Goal: Task Accomplishment & Management: Use online tool/utility

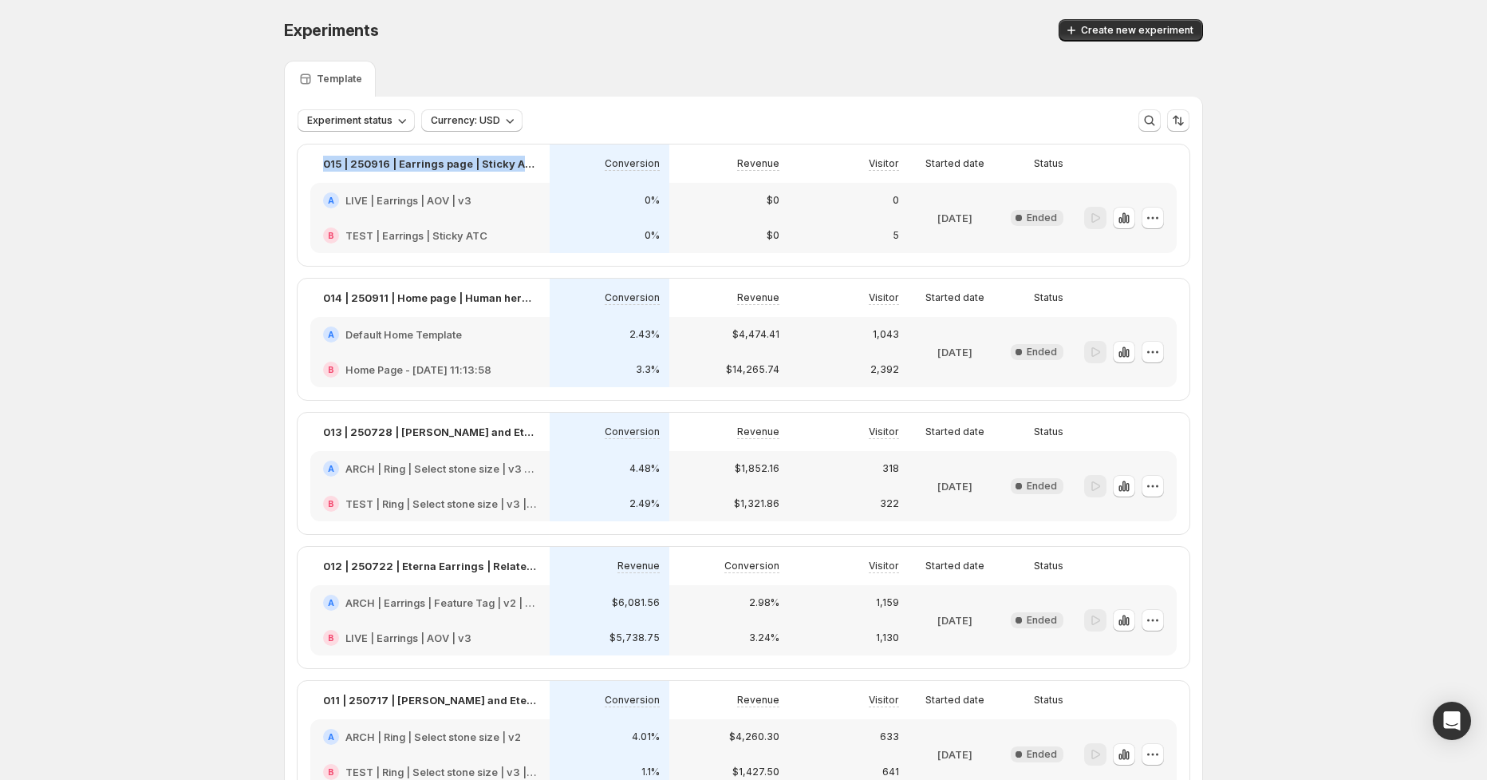
drag, startPoint x: 317, startPoint y: 164, endPoint x: 528, endPoint y: 165, distance: 211.5
click at [537, 165] on div "015 | 250916 | Earrings page | Sticky Add to Cart" at bounding box center [429, 163] width 239 height 38
click at [490, 162] on p "015 | 250916 | Earrings page | Sticky Add to Cart" at bounding box center [430, 164] width 214 height 16
click at [448, 169] on p "015 | 250916 | Earrings page | Sticky Add to Cart" at bounding box center [430, 164] width 214 height 16
drag, startPoint x: 473, startPoint y: 168, endPoint x: 521, endPoint y: 163, distance: 48.1
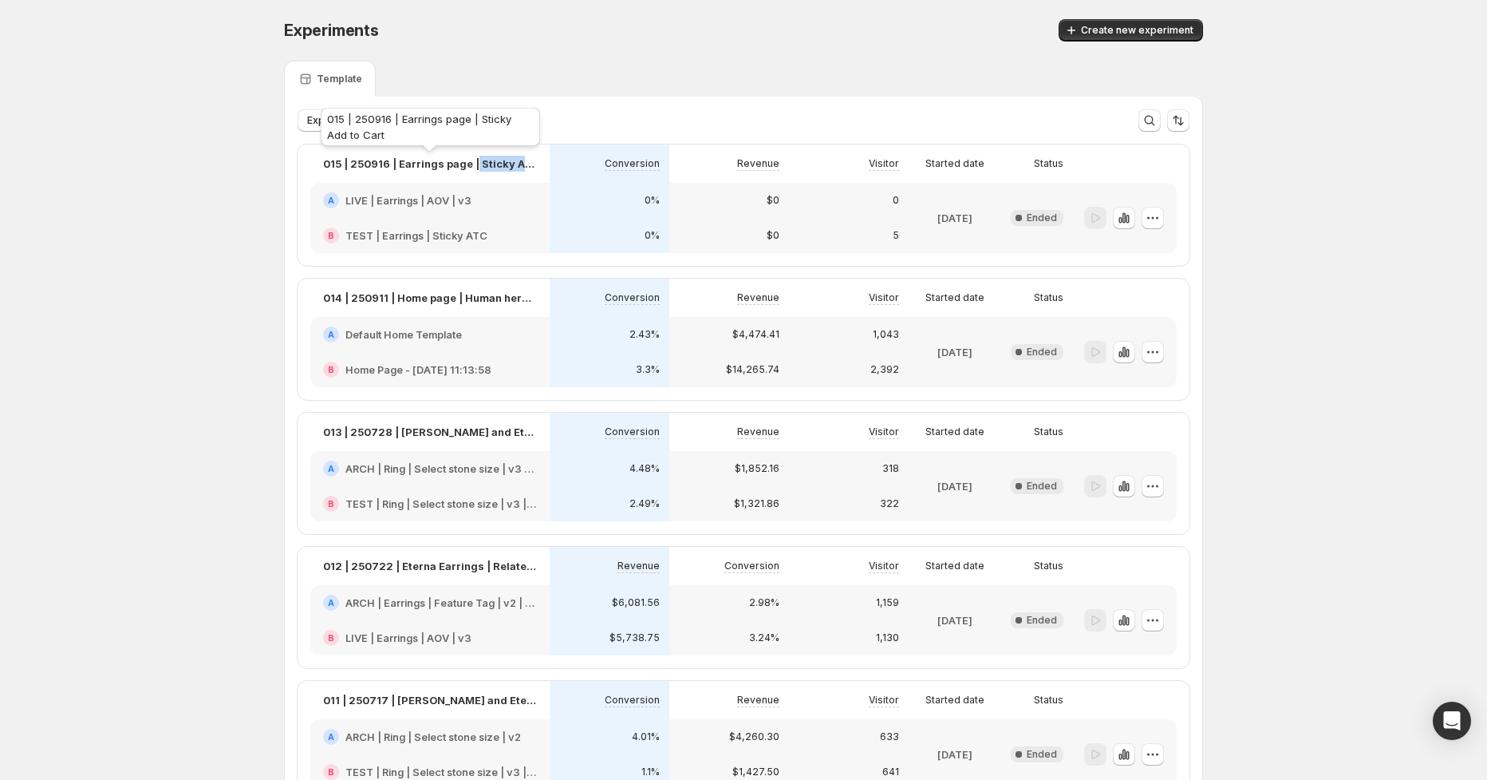
click at [535, 160] on p "015 | 250916 | Earrings page | Sticky Add to Cart" at bounding box center [430, 164] width 214 height 16
click at [452, 162] on p "015 | 250916 | Earrings page | Sticky Add to Cart" at bounding box center [430, 164] width 214 height 16
drag, startPoint x: 493, startPoint y: 170, endPoint x: 417, endPoint y: 171, distance: 76.6
click at [413, 171] on p "015 | 250916 | Earrings page | Sticky Add to Cart" at bounding box center [430, 164] width 214 height 16
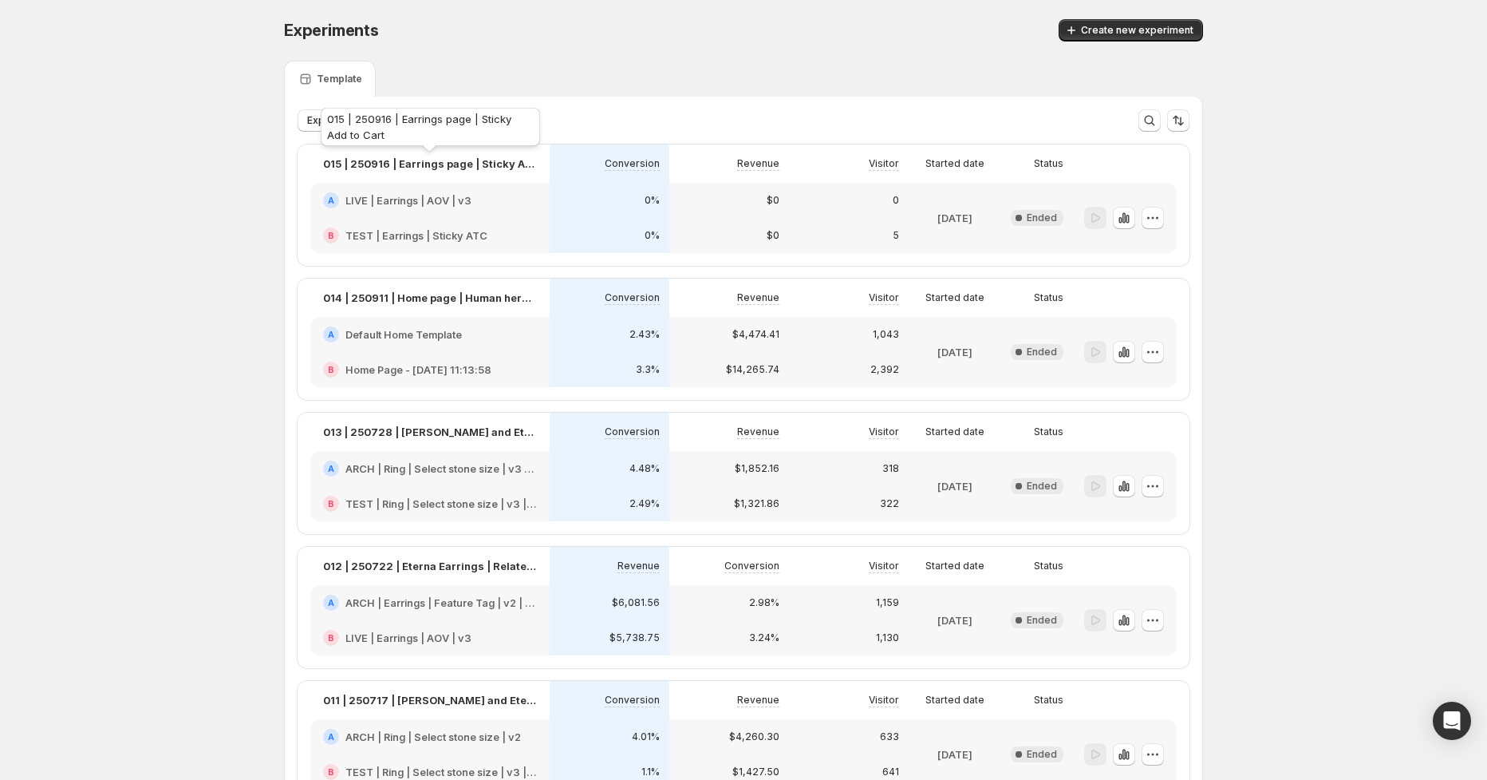
drag, startPoint x: 506, startPoint y: 170, endPoint x: 527, endPoint y: 172, distance: 20.8
click at [504, 168] on p "015 | 250916 | Earrings page | Sticky Add to Cart" at bounding box center [430, 164] width 214 height 16
drag, startPoint x: 1160, startPoint y: 220, endPoint x: 1163, endPoint y: 211, distance: 9.9
click at [1165, 219] on div at bounding box center [1125, 218] width 104 height 70
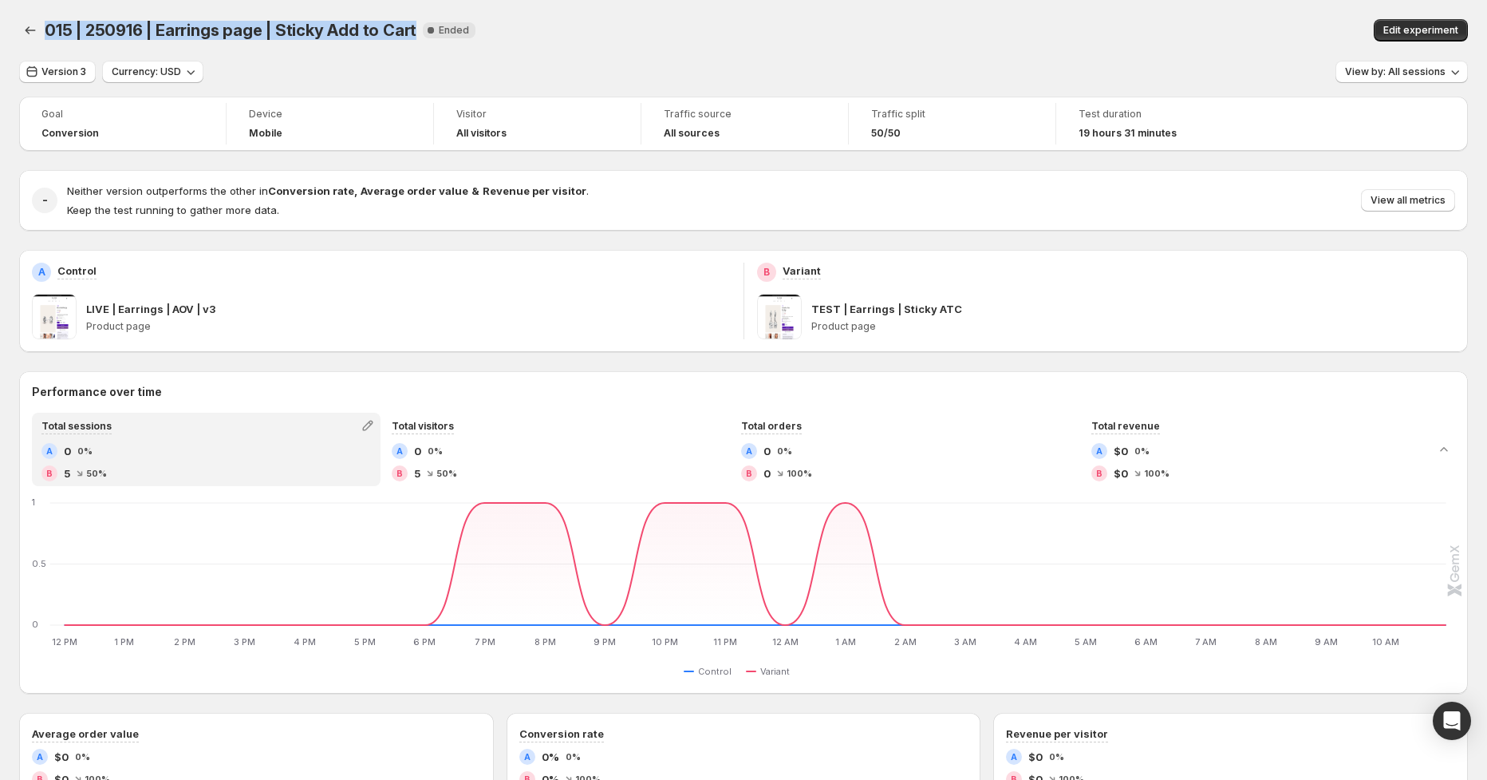
drag, startPoint x: 69, startPoint y: 28, endPoint x: 389, endPoint y: 26, distance: 320.8
click at [408, 24] on div "015 | 250916 | Earrings page | Sticky Add to Cart New Complete Ended" at bounding box center [480, 30] width 871 height 22
copy span "015 | 250916 | Earrings page | Sticky Add to Cart"
click at [35, 30] on icon "Back" at bounding box center [30, 30] width 16 height 16
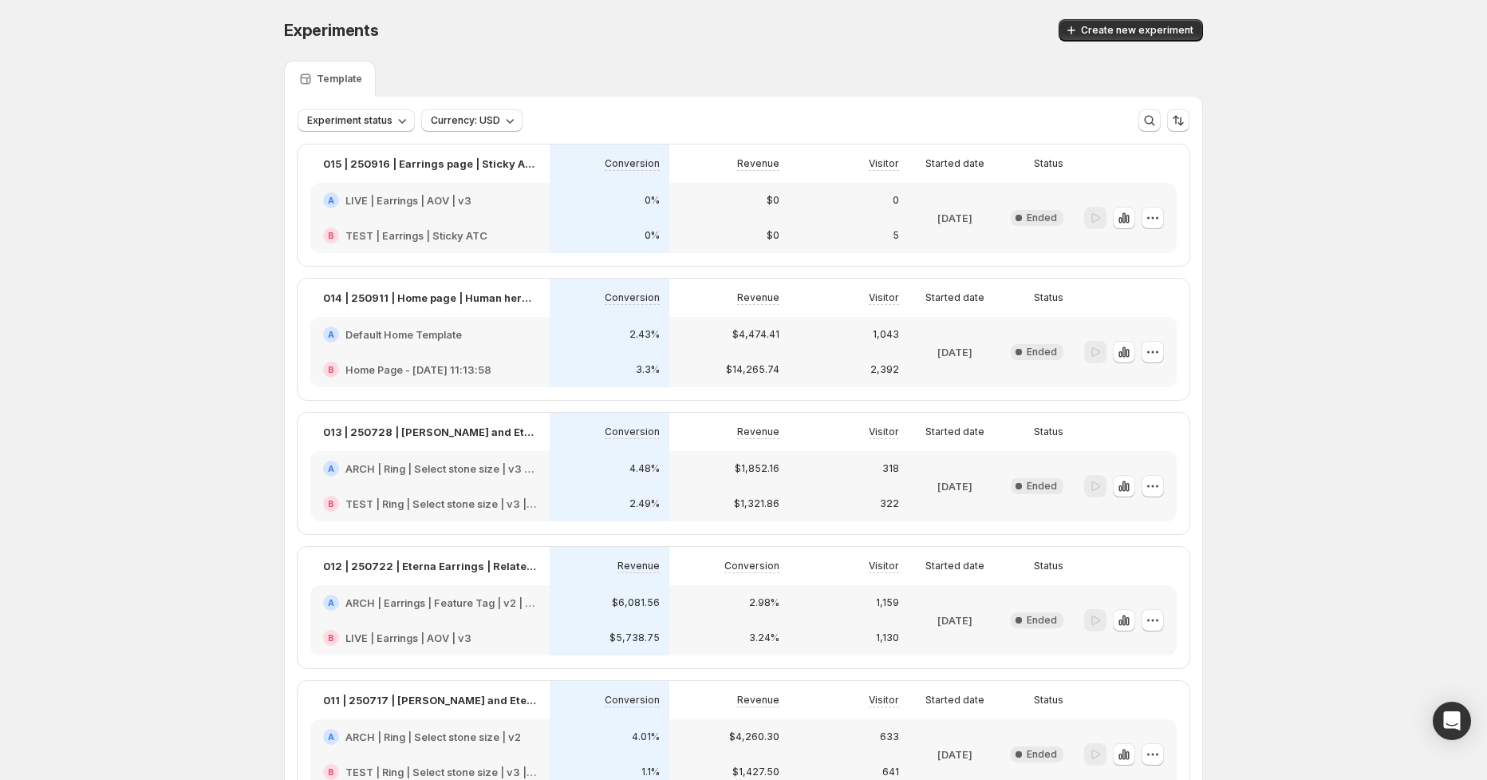
drag, startPoint x: 1150, startPoint y: 28, endPoint x: 1130, endPoint y: 27, distance: 20.0
click at [1150, 28] on span "Create new experiment" at bounding box center [1137, 30] width 113 height 13
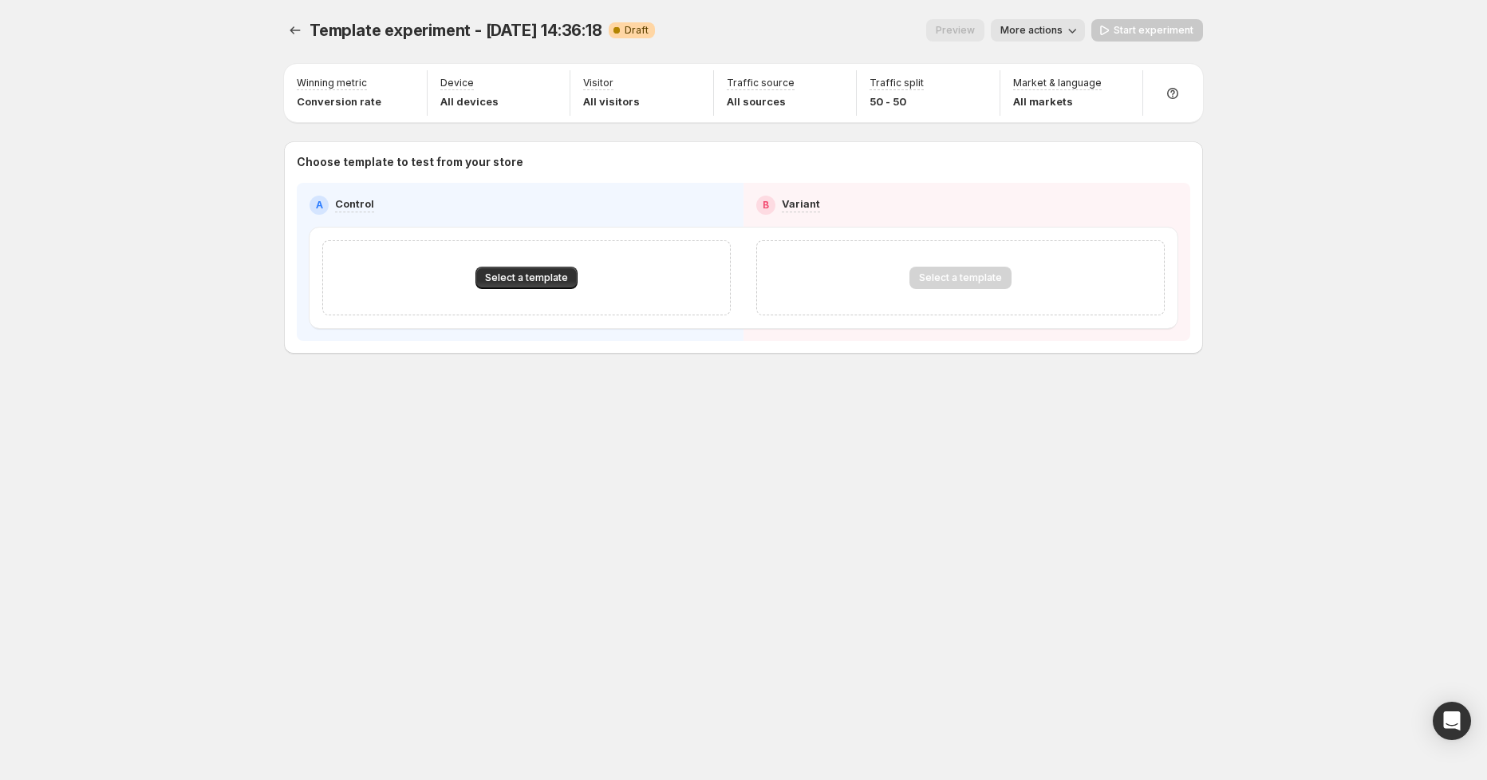
click at [558, 30] on span "Template experiment - [DATE] 14:36:18" at bounding box center [456, 30] width 293 height 19
click at [1044, 30] on span "More actions" at bounding box center [1032, 30] width 62 height 13
click at [1076, 93] on span "Rename" at bounding box center [1074, 90] width 95 height 16
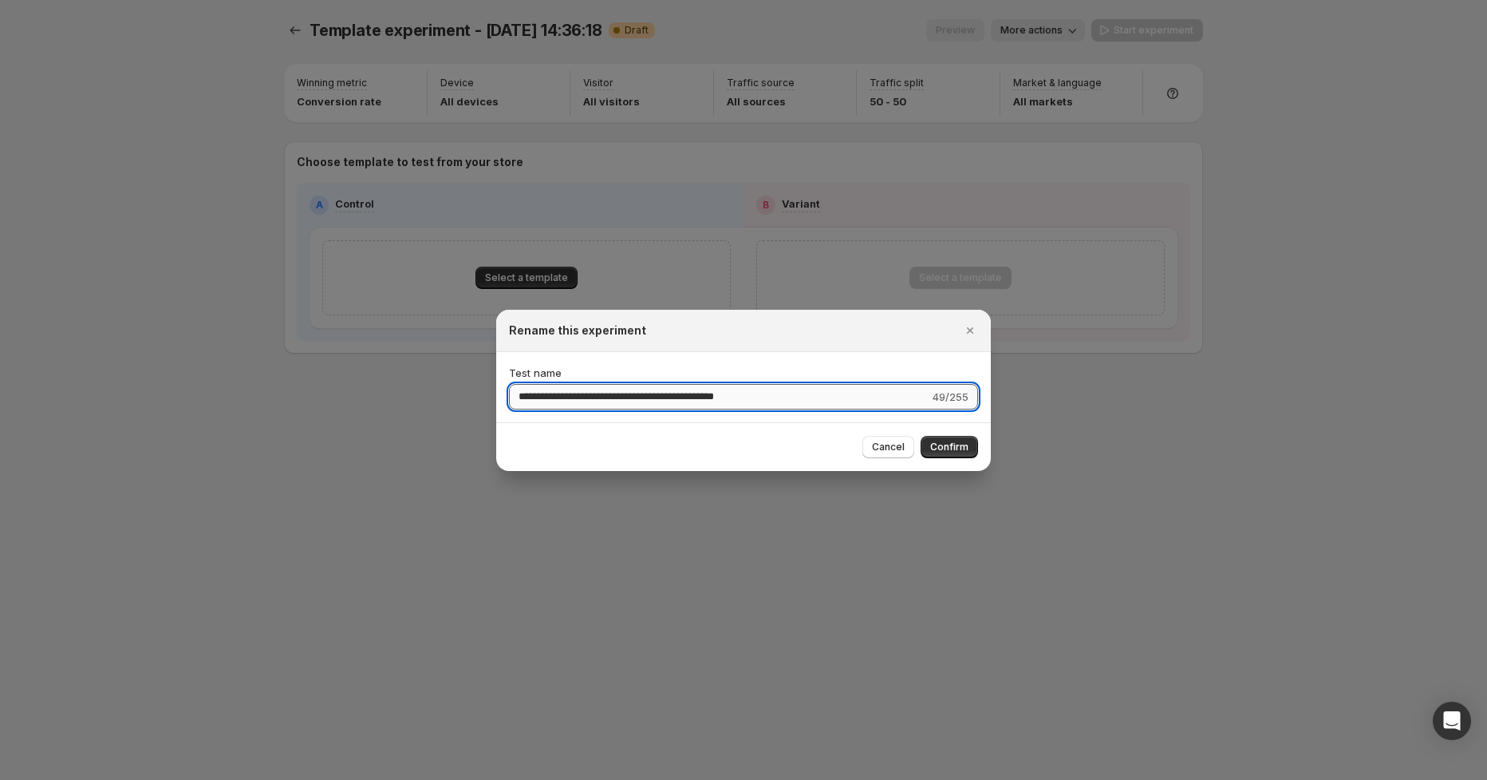
click at [581, 397] on input "**********" at bounding box center [719, 397] width 421 height 26
type input "**********"
click at [950, 447] on span "Confirm" at bounding box center [949, 446] width 38 height 13
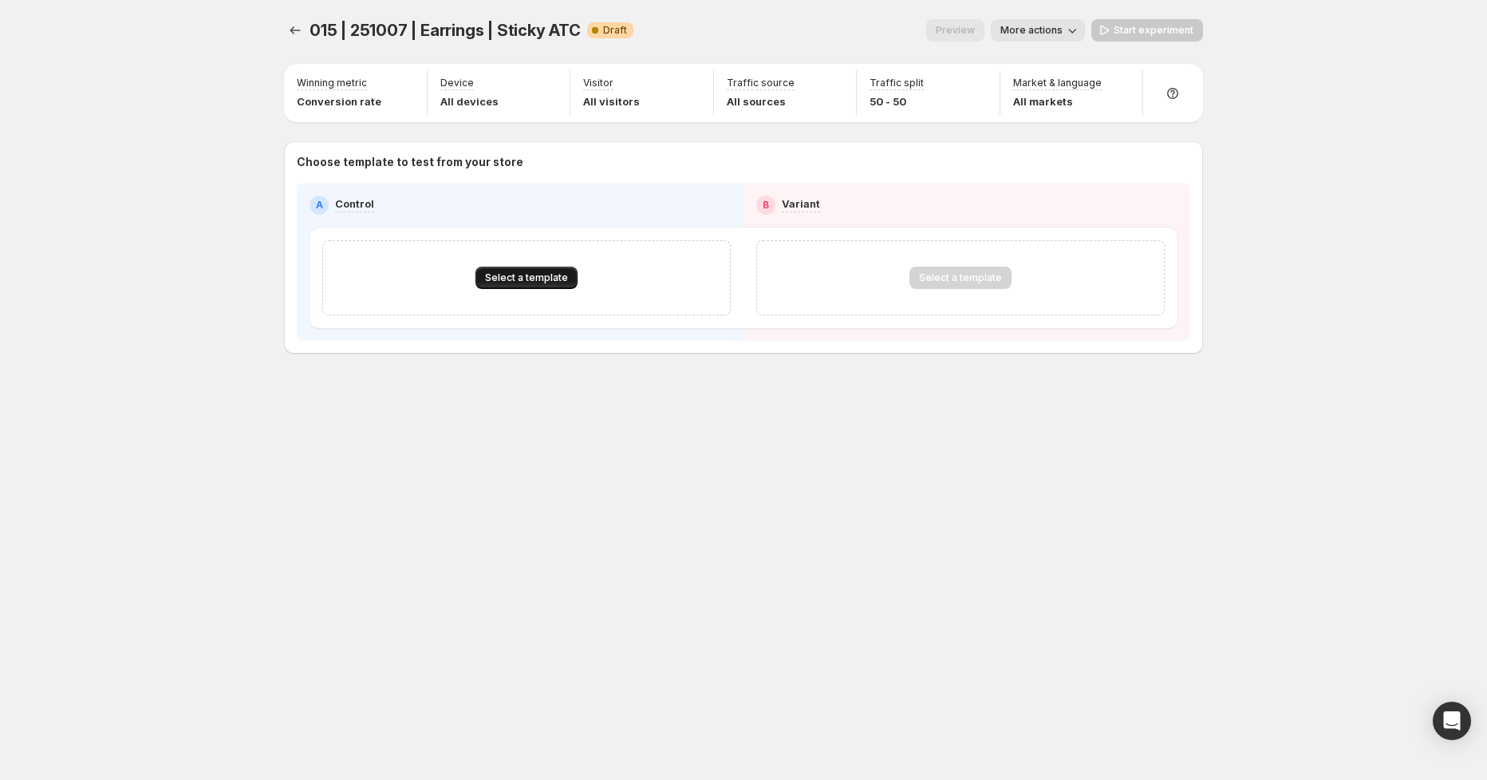
click at [535, 275] on span "Select a template" at bounding box center [526, 277] width 83 height 13
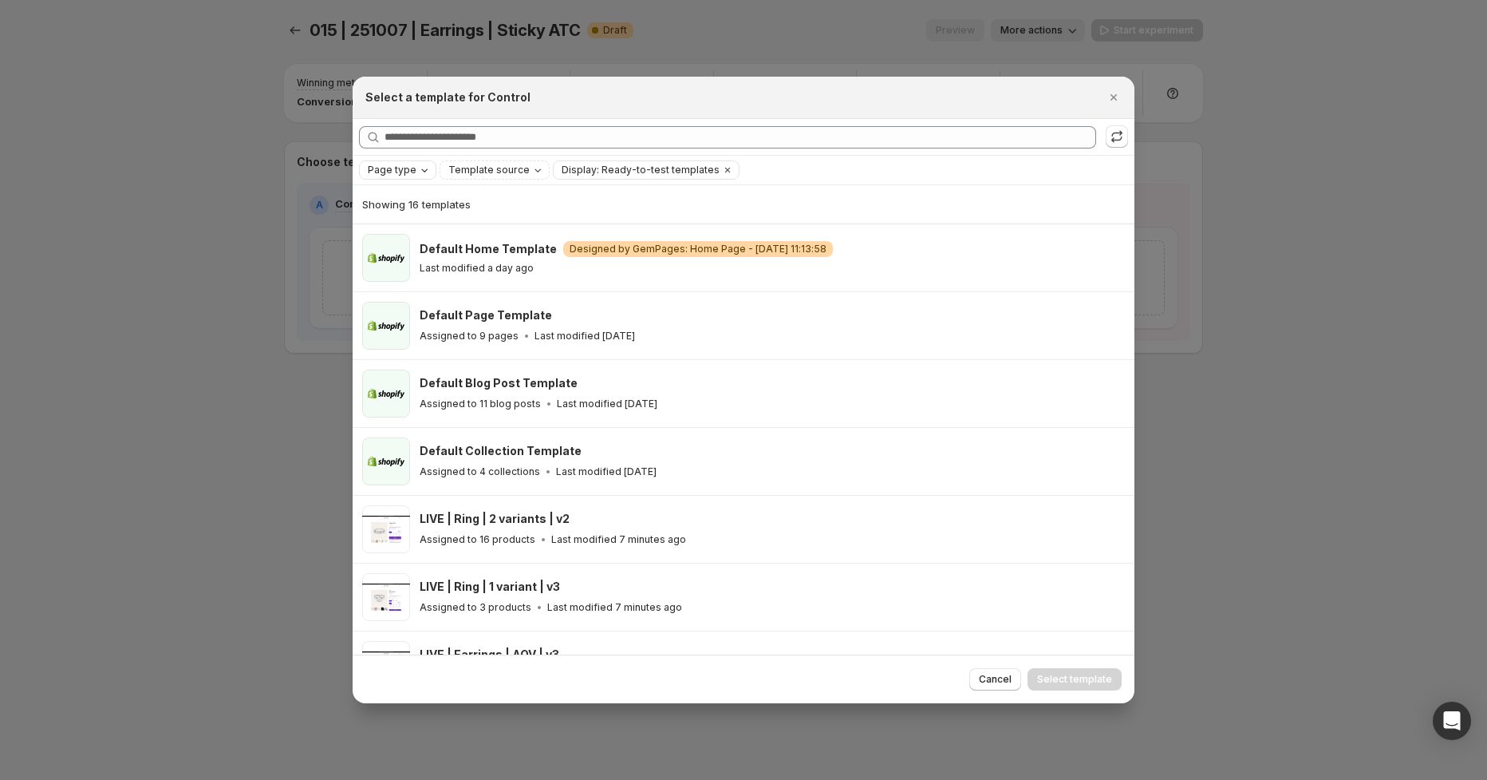
click at [387, 175] on span "Page type" at bounding box center [392, 170] width 49 height 13
click at [430, 239] on span "Product page" at bounding box center [423, 237] width 68 height 13
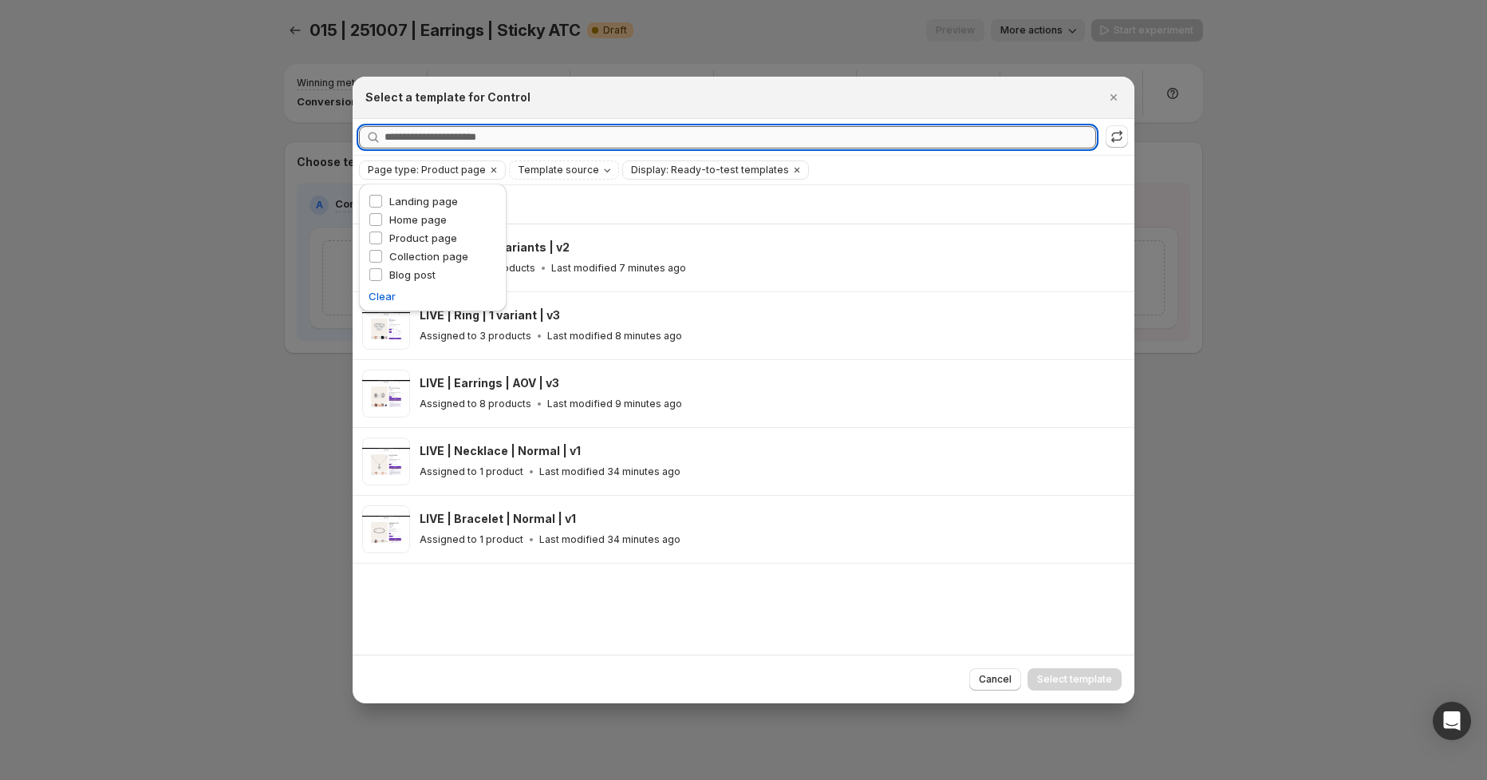
click at [526, 146] on input "Searching all templates" at bounding box center [741, 137] width 712 height 22
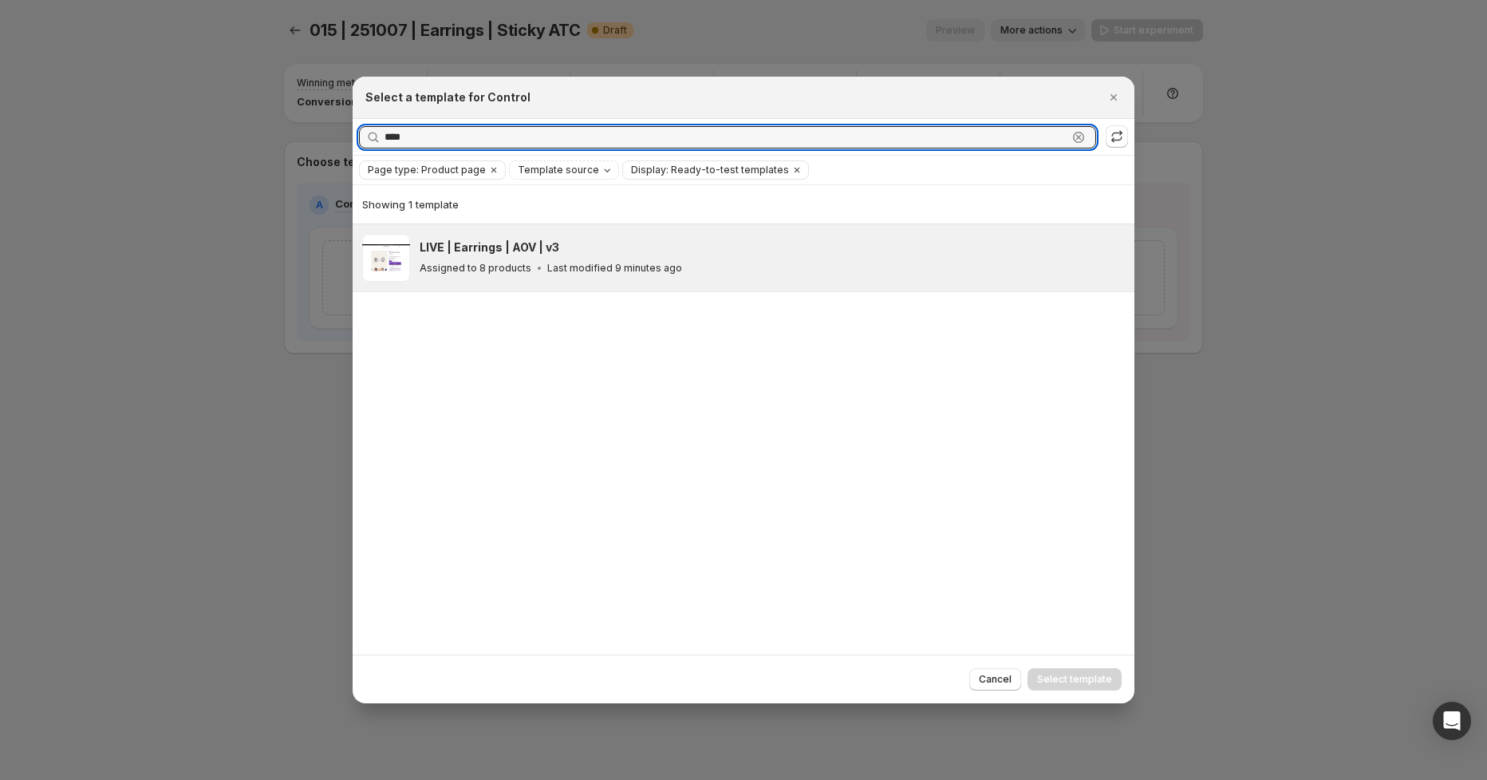
type input "****"
click at [724, 256] on div "LIVE | Earrings | AOV | v3 Assigned to 8 products Last modified 9 minutes ago" at bounding box center [770, 257] width 701 height 37
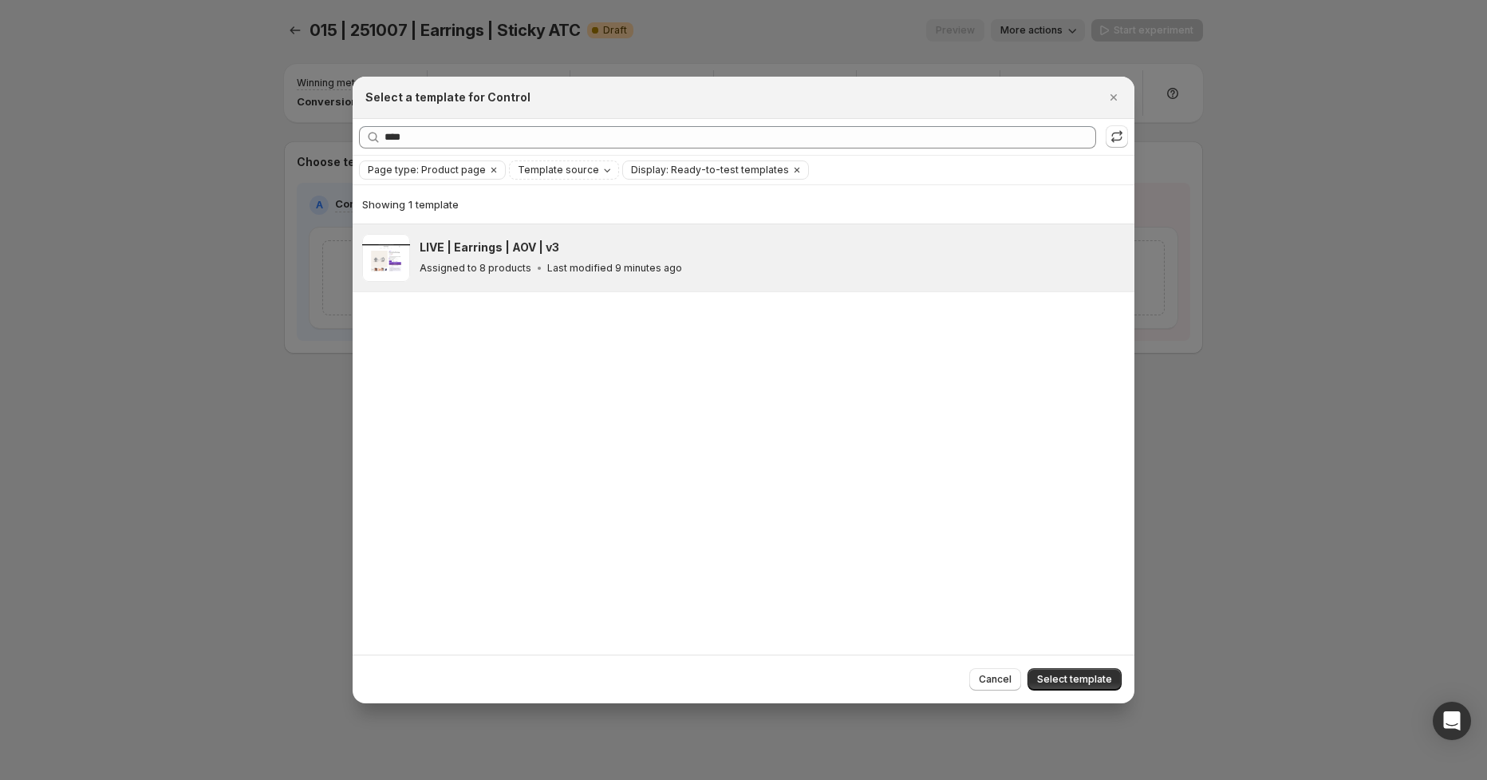
click at [1088, 681] on span "Select template" at bounding box center [1074, 679] width 75 height 13
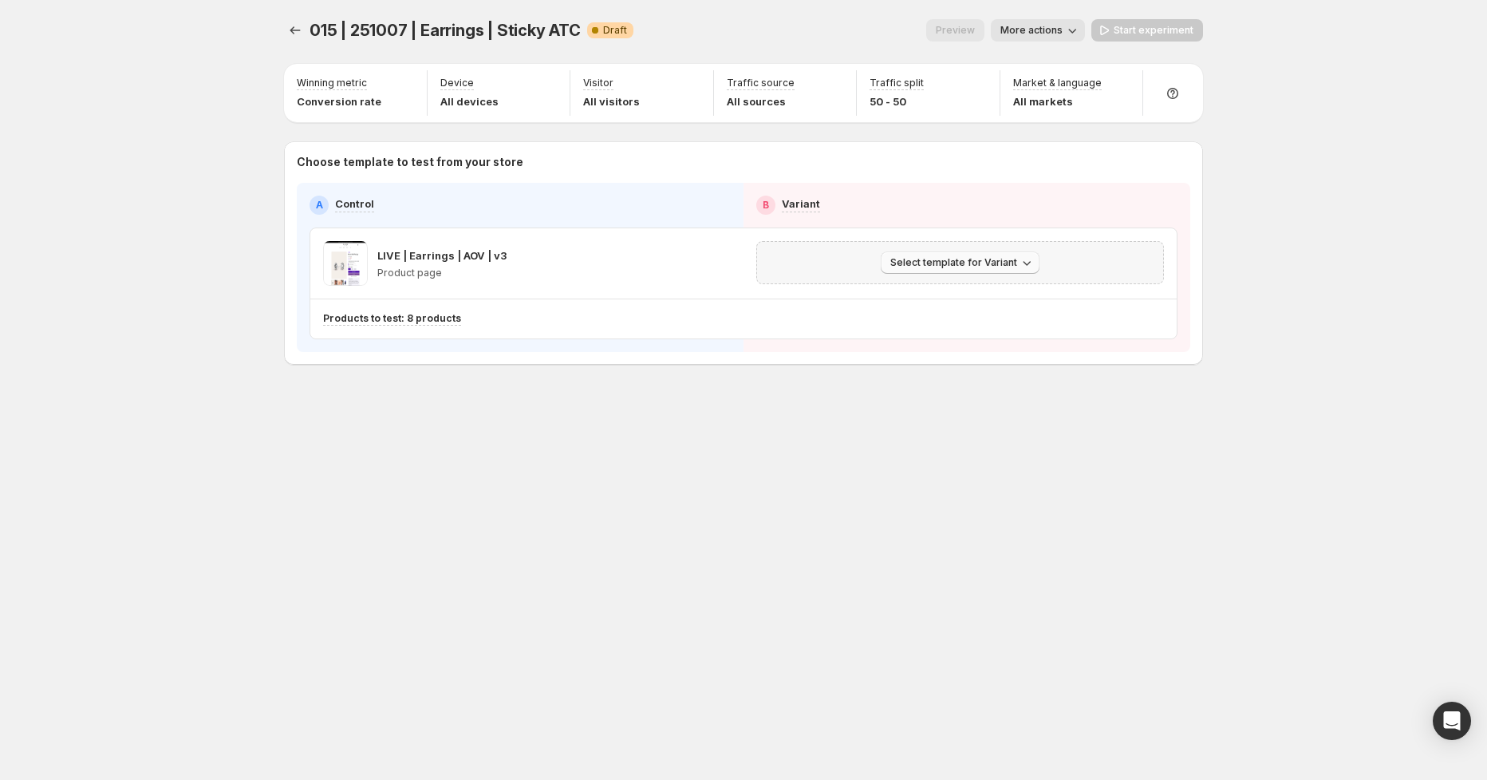
click at [961, 264] on span "Select template for Variant" at bounding box center [954, 262] width 127 height 13
click at [1004, 296] on span "Select an existing template" at bounding box center [949, 295] width 135 height 13
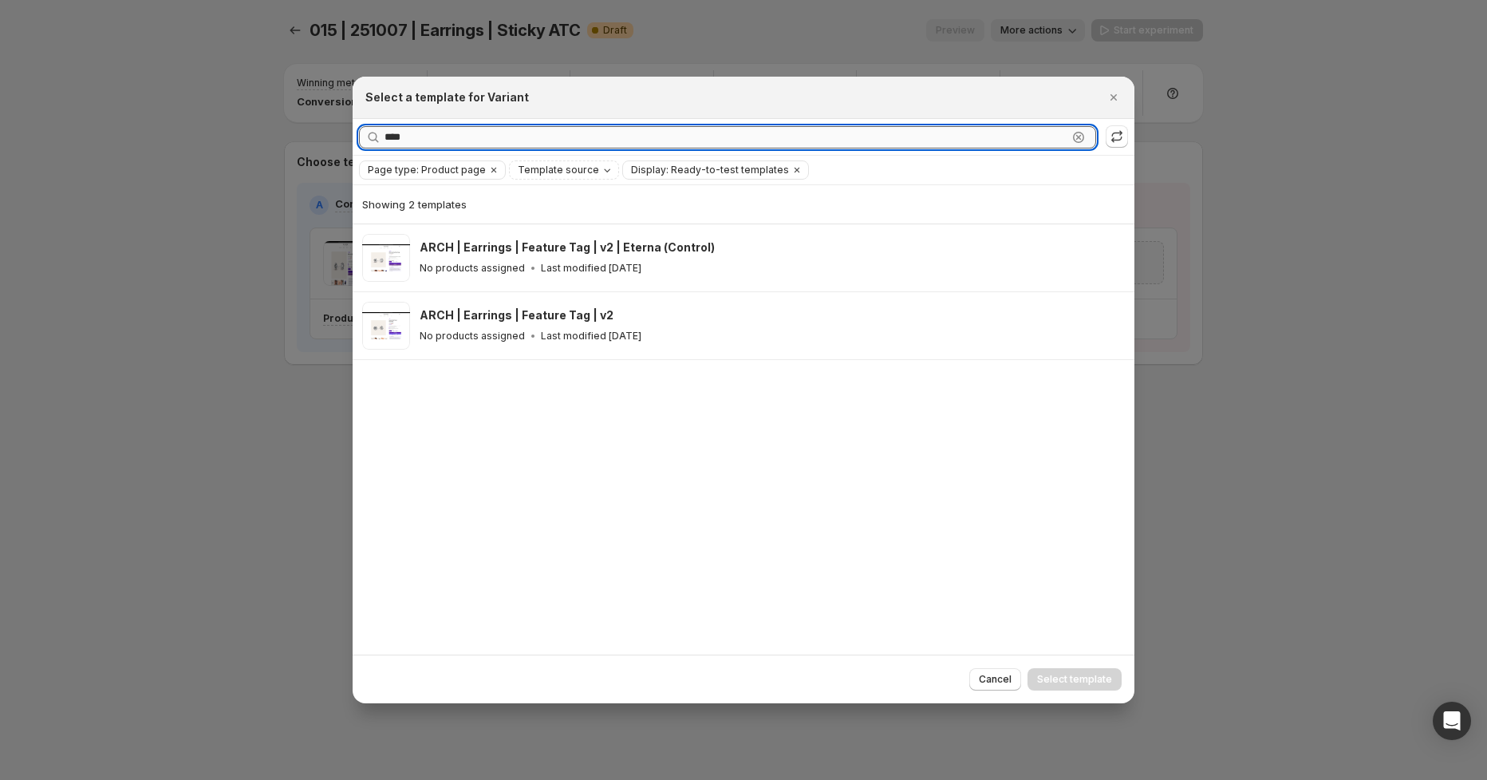
click at [429, 135] on input "****" at bounding box center [726, 137] width 683 height 22
type input "********"
click at [1107, 142] on button ":re7:" at bounding box center [1117, 136] width 22 height 22
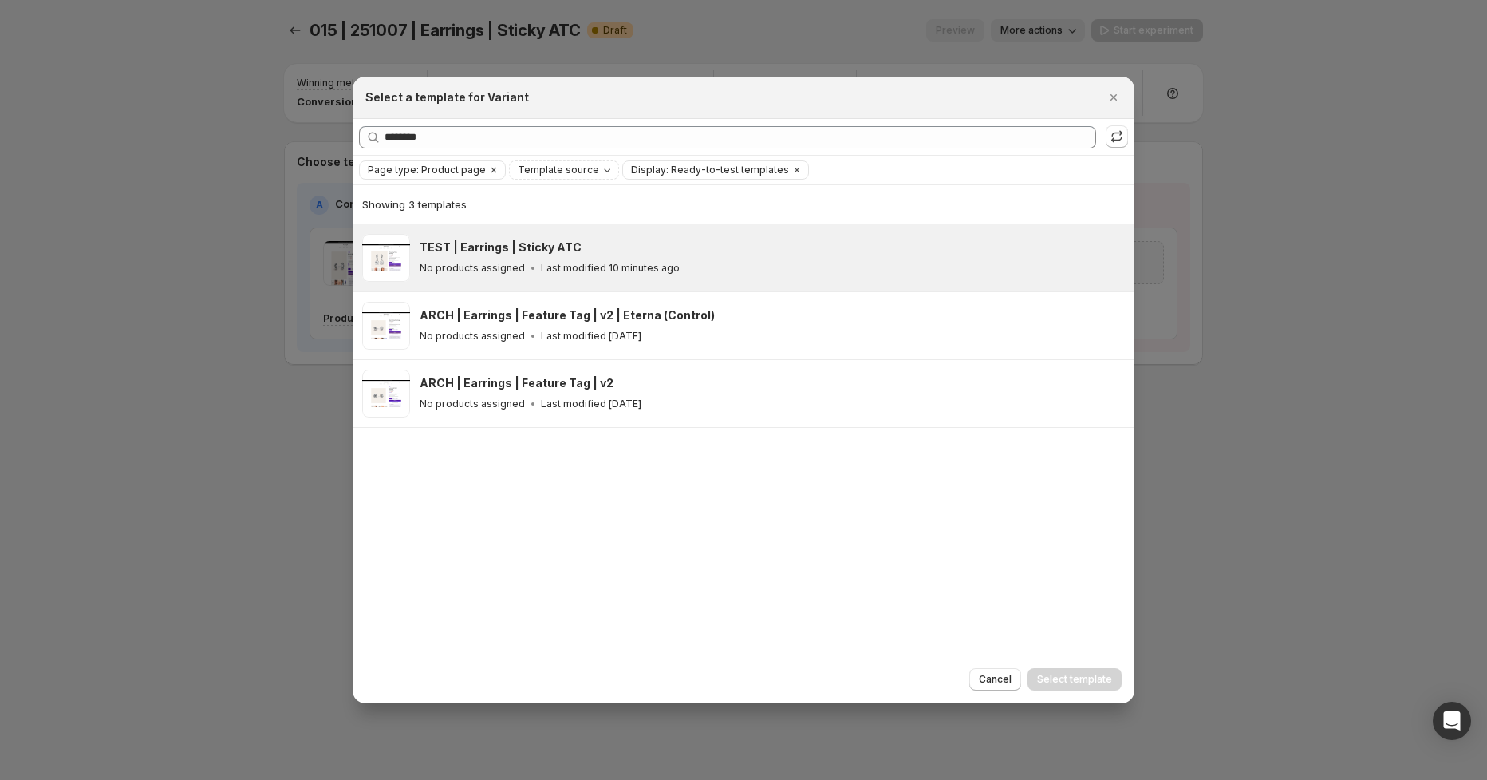
click at [646, 247] on div "TEST | Earrings | Sticky ATC" at bounding box center [770, 247] width 701 height 16
drag, startPoint x: 1104, startPoint y: 678, endPoint x: 1109, endPoint y: 662, distance: 16.9
click at [1108, 675] on span "Select template" at bounding box center [1074, 679] width 75 height 13
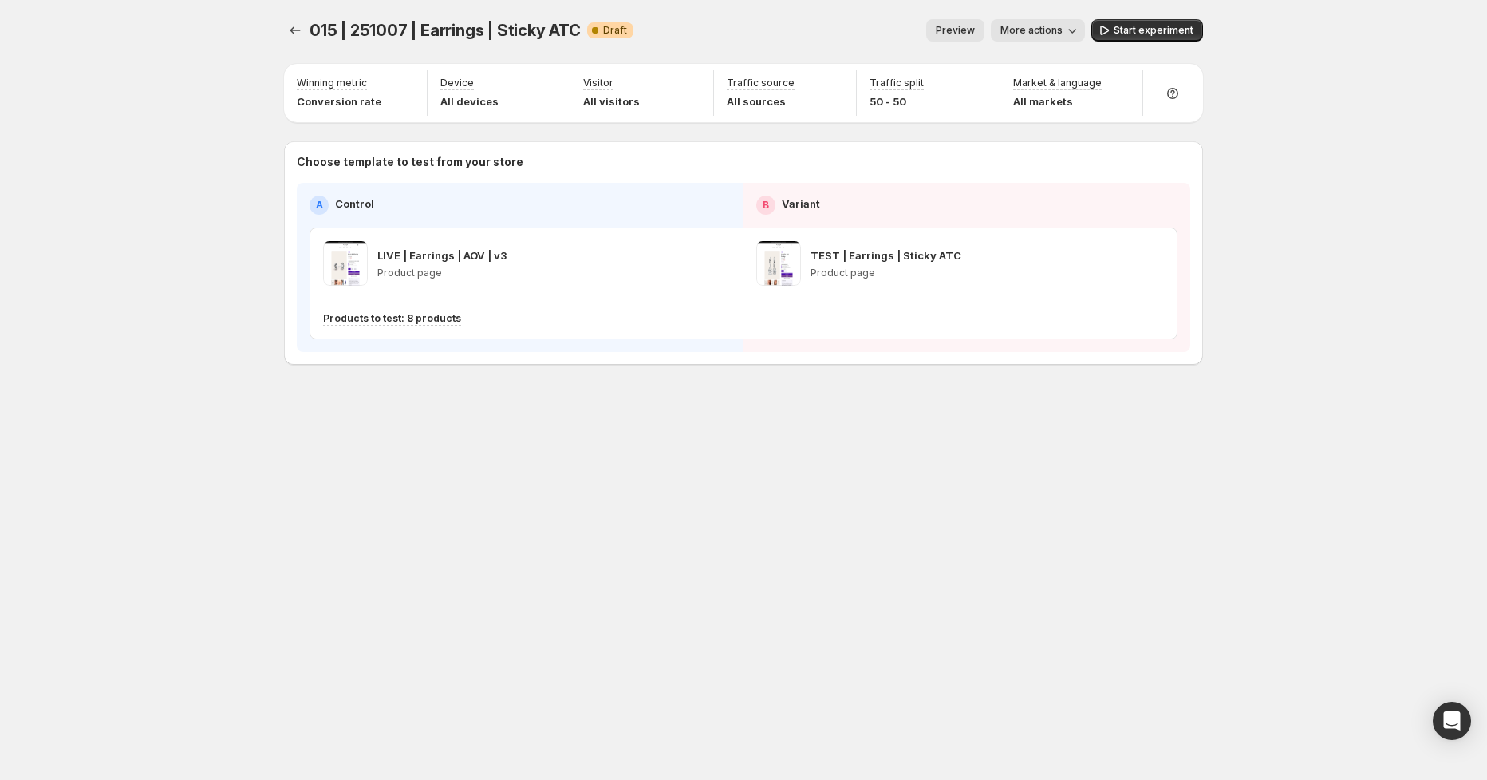
click at [1045, 26] on span "More actions" at bounding box center [1032, 30] width 62 height 13
click at [1039, 26] on span "More actions" at bounding box center [1032, 30] width 62 height 13
click at [1056, 26] on span "More actions" at bounding box center [1032, 30] width 62 height 13
click at [1086, 85] on span "Rename" at bounding box center [1074, 90] width 95 height 16
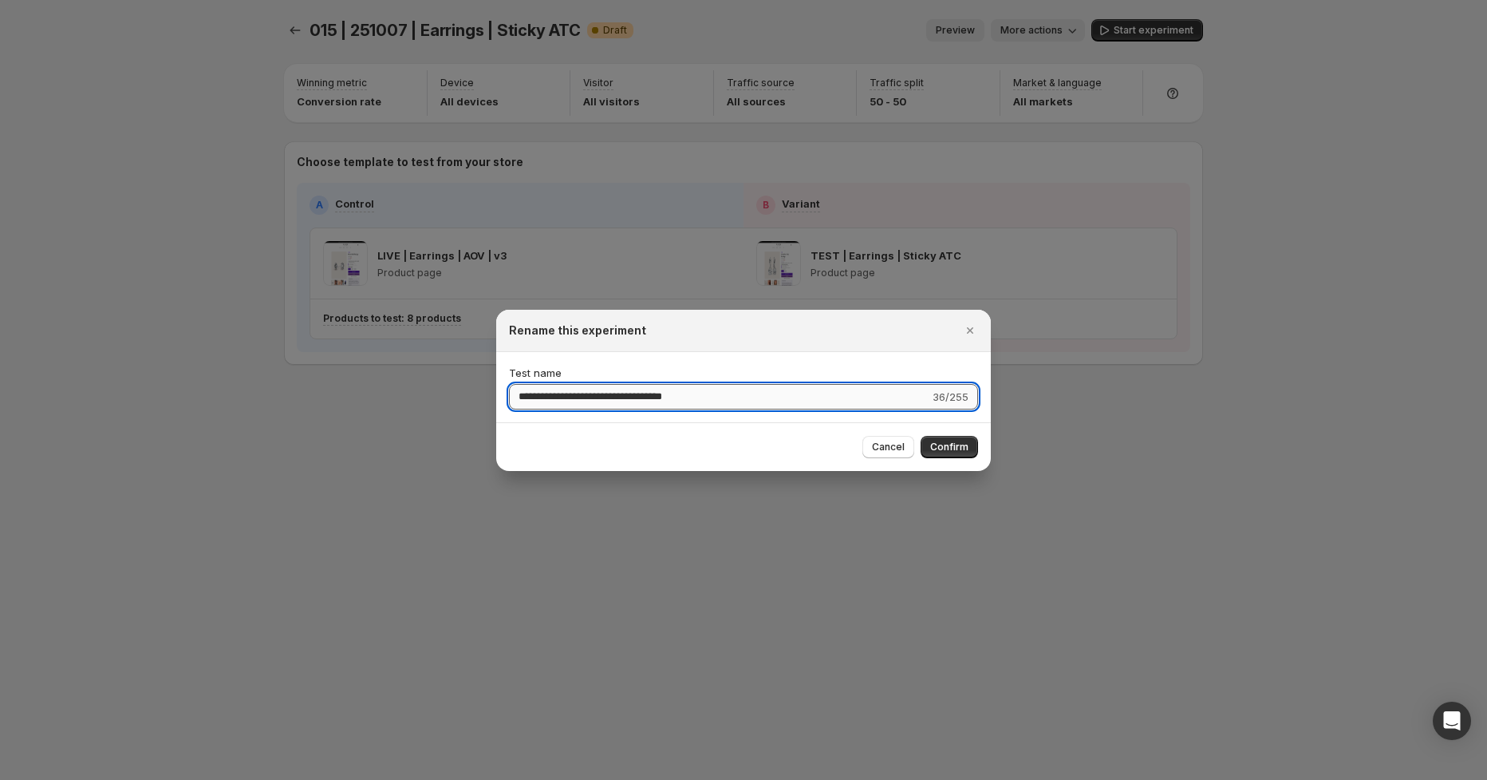
click at [532, 397] on input "**********" at bounding box center [719, 397] width 421 height 26
type input "**********"
click at [955, 448] on span "Confirm" at bounding box center [949, 446] width 38 height 13
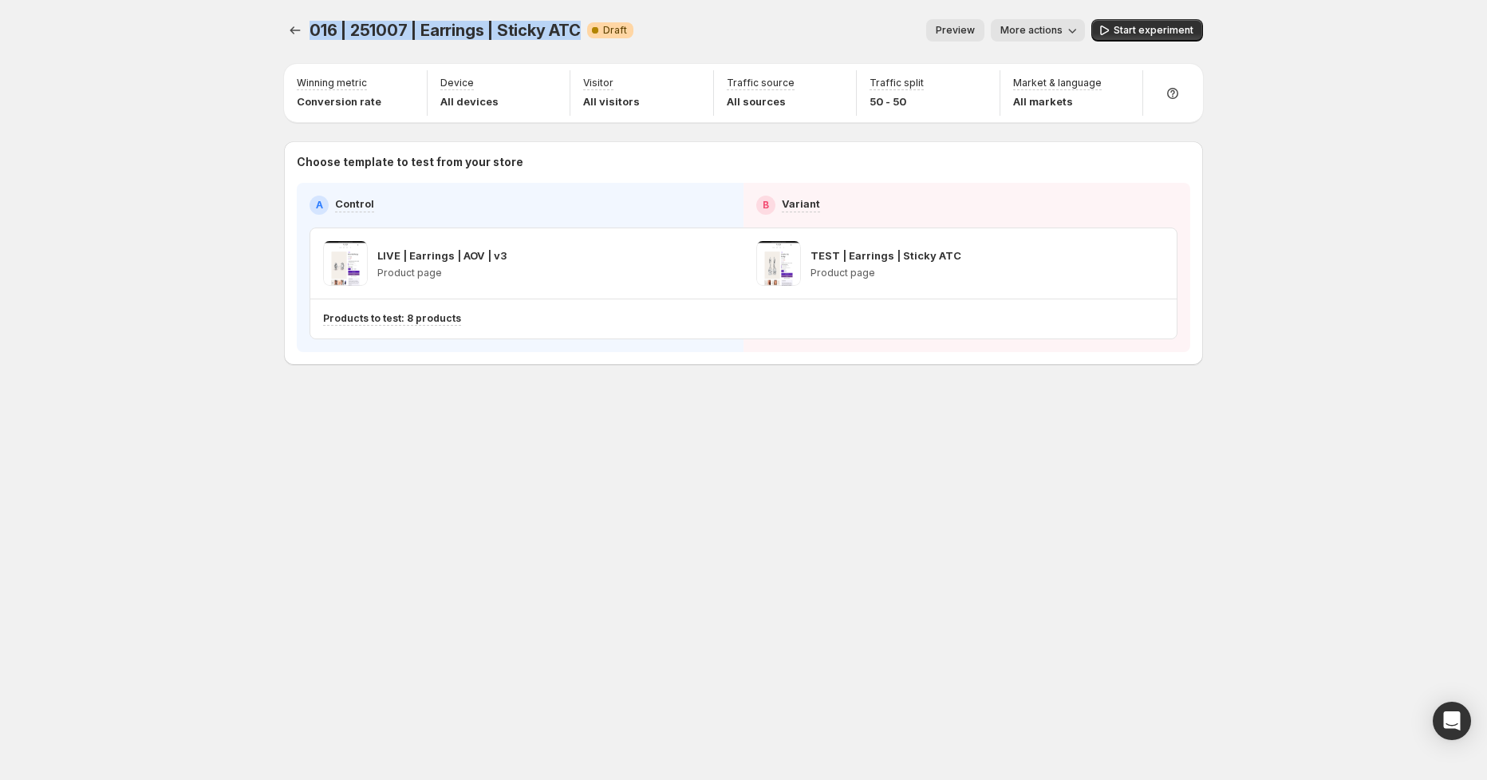
drag, startPoint x: 309, startPoint y: 28, endPoint x: 562, endPoint y: 25, distance: 253.0
click at [575, 24] on div "016 | 251007 | Earrings | Sticky ATC Warning Complete Draft Preview More action…" at bounding box center [743, 30] width 919 height 22
copy span "016 | 251007 | Earrings | Sticky ATC"
click at [1140, 28] on span "Start experiment" at bounding box center [1154, 30] width 80 height 13
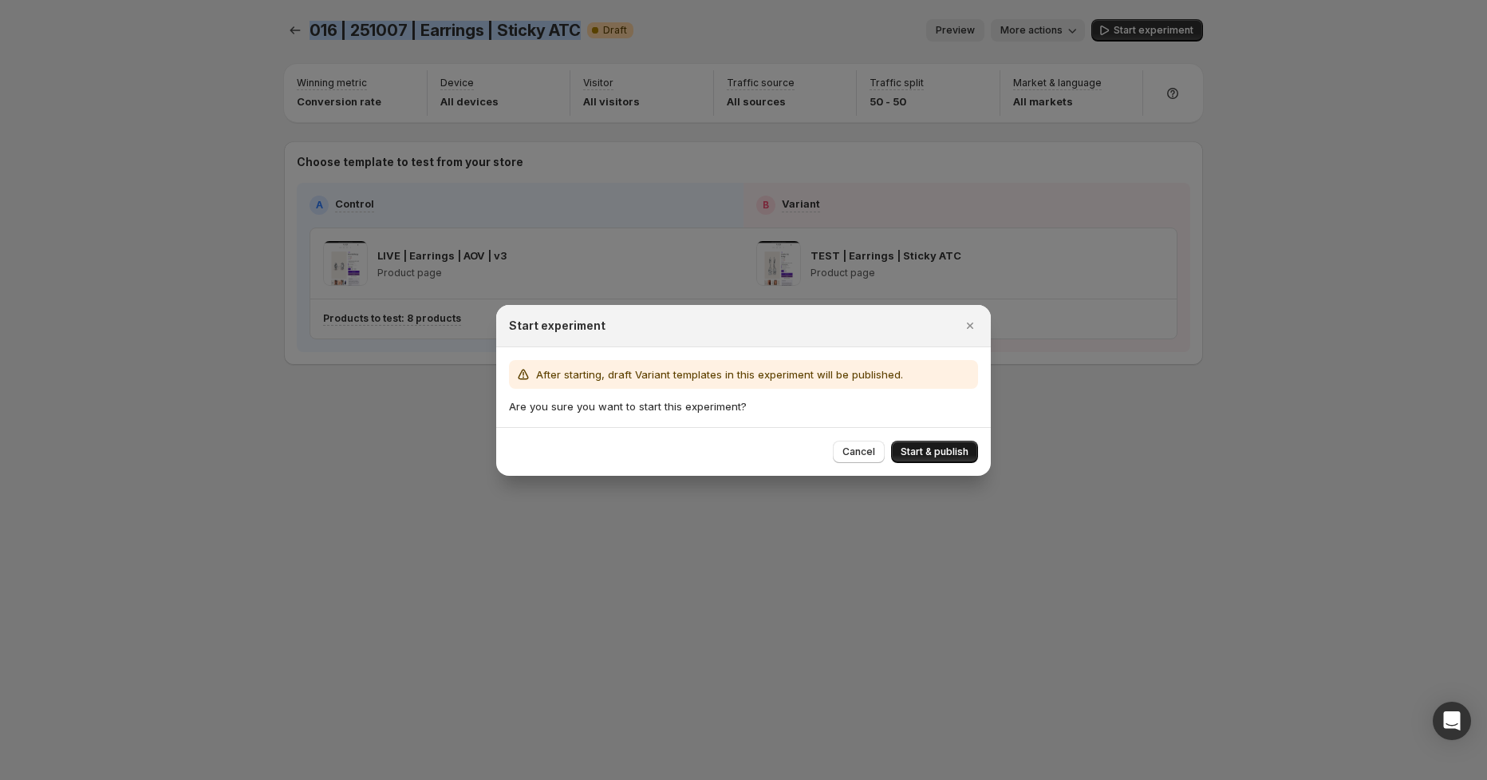
click at [950, 452] on span "Start & publish" at bounding box center [935, 451] width 68 height 13
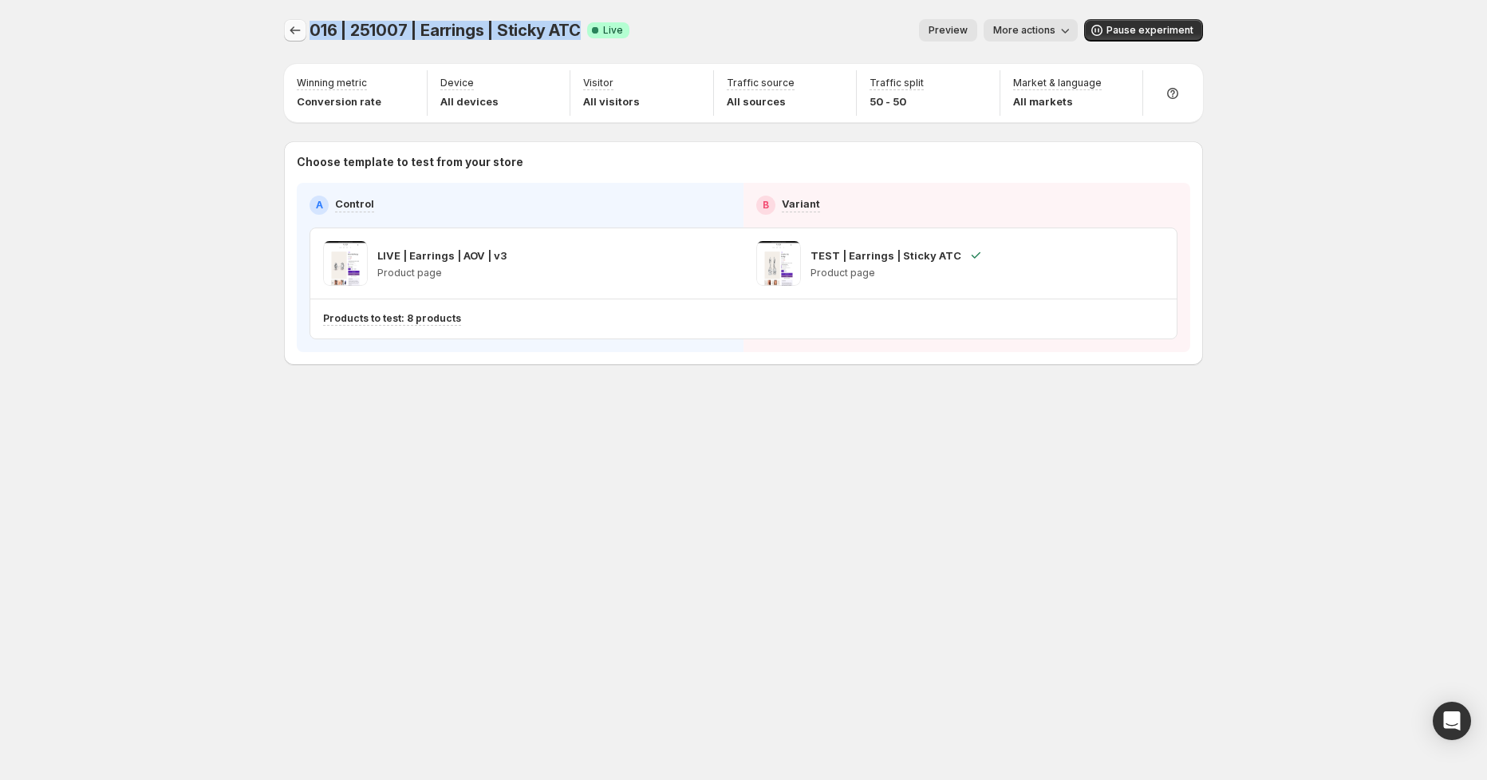
click at [290, 29] on icon "Experiments" at bounding box center [295, 30] width 16 height 16
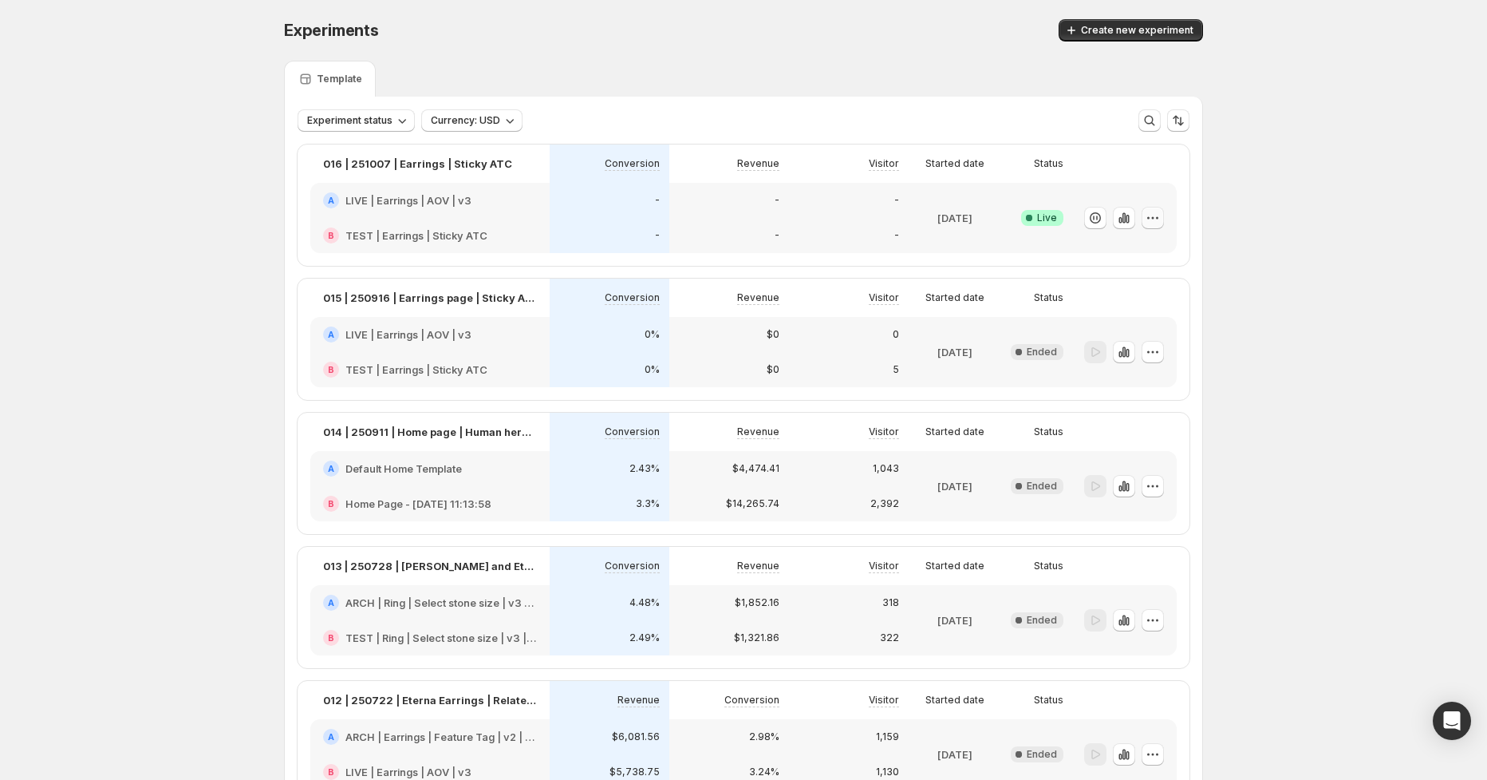
click at [1155, 217] on icon "button" at bounding box center [1153, 218] width 16 height 16
click at [1167, 26] on span "Create new experiment" at bounding box center [1137, 30] width 113 height 13
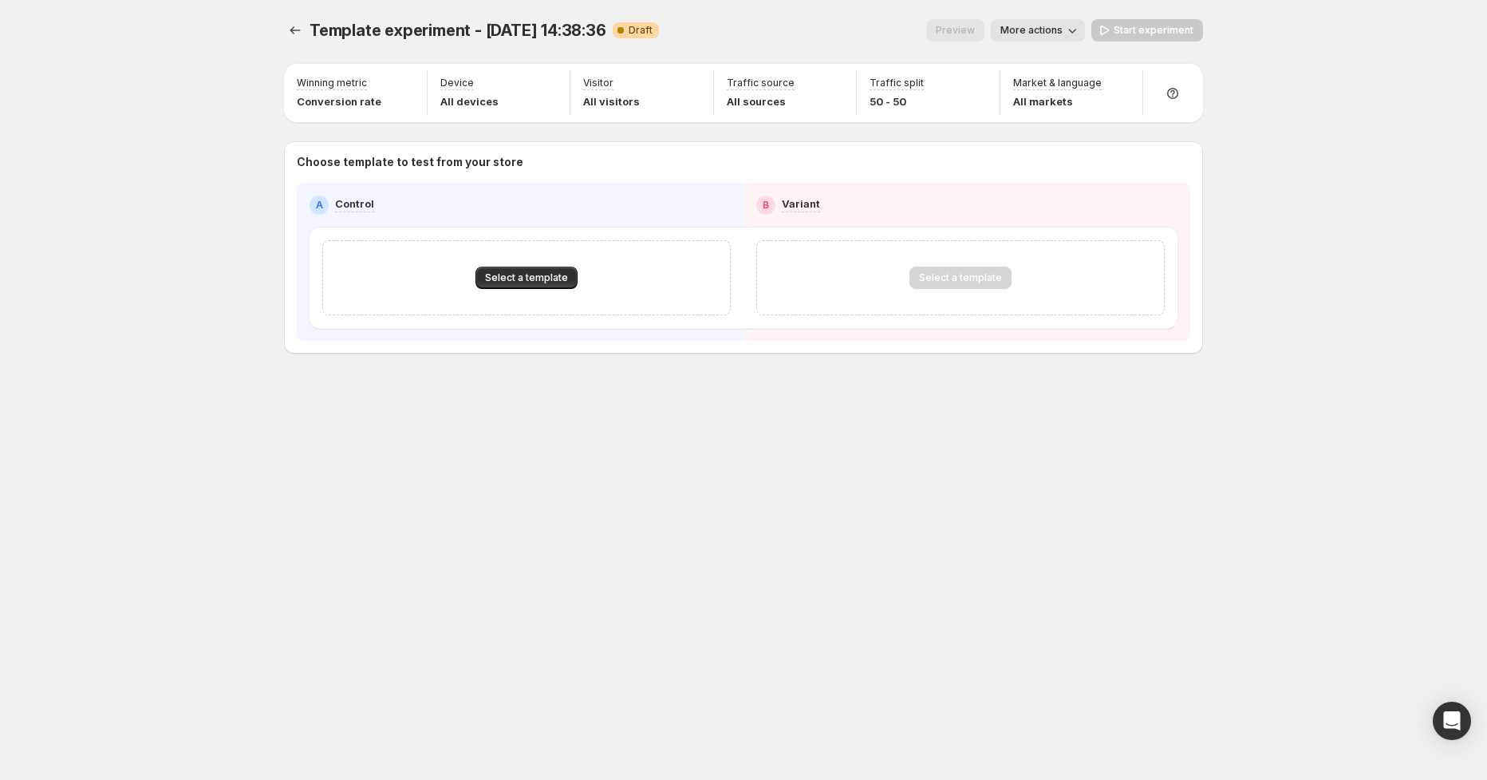
click at [1048, 31] on span "More actions" at bounding box center [1032, 30] width 62 height 13
click at [1074, 93] on span "Rename" at bounding box center [1074, 90] width 95 height 16
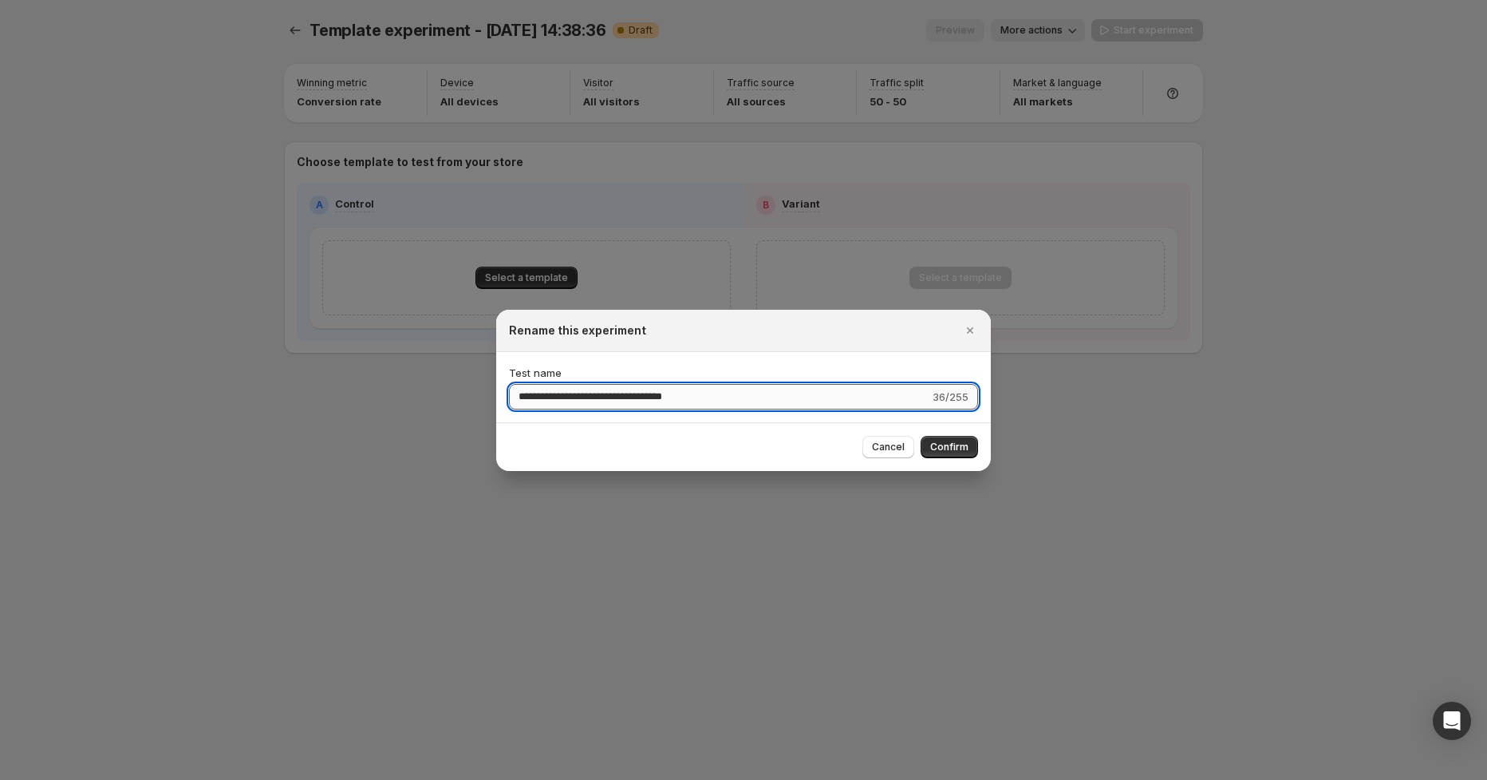
click at [541, 396] on input "**********" at bounding box center [719, 397] width 421 height 26
type input "**********"
click at [955, 449] on span "Confirm" at bounding box center [949, 446] width 38 height 13
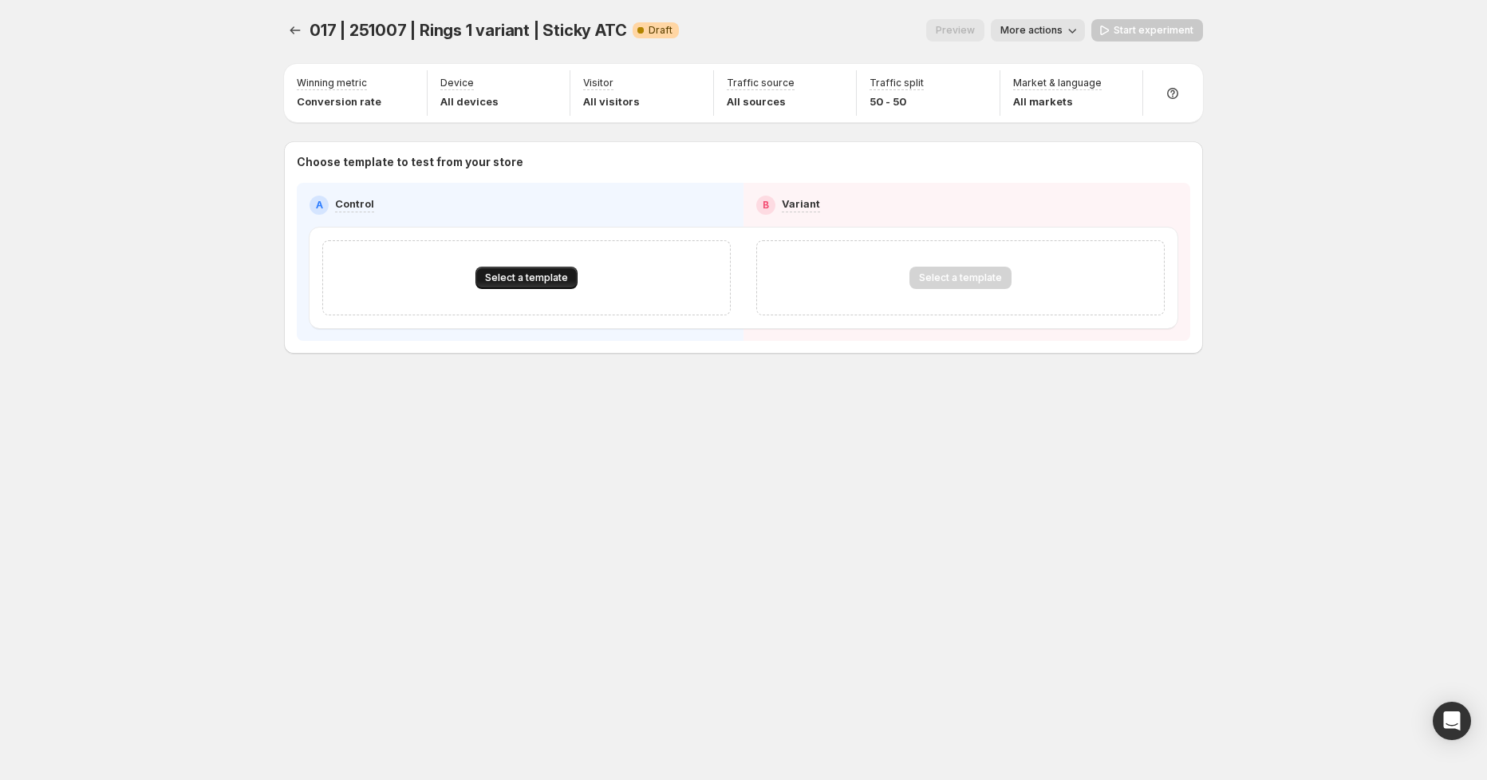
click at [525, 276] on span "Select a template" at bounding box center [526, 277] width 83 height 13
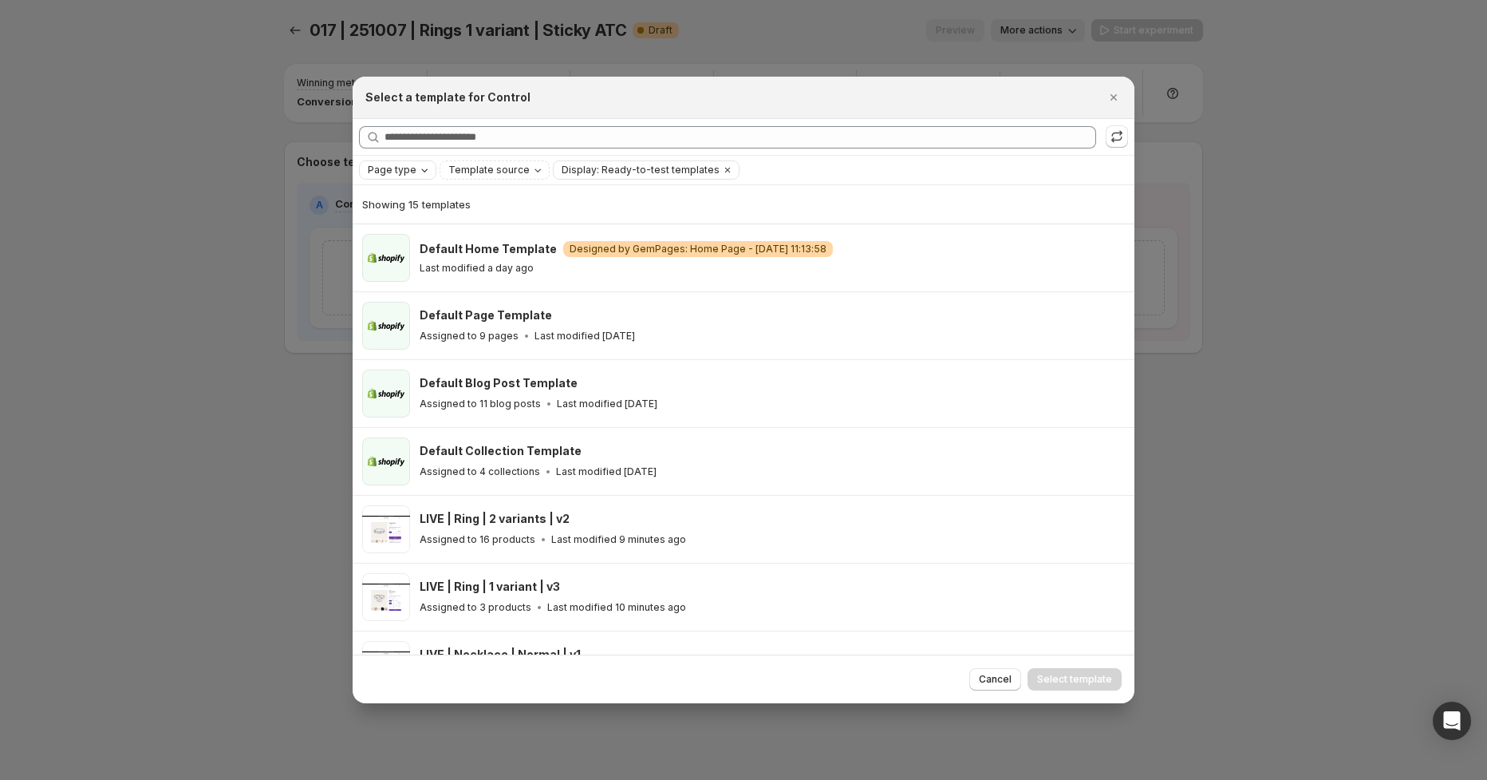
click at [397, 173] on span "Page type" at bounding box center [392, 170] width 49 height 13
click at [436, 237] on span "Product page" at bounding box center [423, 237] width 68 height 13
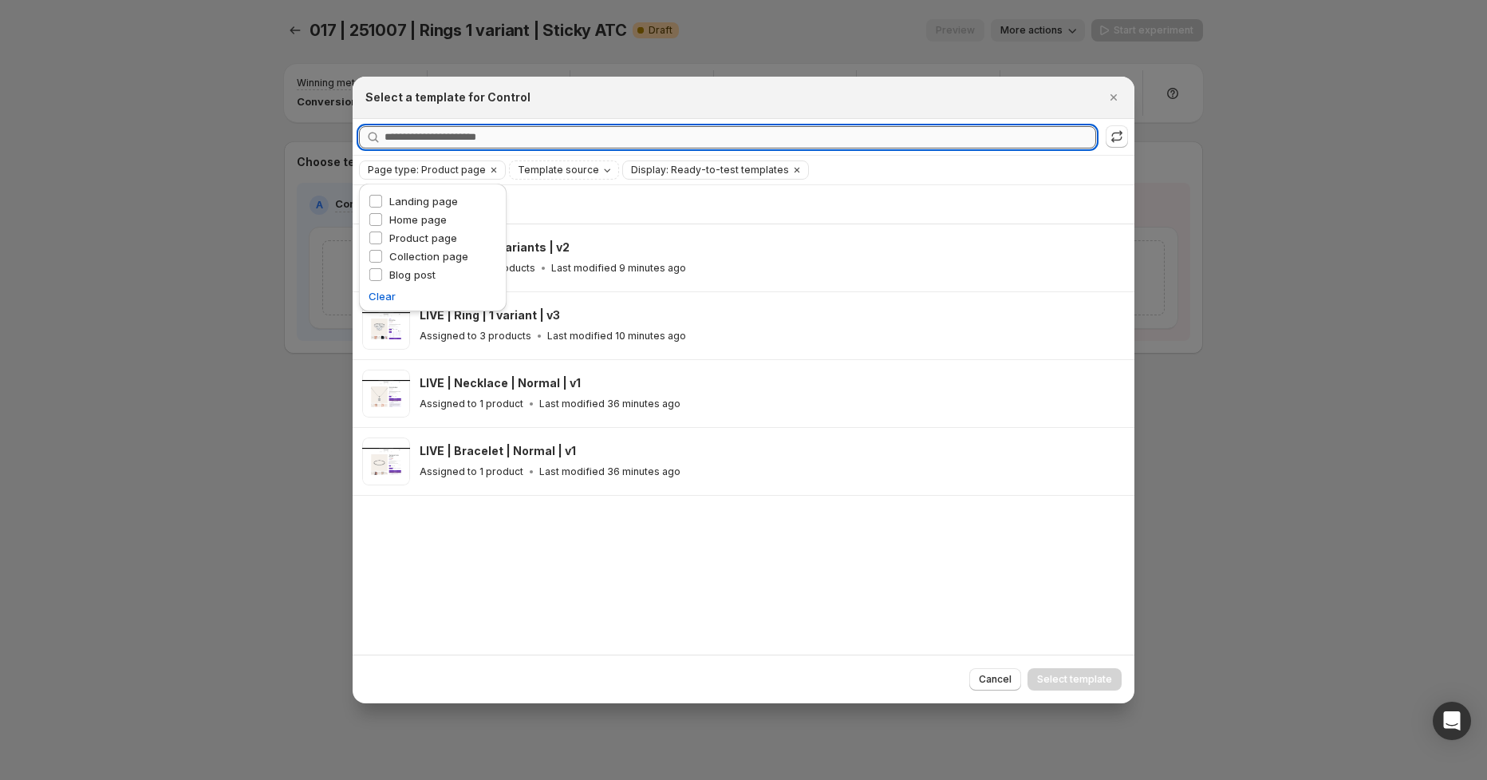
click at [571, 134] on input "Searching all templates" at bounding box center [741, 137] width 712 height 22
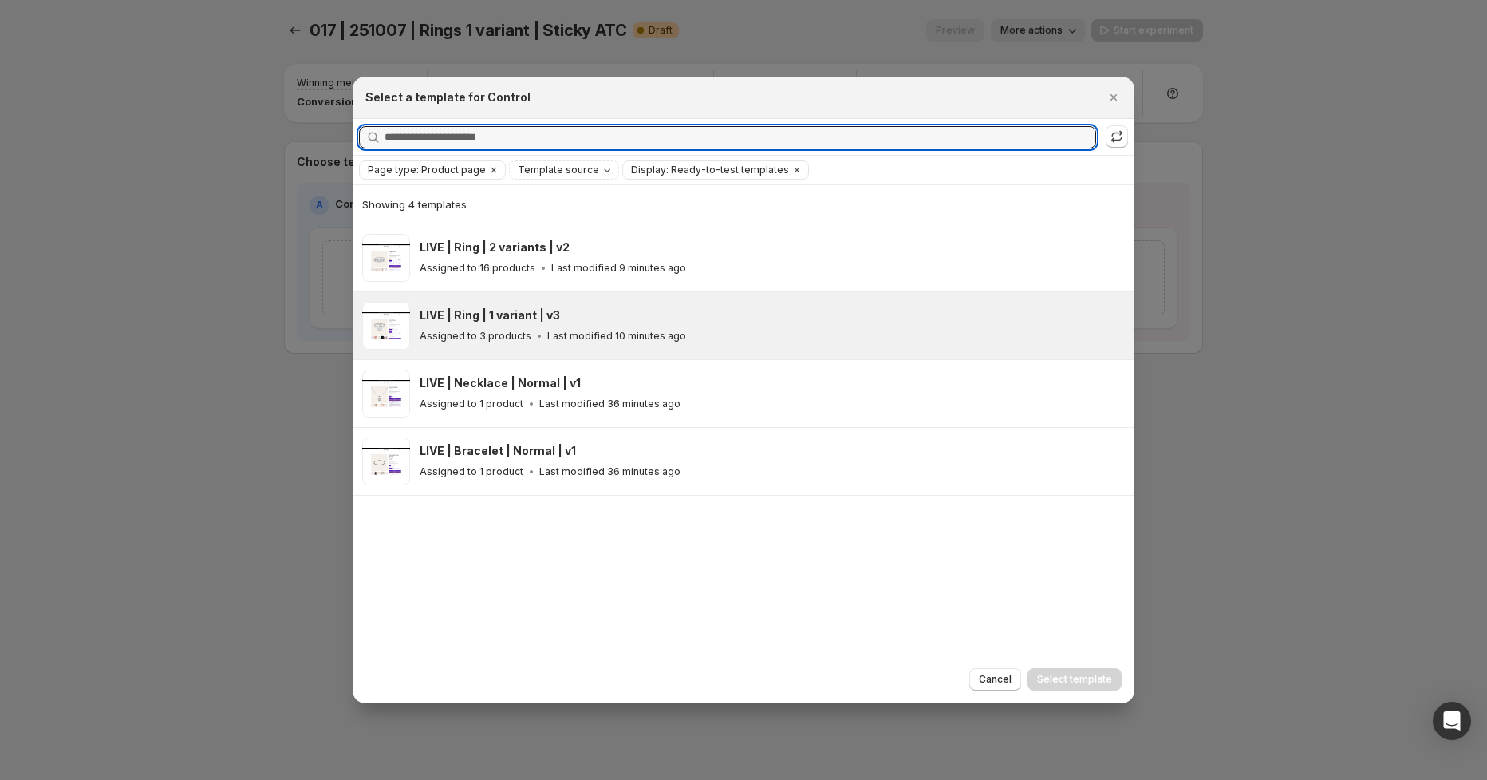
click at [399, 323] on span ":rpq:" at bounding box center [386, 326] width 48 height 48
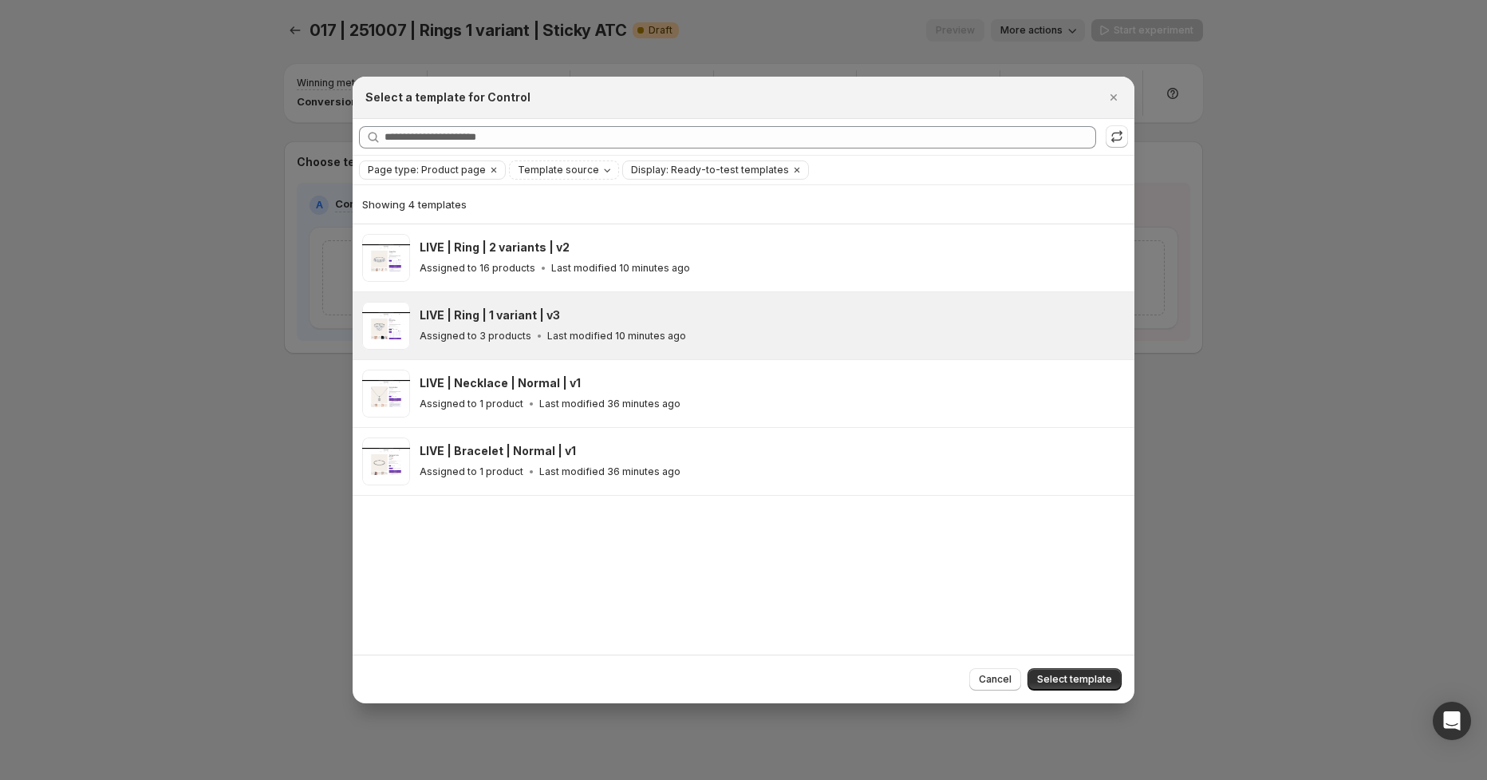
click at [1072, 685] on span "Select template" at bounding box center [1074, 679] width 75 height 13
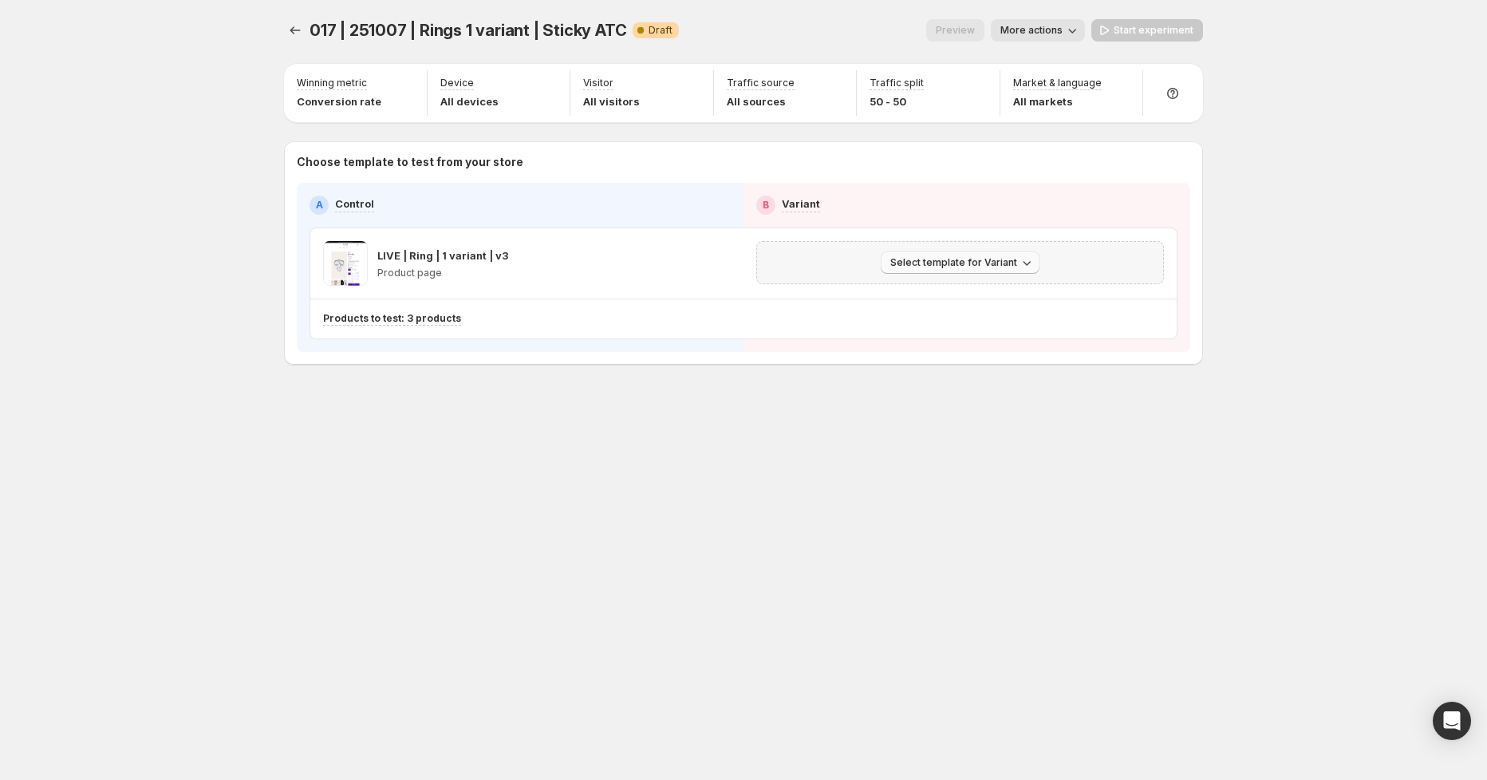
click at [965, 267] on span "Select template for Variant" at bounding box center [954, 262] width 127 height 13
click at [960, 296] on span "Select an existing template" at bounding box center [949, 295] width 135 height 13
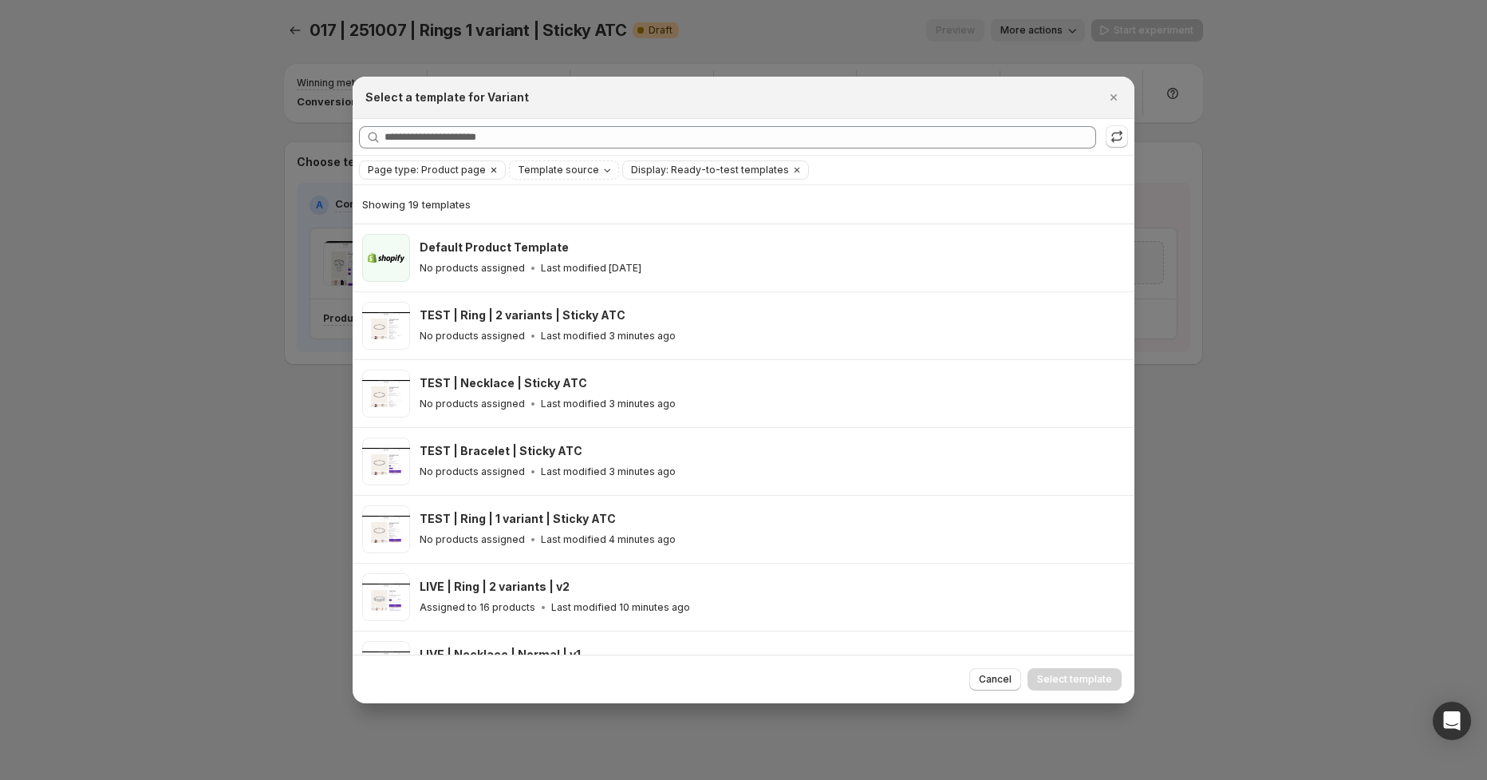
click at [453, 170] on span "Page type: Product page" at bounding box center [427, 170] width 118 height 13
drag, startPoint x: 452, startPoint y: 168, endPoint x: 480, endPoint y: 164, distance: 29.1
click at [452, 168] on span "Page type: Product page" at bounding box center [427, 170] width 118 height 13
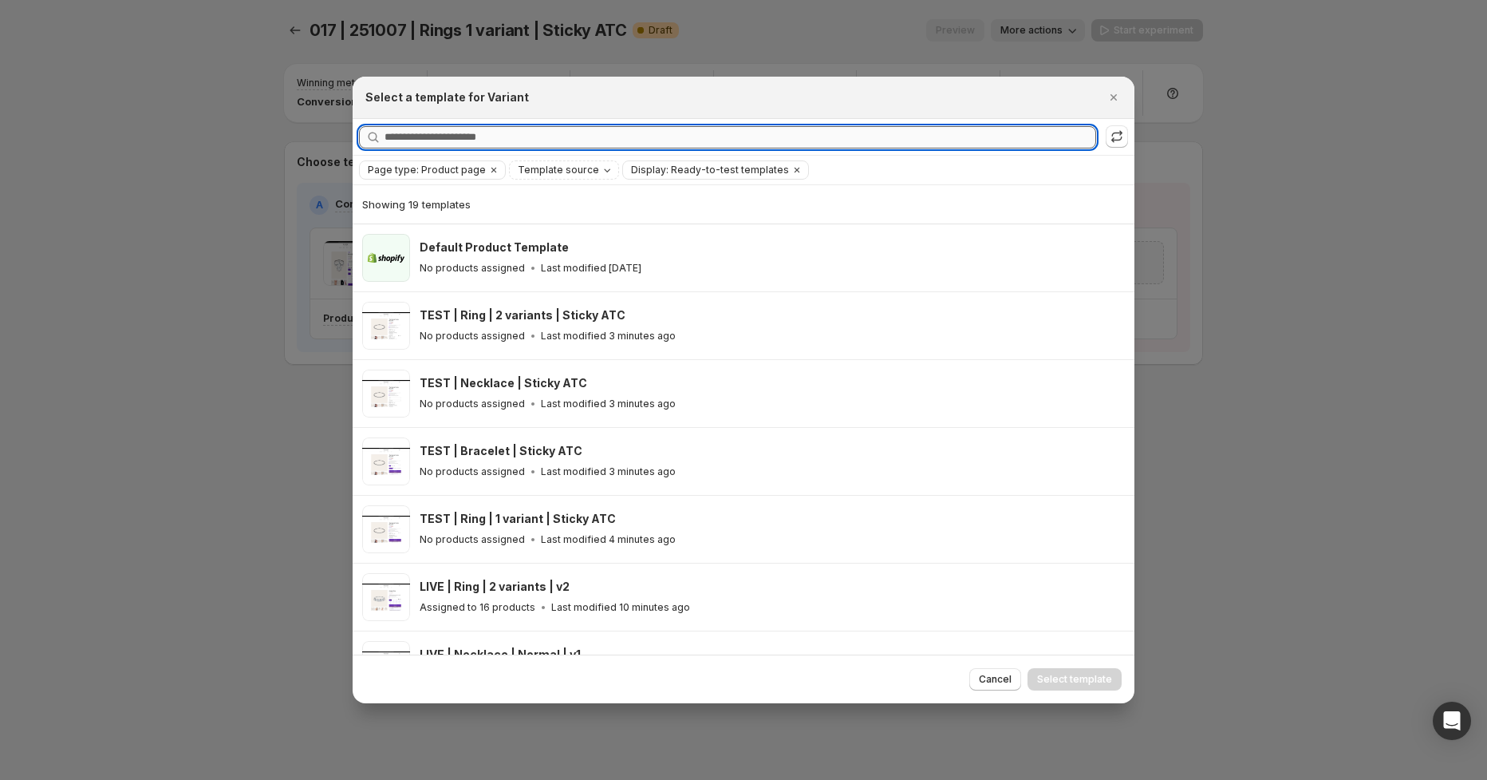
click at [531, 126] on input "Searching all templates" at bounding box center [741, 137] width 712 height 22
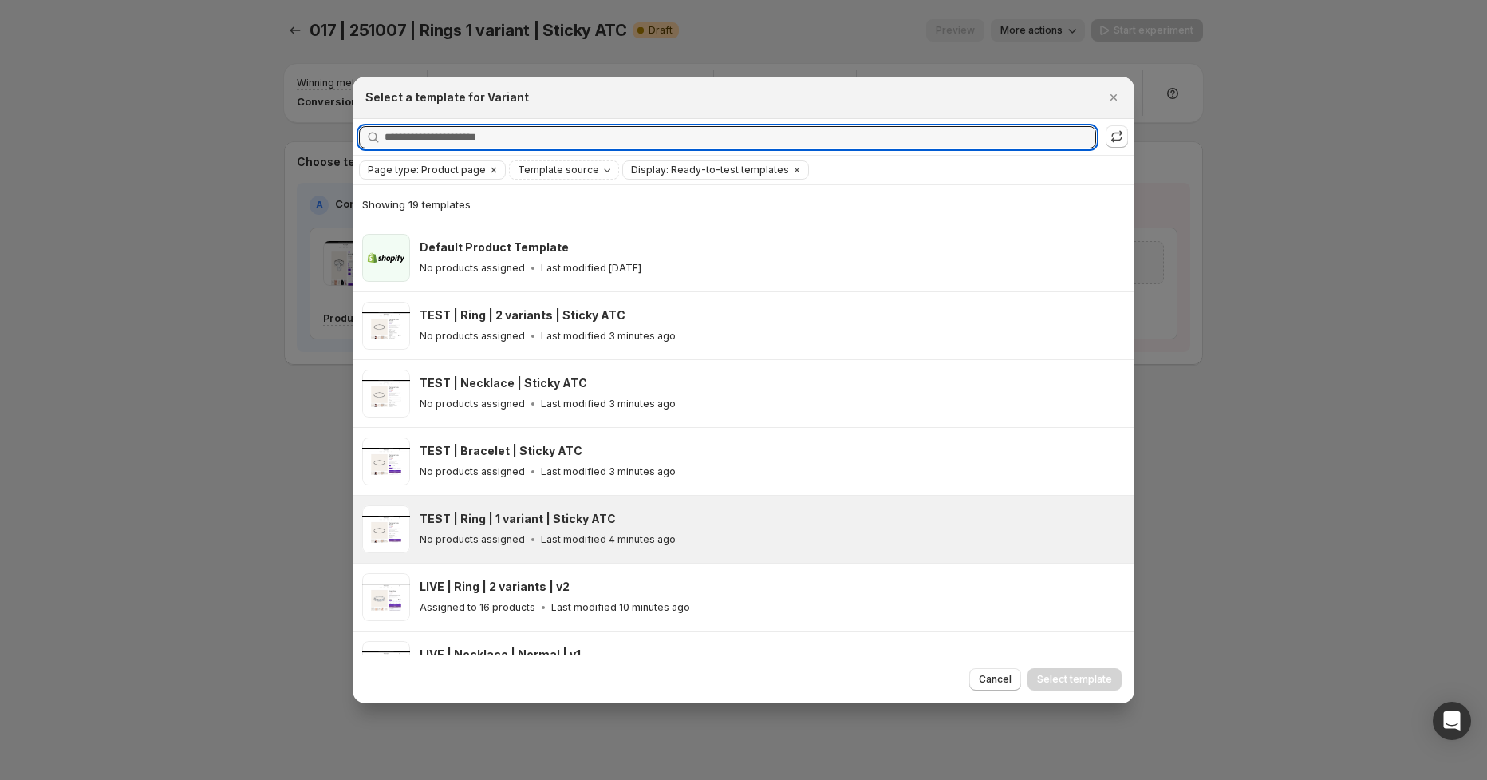
click at [679, 518] on div "TEST | Ring | 1 variant | Sticky ATC" at bounding box center [770, 519] width 701 height 16
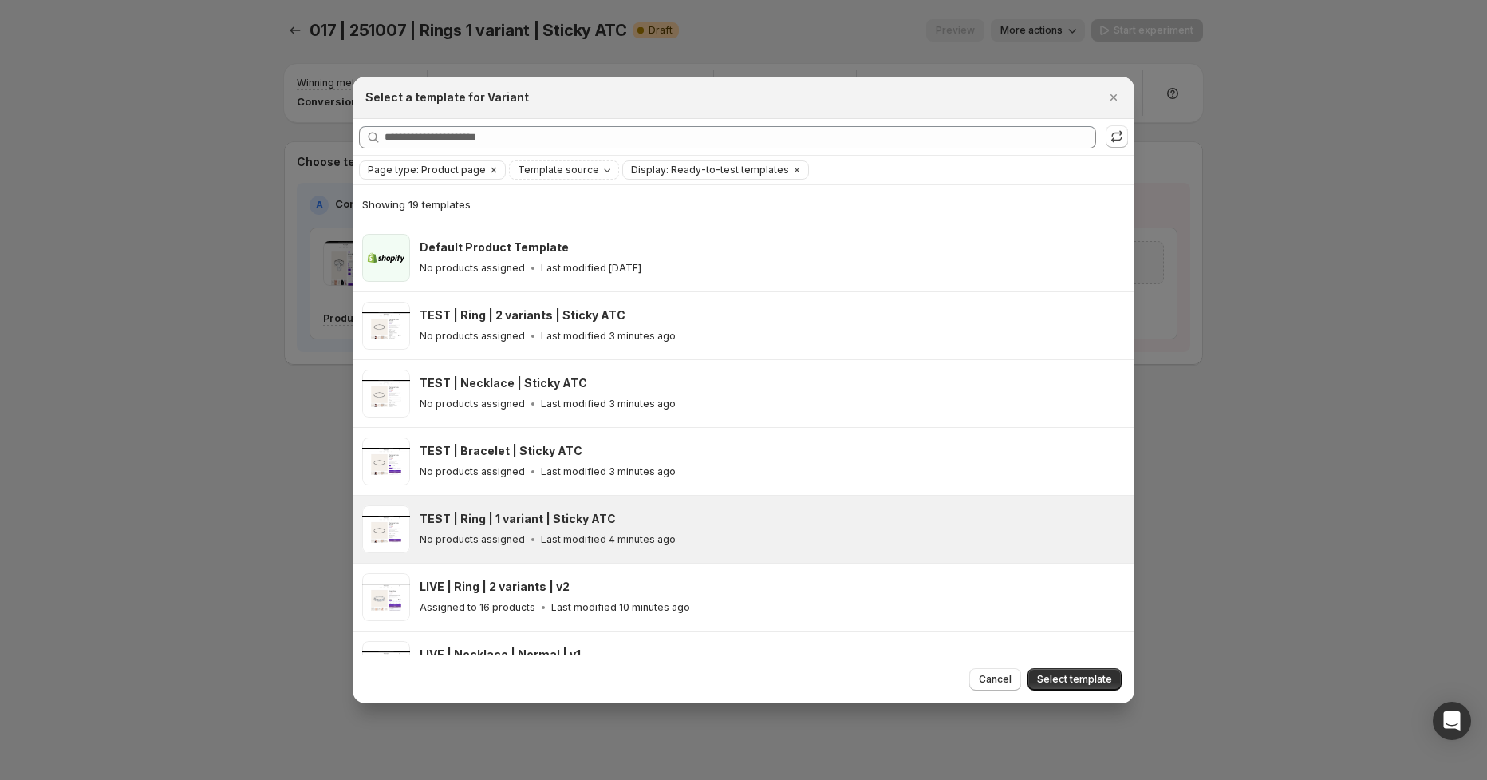
click at [1095, 676] on span "Select template" at bounding box center [1074, 679] width 75 height 13
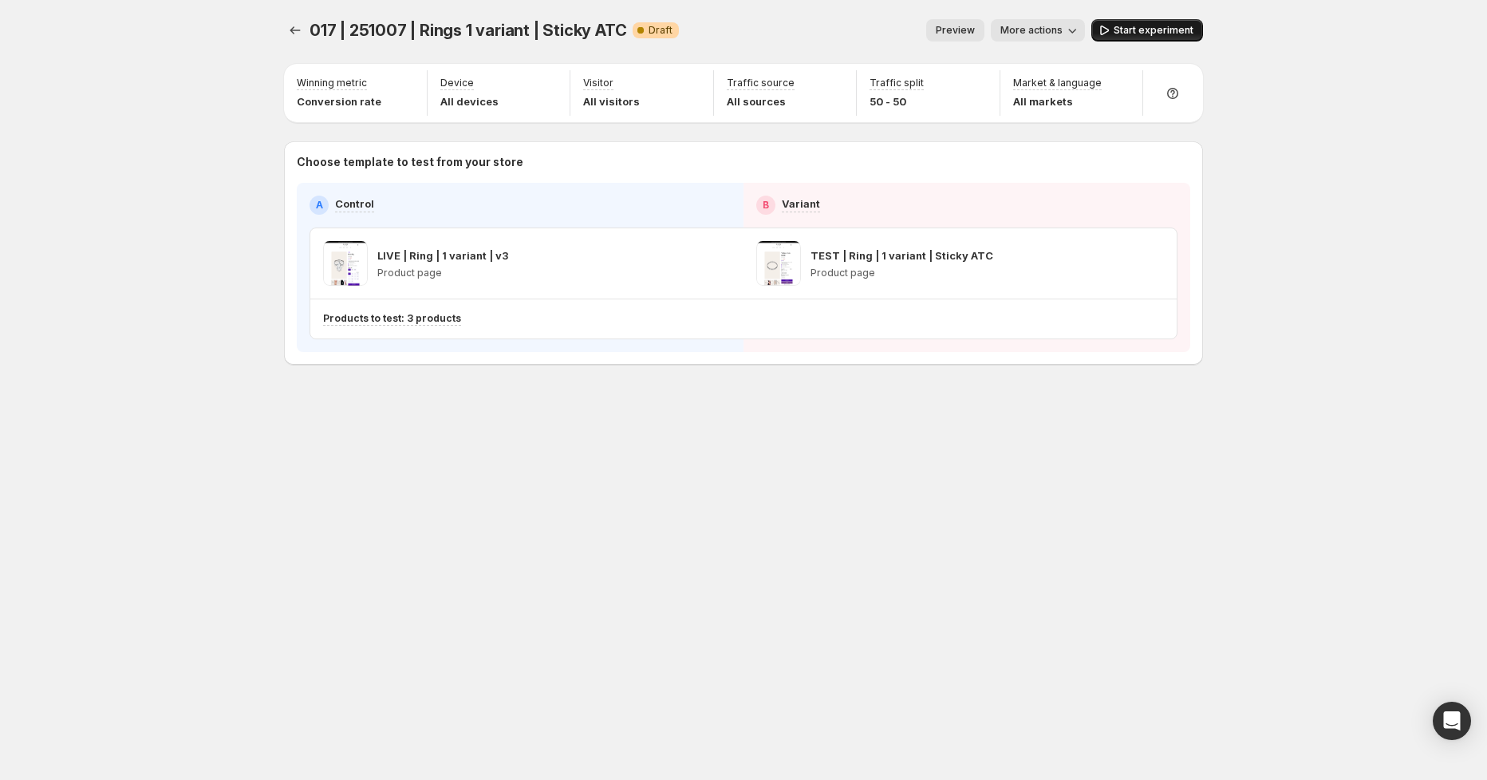
click at [1140, 22] on button "Start experiment" at bounding box center [1148, 30] width 112 height 22
click at [289, 34] on icon "Experiments" at bounding box center [295, 30] width 16 height 16
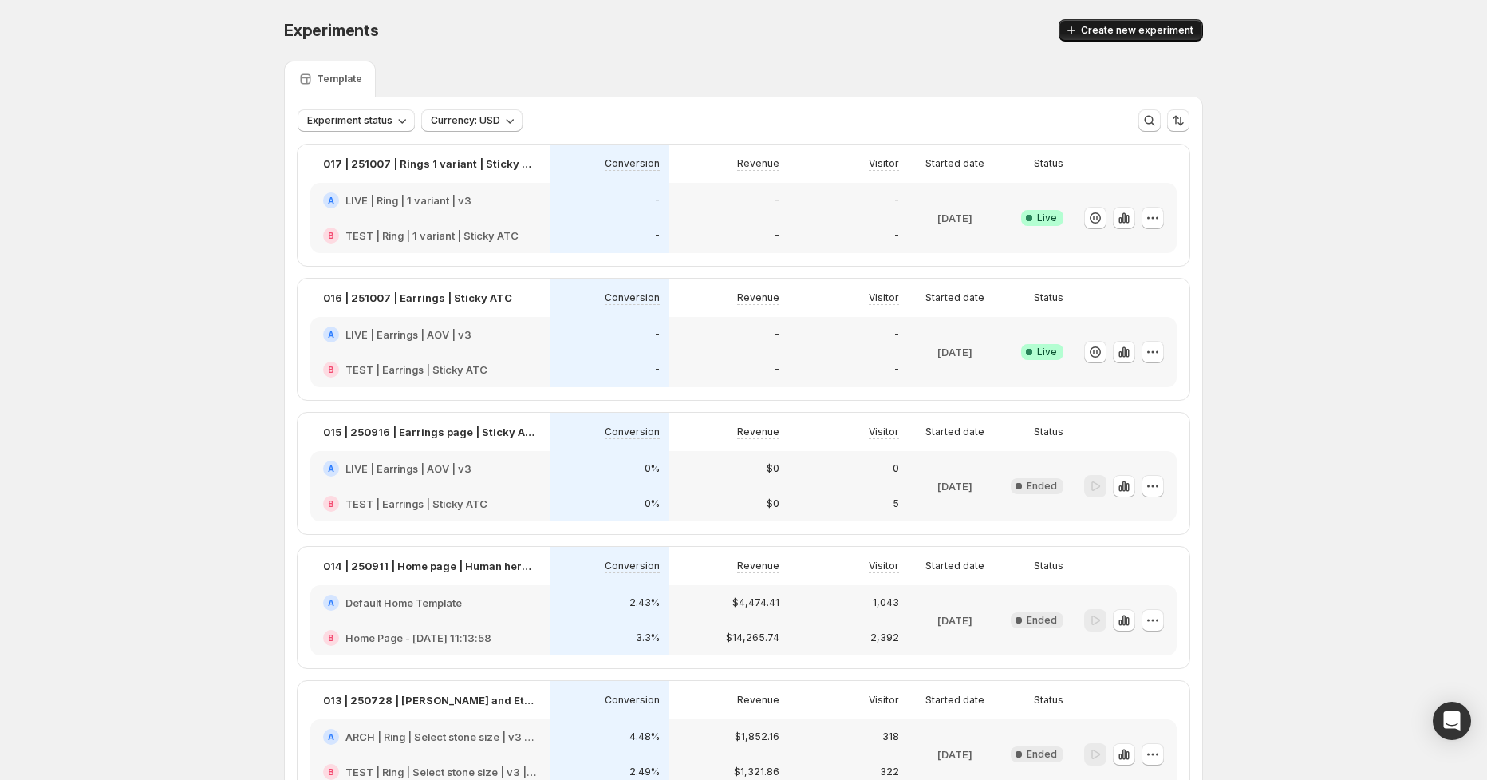
click at [1124, 37] on button "Create new experiment" at bounding box center [1131, 30] width 144 height 22
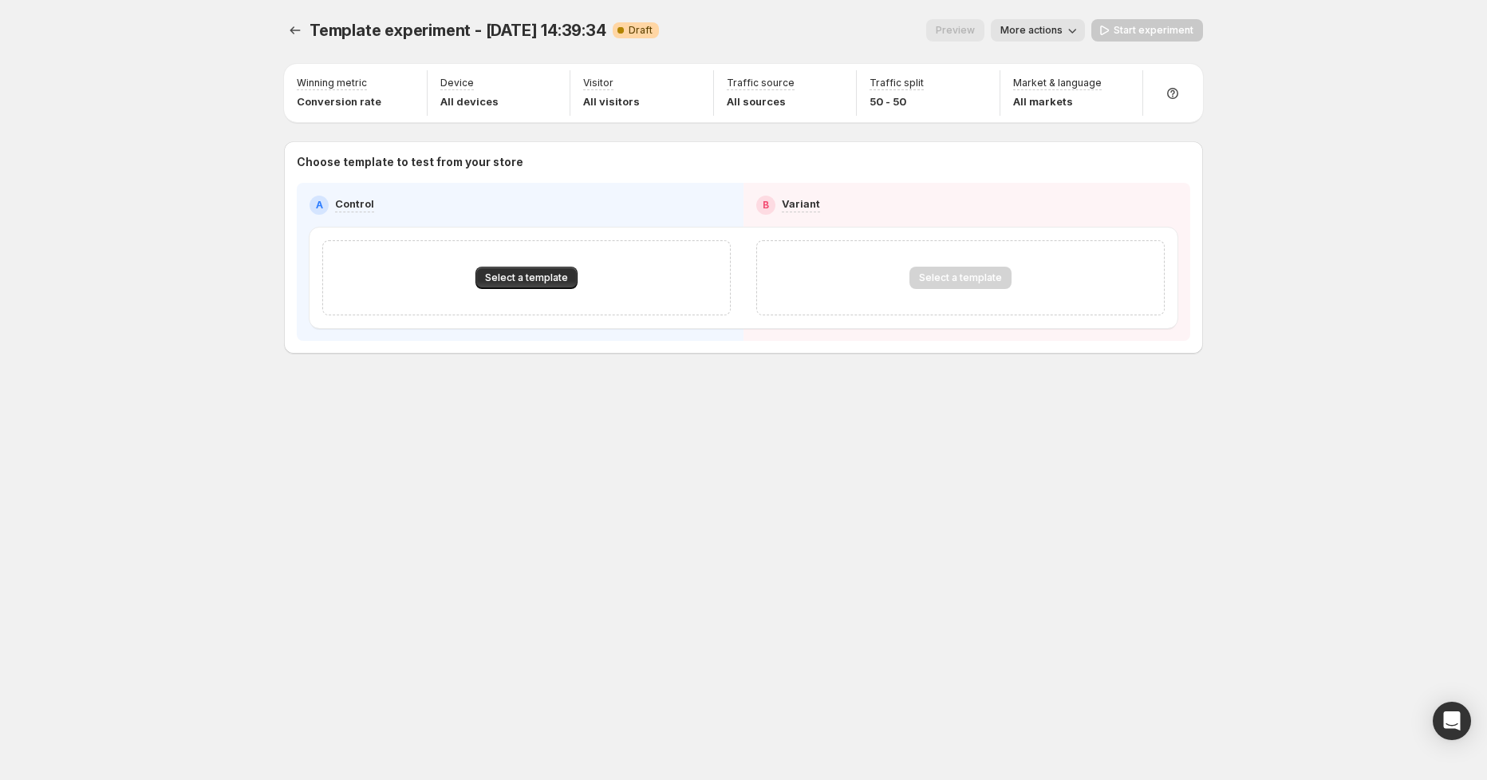
click at [1056, 29] on span "More actions" at bounding box center [1032, 30] width 62 height 13
click at [1051, 89] on span "Rename" at bounding box center [1047, 90] width 41 height 13
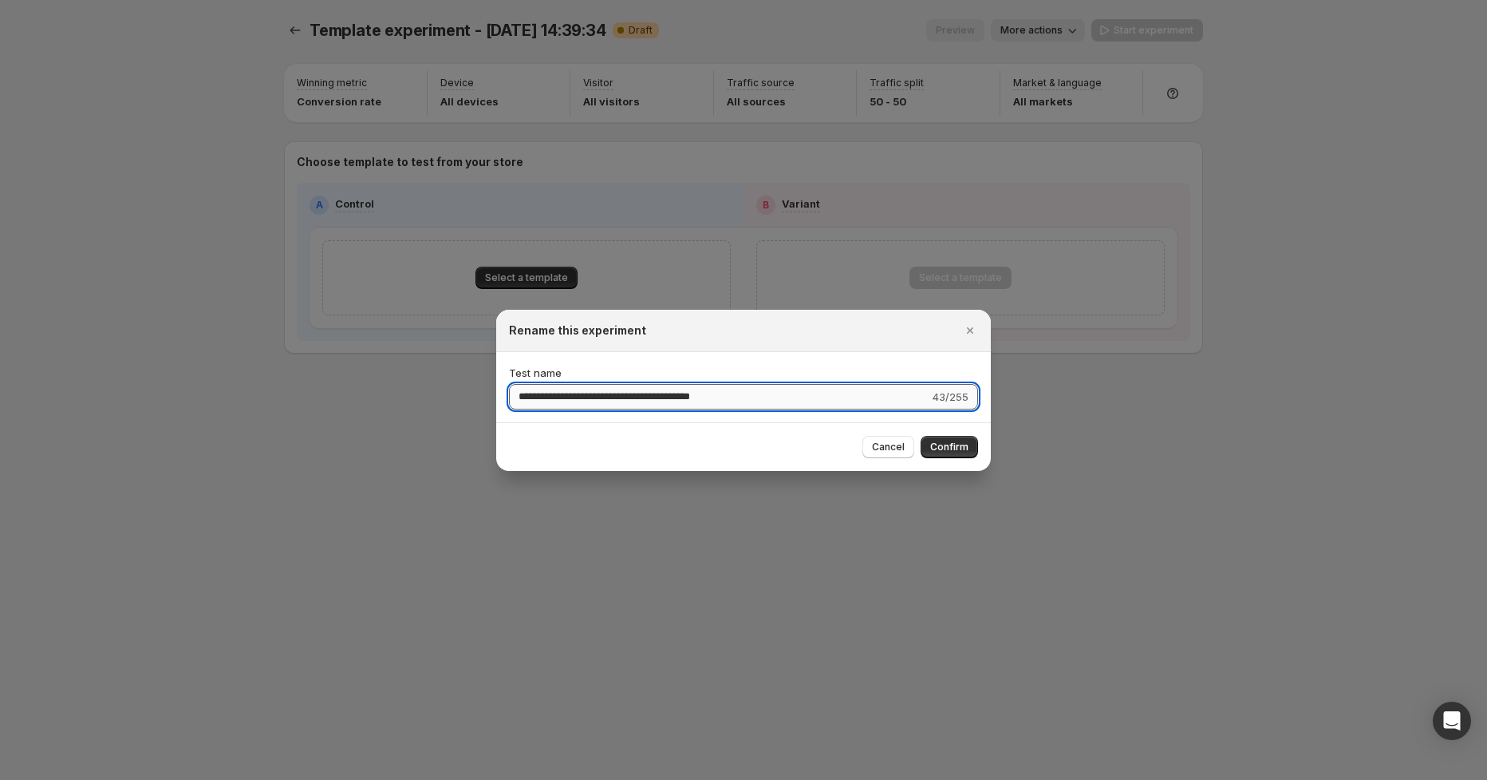
click at [529, 397] on input "**********" at bounding box center [719, 397] width 421 height 26
type input "**********"
click at [954, 443] on span "Confirm" at bounding box center [949, 446] width 38 height 13
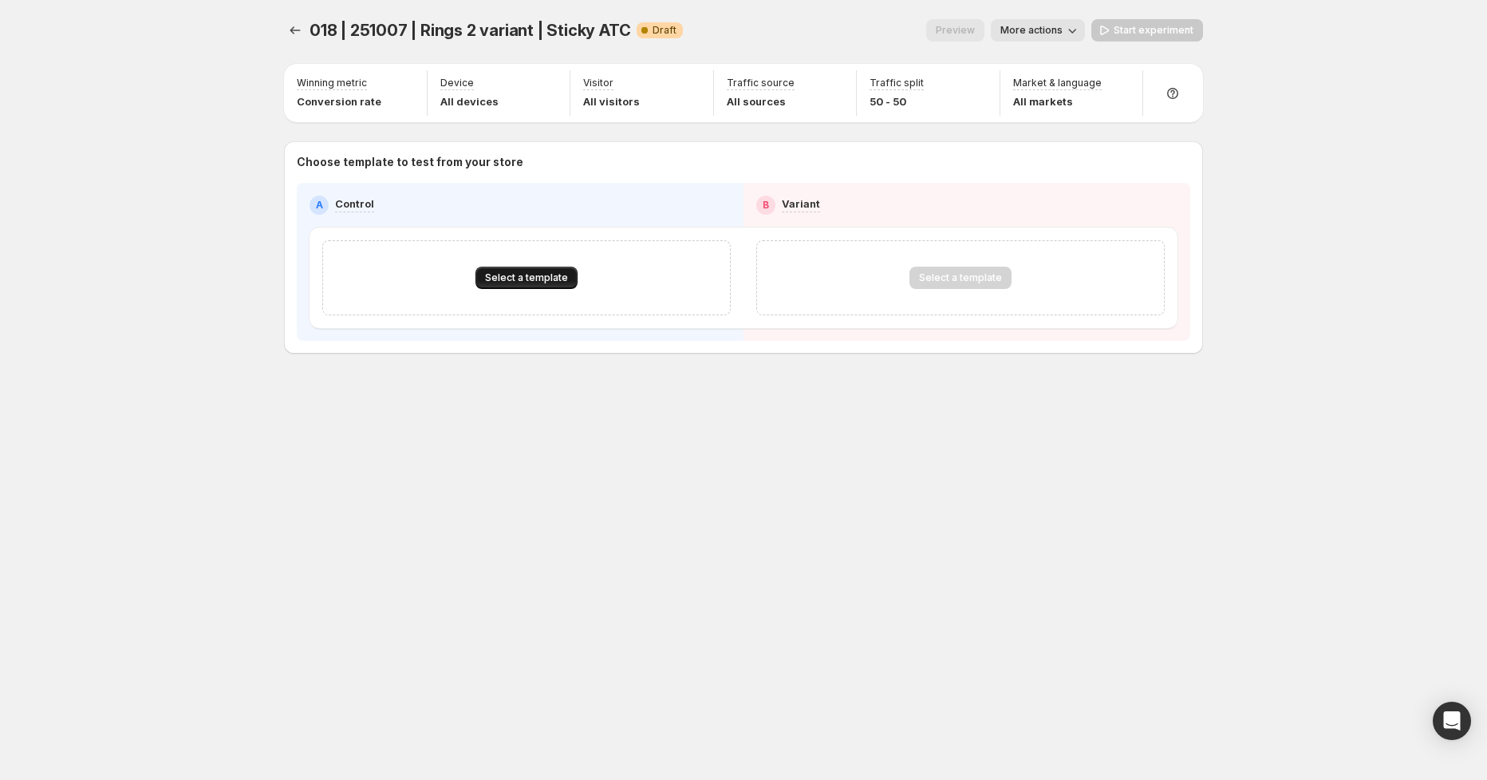
click at [531, 279] on span "Select a template" at bounding box center [526, 277] width 83 height 13
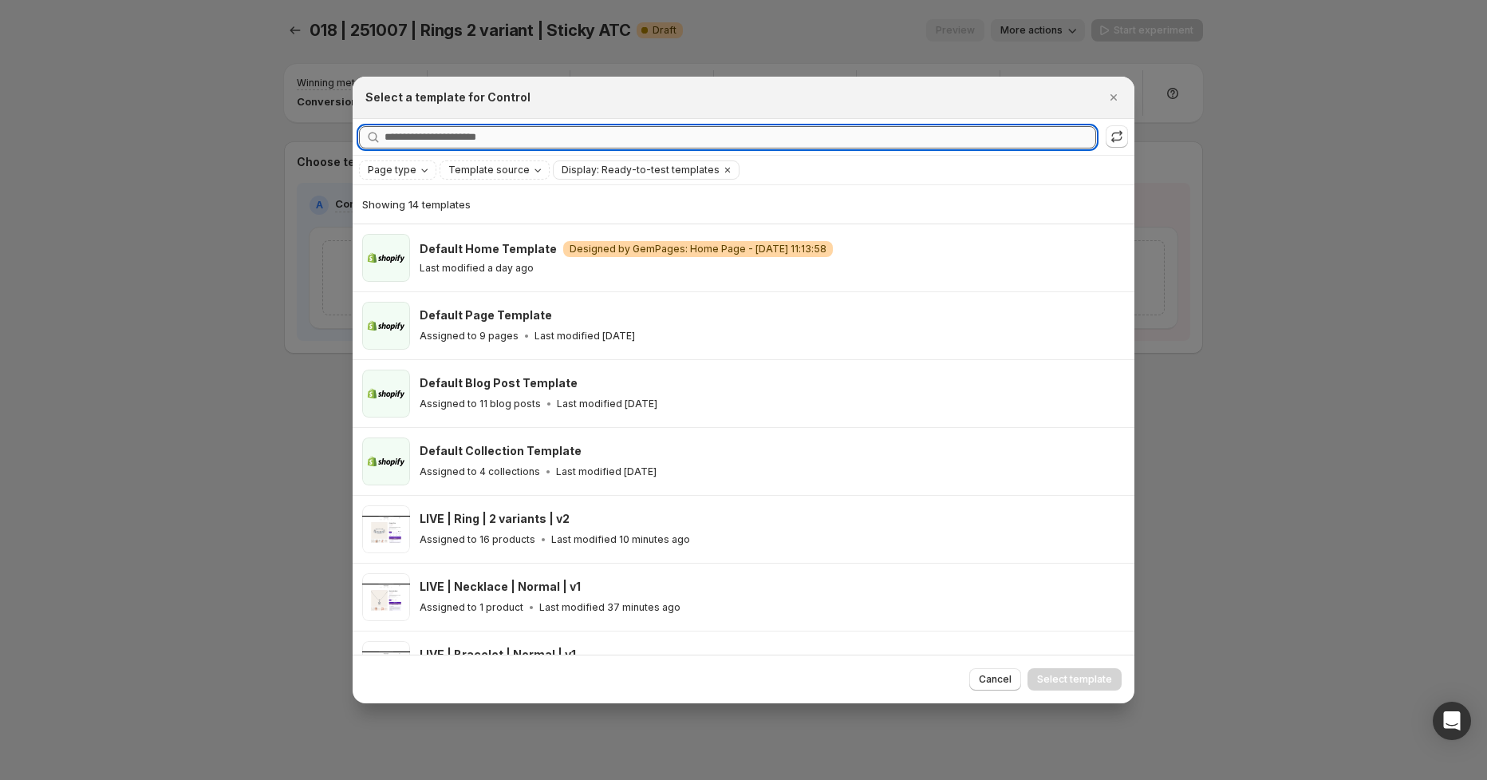
click at [498, 144] on input "Searching all templates" at bounding box center [741, 137] width 712 height 22
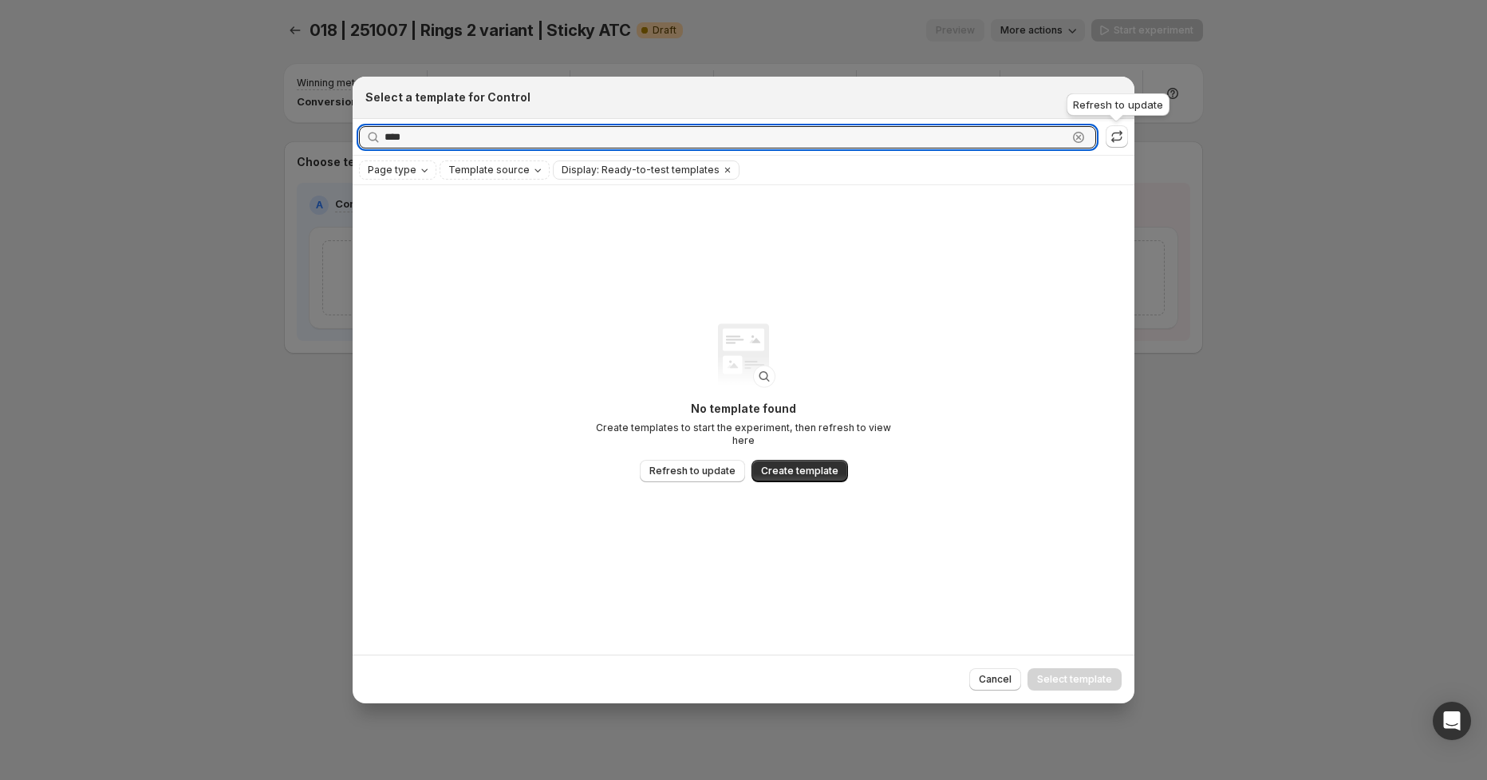
type input "****"
click at [1116, 138] on icon ":r14e:" at bounding box center [1117, 136] width 16 height 16
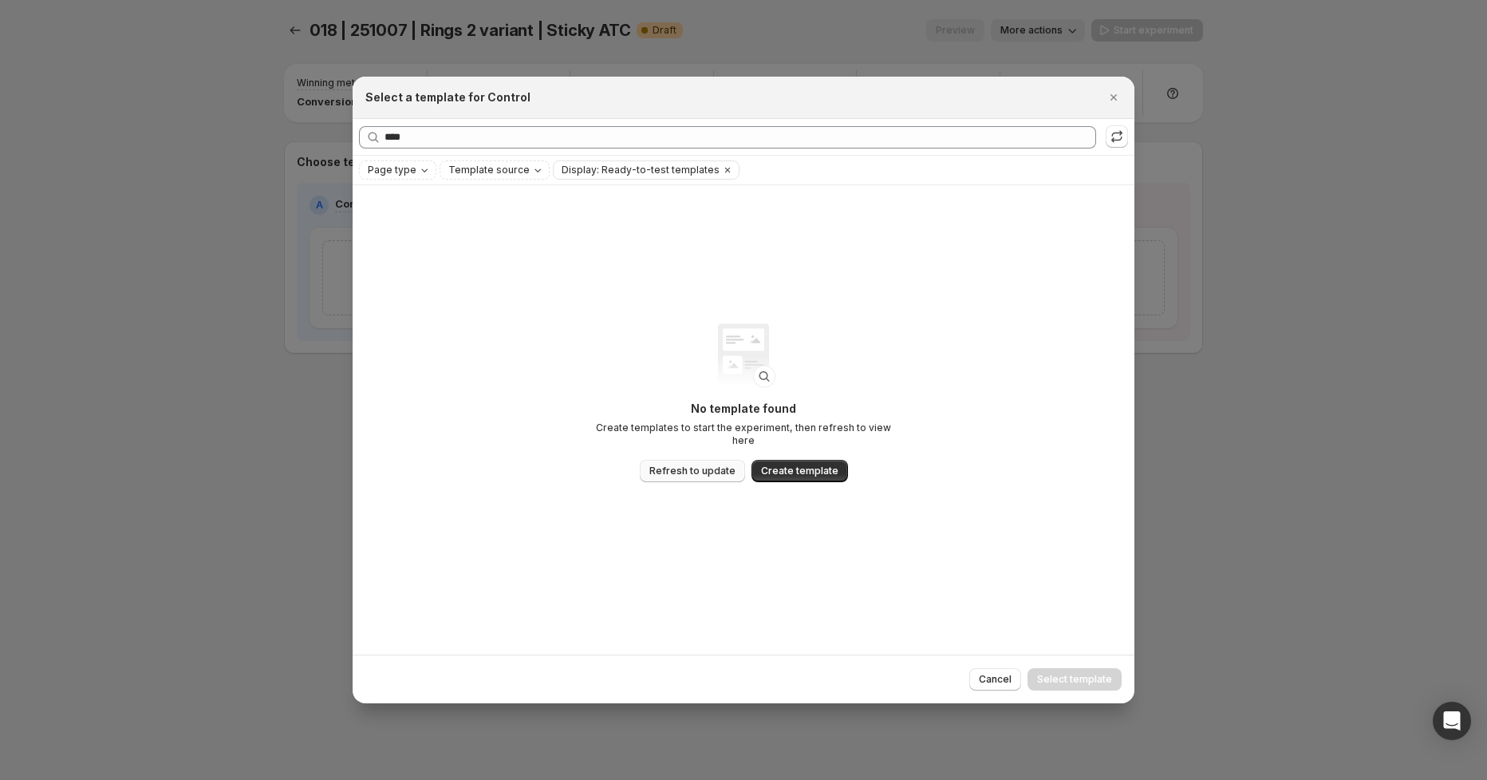
click at [709, 464] on span "Refresh to update" at bounding box center [693, 470] width 86 height 13
click at [996, 677] on span "Cancel" at bounding box center [995, 679] width 33 height 13
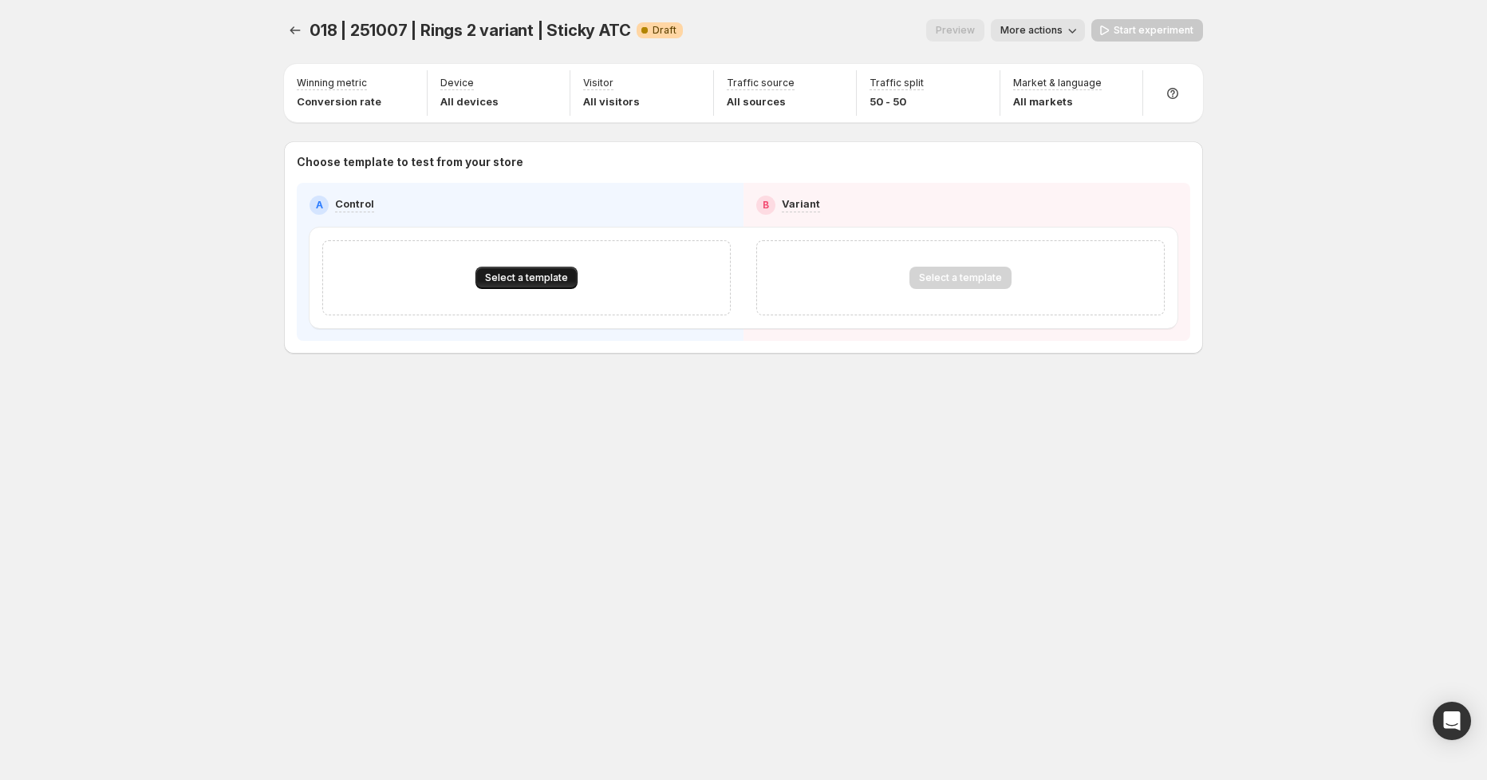
click at [527, 275] on span "Select a template" at bounding box center [526, 277] width 83 height 13
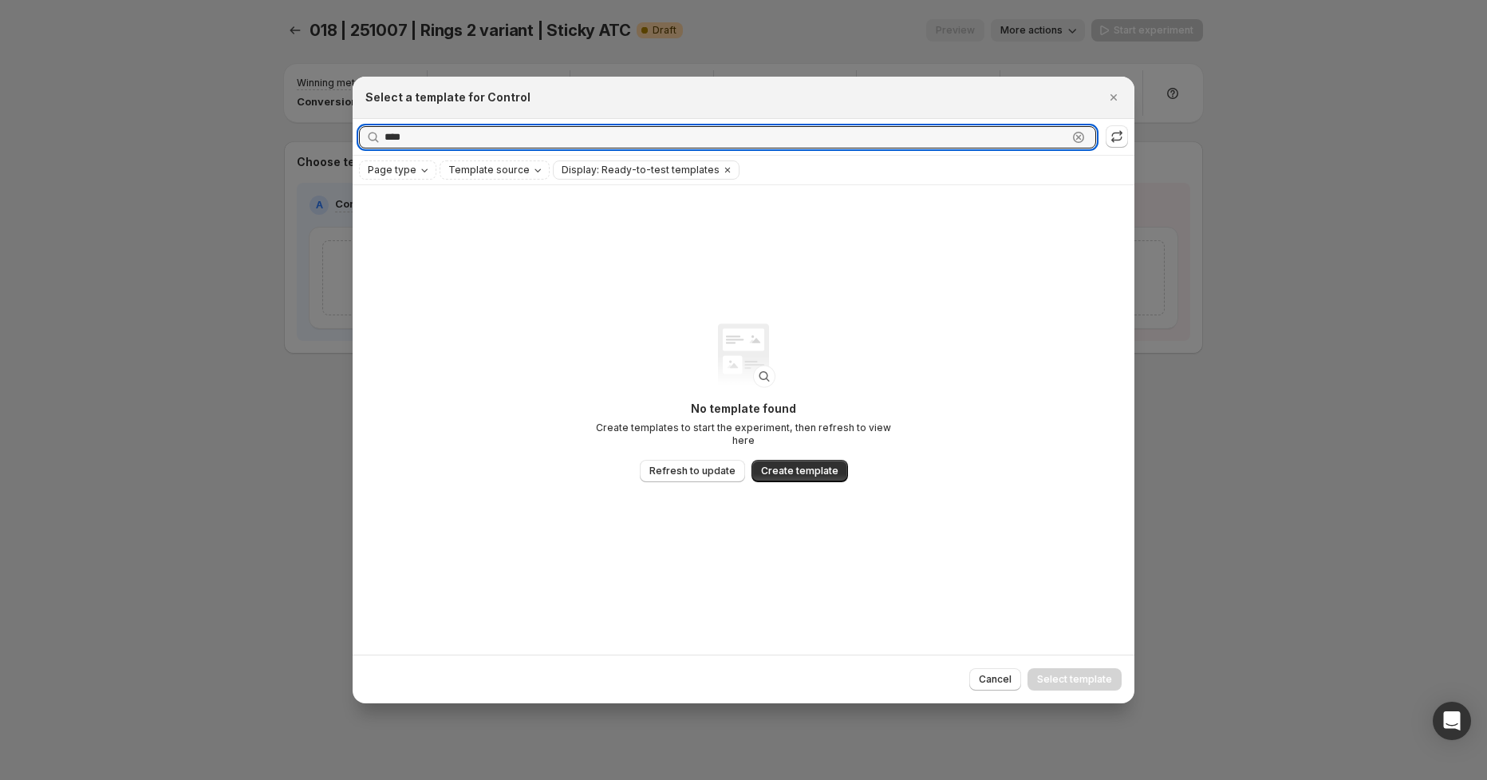
click at [338, 779] on div "Select a template for Control Searching all templates **** Clear Page type Temp…" at bounding box center [743, 780] width 1487 height 0
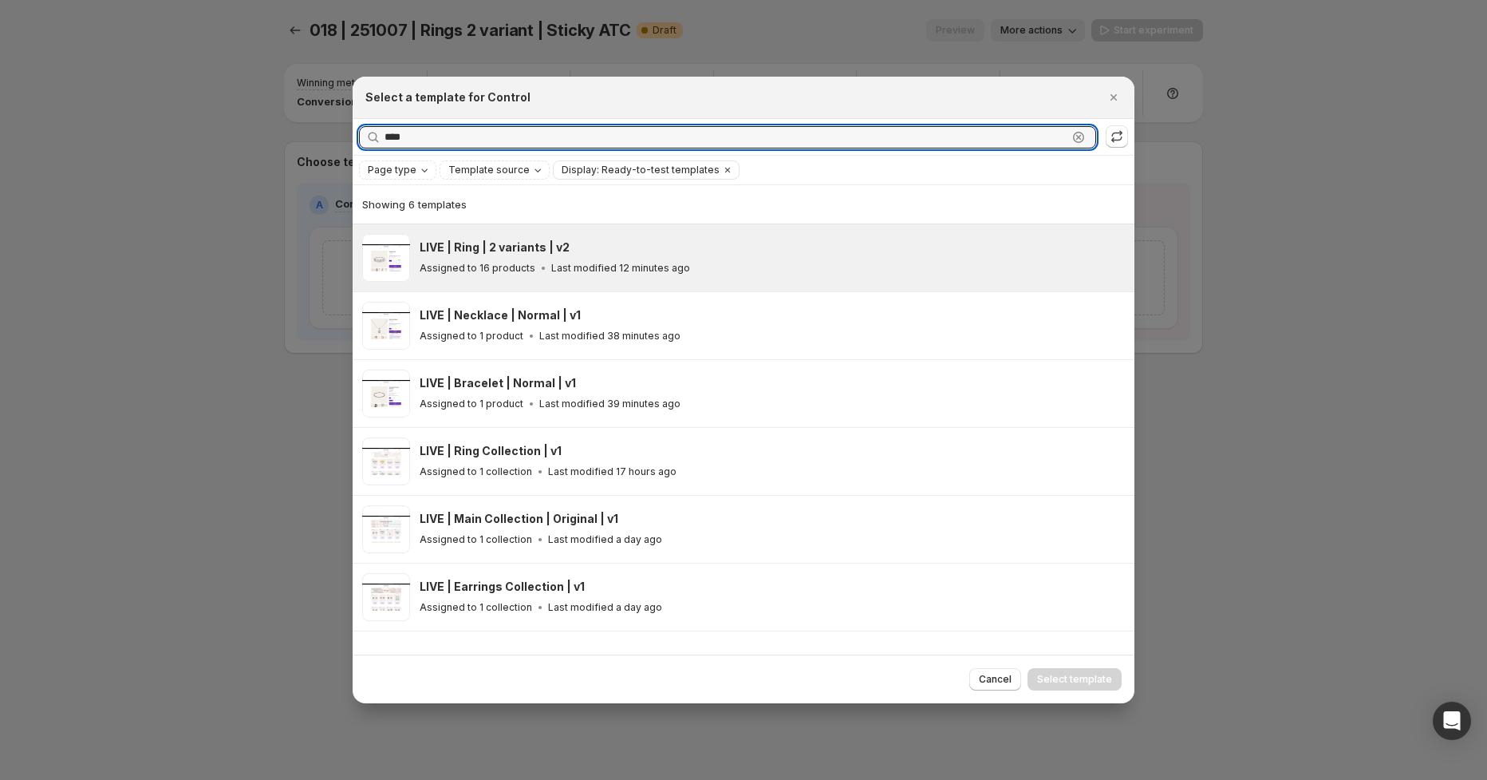
type input "****"
click at [493, 256] on div "LIVE | Ring | 2 variants | v2 Assigned to 16 products Last modified 12 minutes …" at bounding box center [770, 257] width 701 height 37
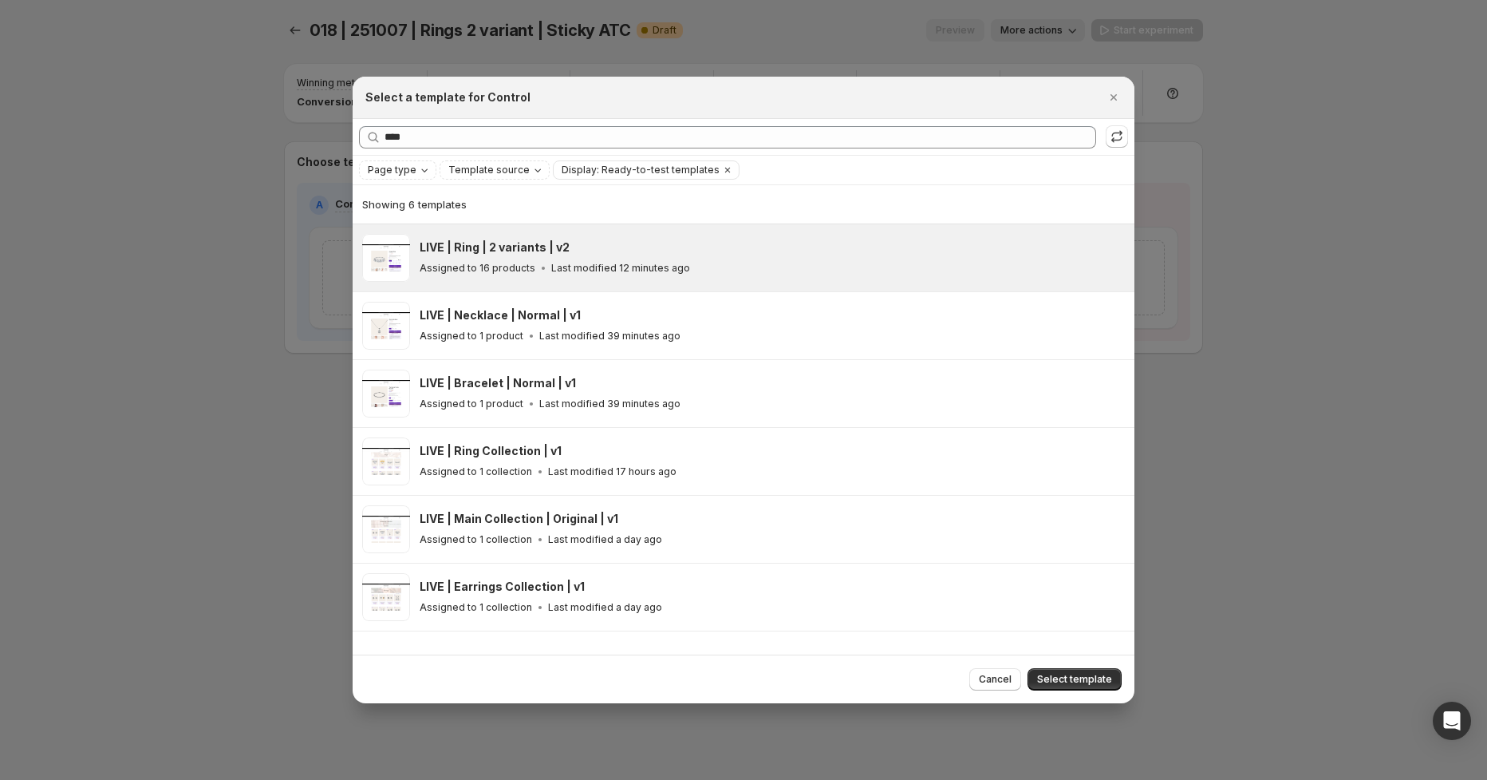
click at [1077, 683] on span "Select template" at bounding box center [1074, 679] width 75 height 13
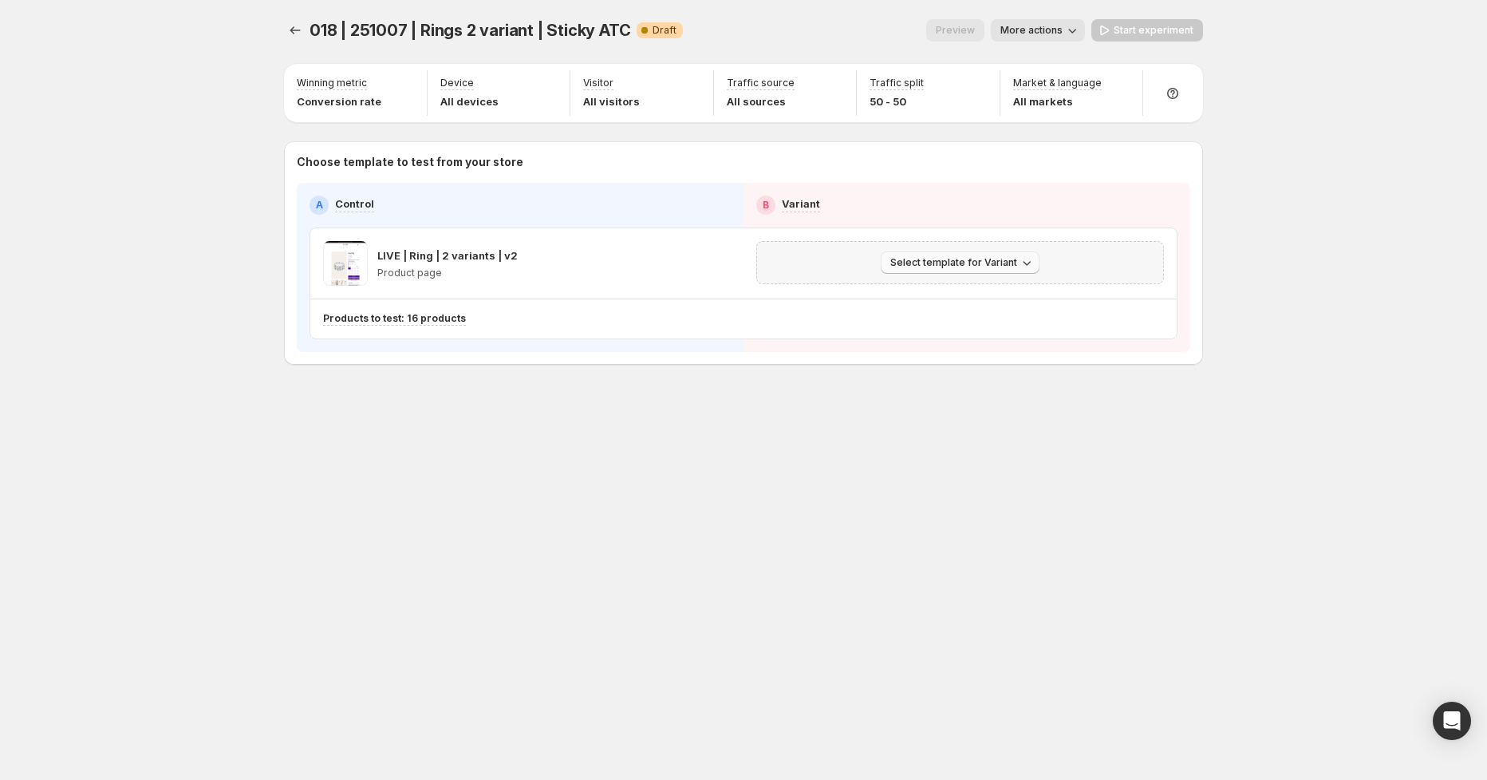
drag, startPoint x: 938, startPoint y: 261, endPoint x: 973, endPoint y: 270, distance: 35.4
click at [938, 261] on span "Select template for Variant" at bounding box center [954, 262] width 127 height 13
click at [983, 299] on span "Select an existing template" at bounding box center [949, 295] width 135 height 13
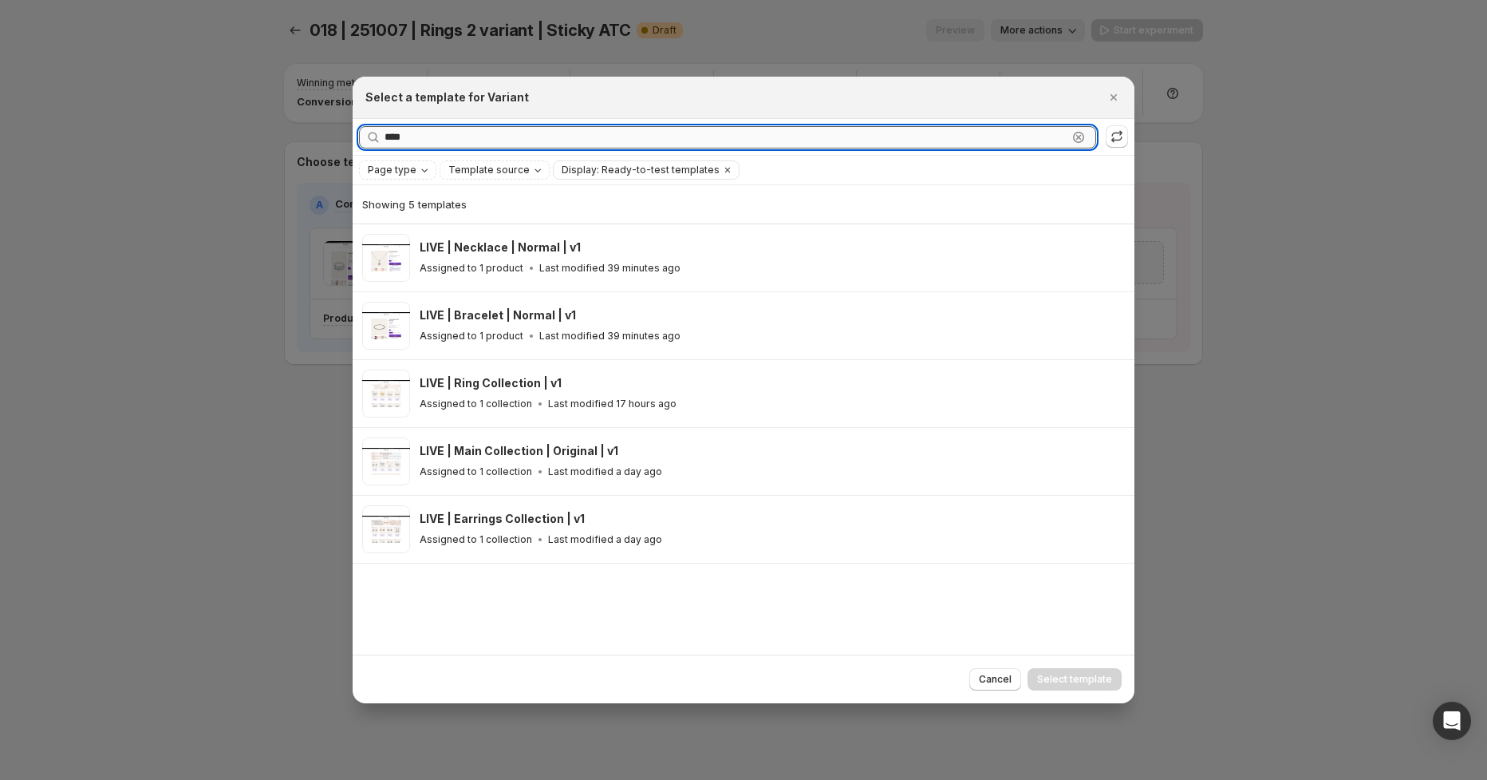
click at [561, 132] on input "****" at bounding box center [726, 137] width 683 height 22
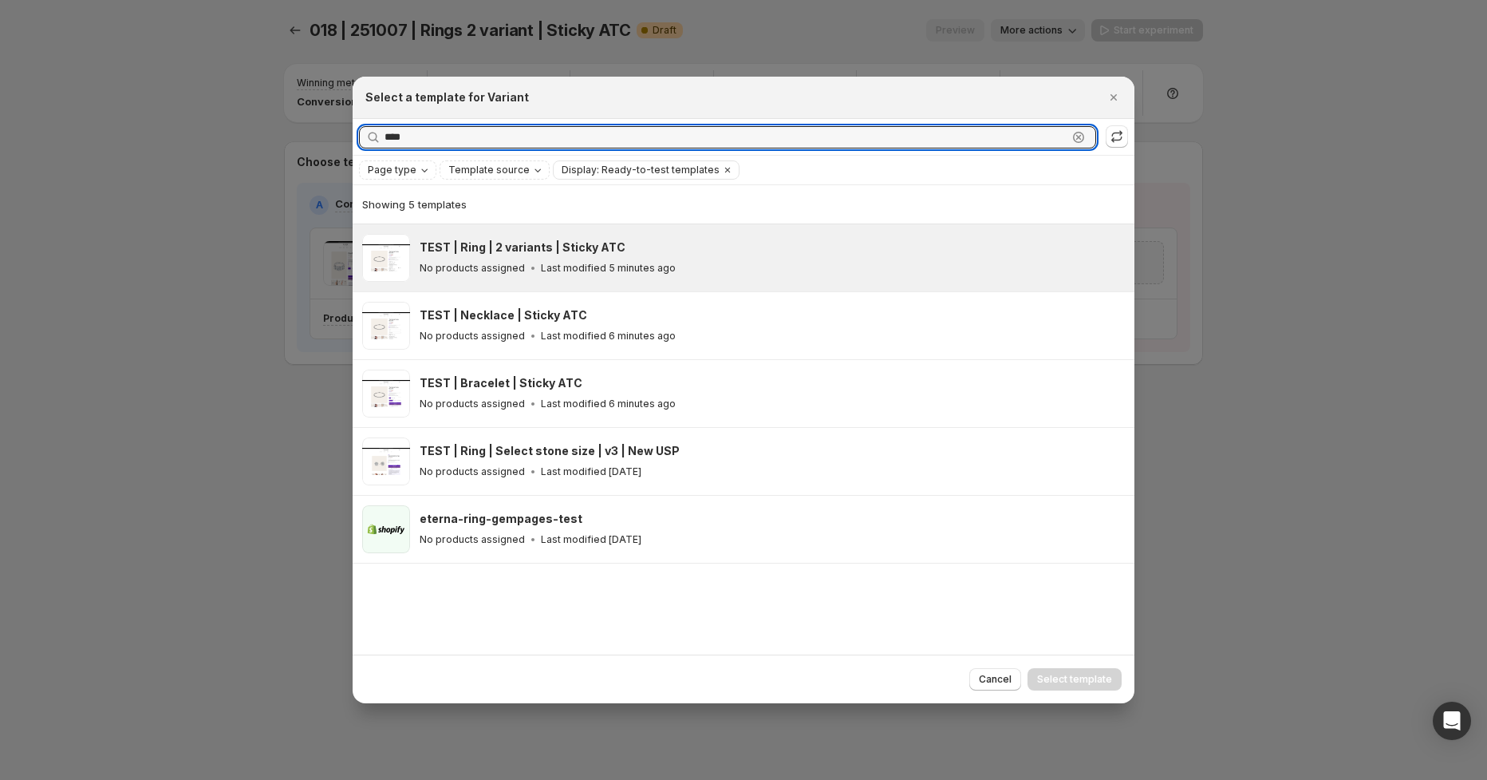
type input "****"
click at [677, 245] on div "TEST | Ring | 2 variants | Sticky ATC" at bounding box center [770, 247] width 701 height 16
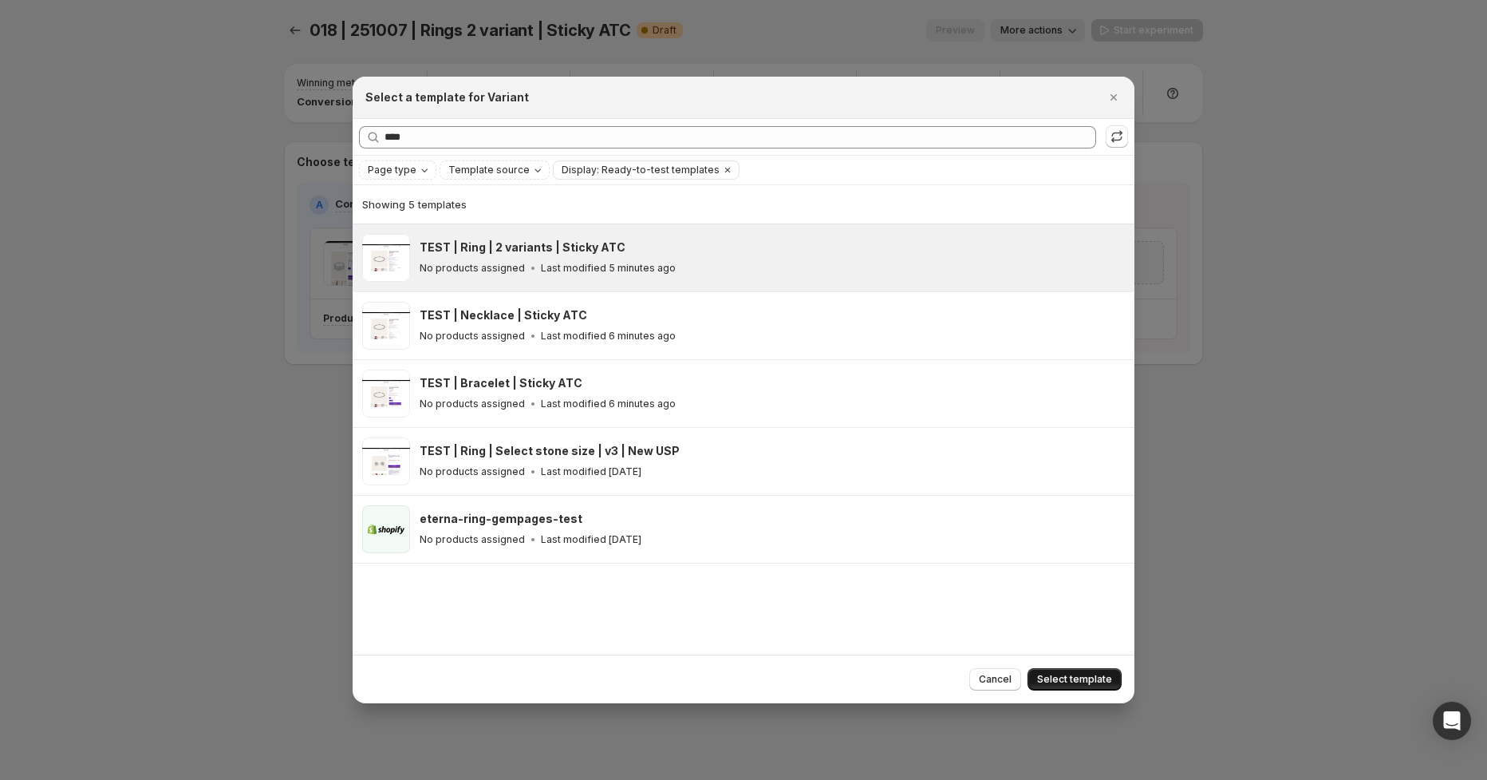
click at [1100, 672] on button "Select template" at bounding box center [1075, 679] width 94 height 22
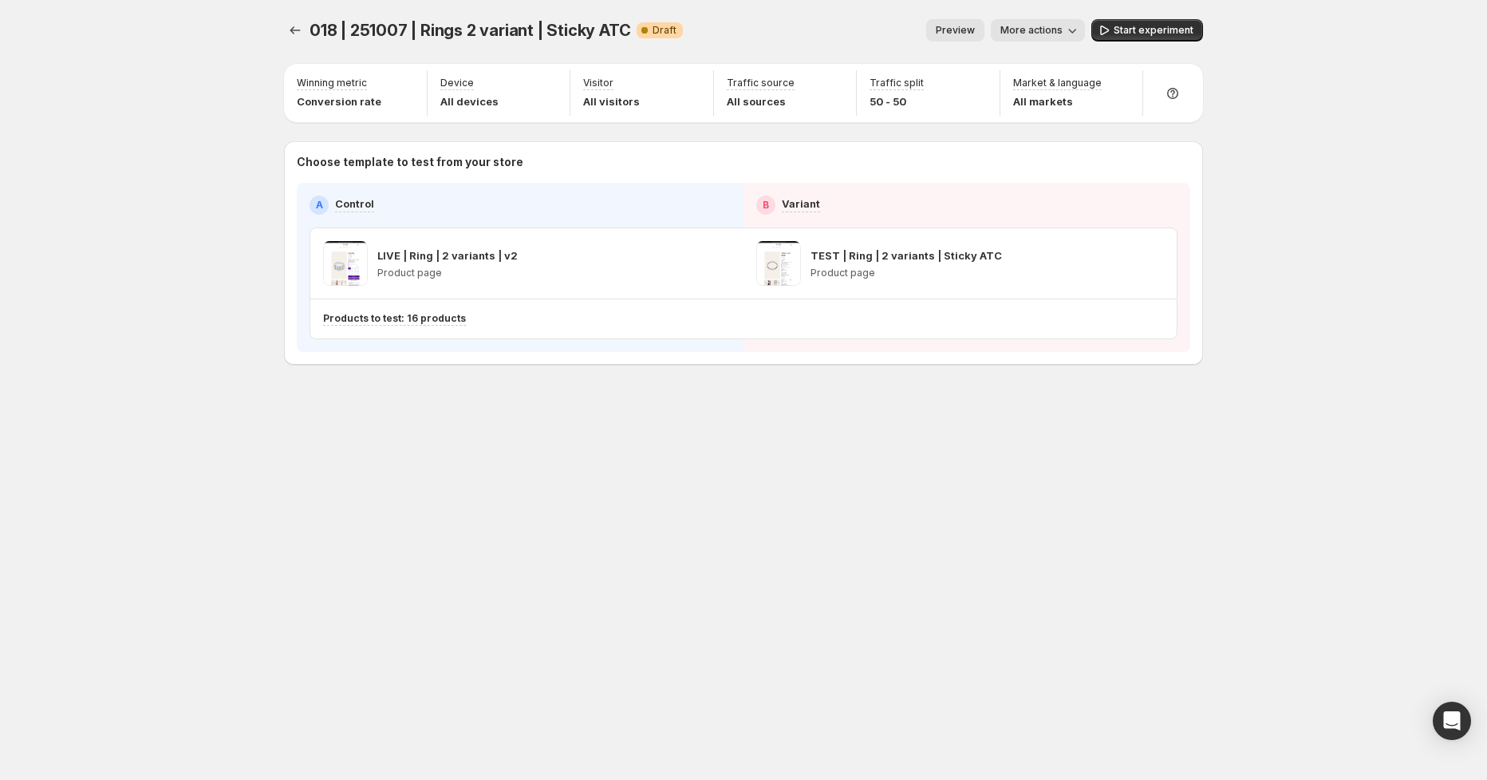
drag, startPoint x: 1135, startPoint y: 30, endPoint x: 1195, endPoint y: 29, distance: 60.7
click at [1135, 30] on span "Start experiment" at bounding box center [1154, 30] width 80 height 13
drag, startPoint x: 298, startPoint y: 32, endPoint x: 278, endPoint y: 30, distance: 19.3
click at [298, 31] on icon "Experiments" at bounding box center [295, 30] width 16 height 16
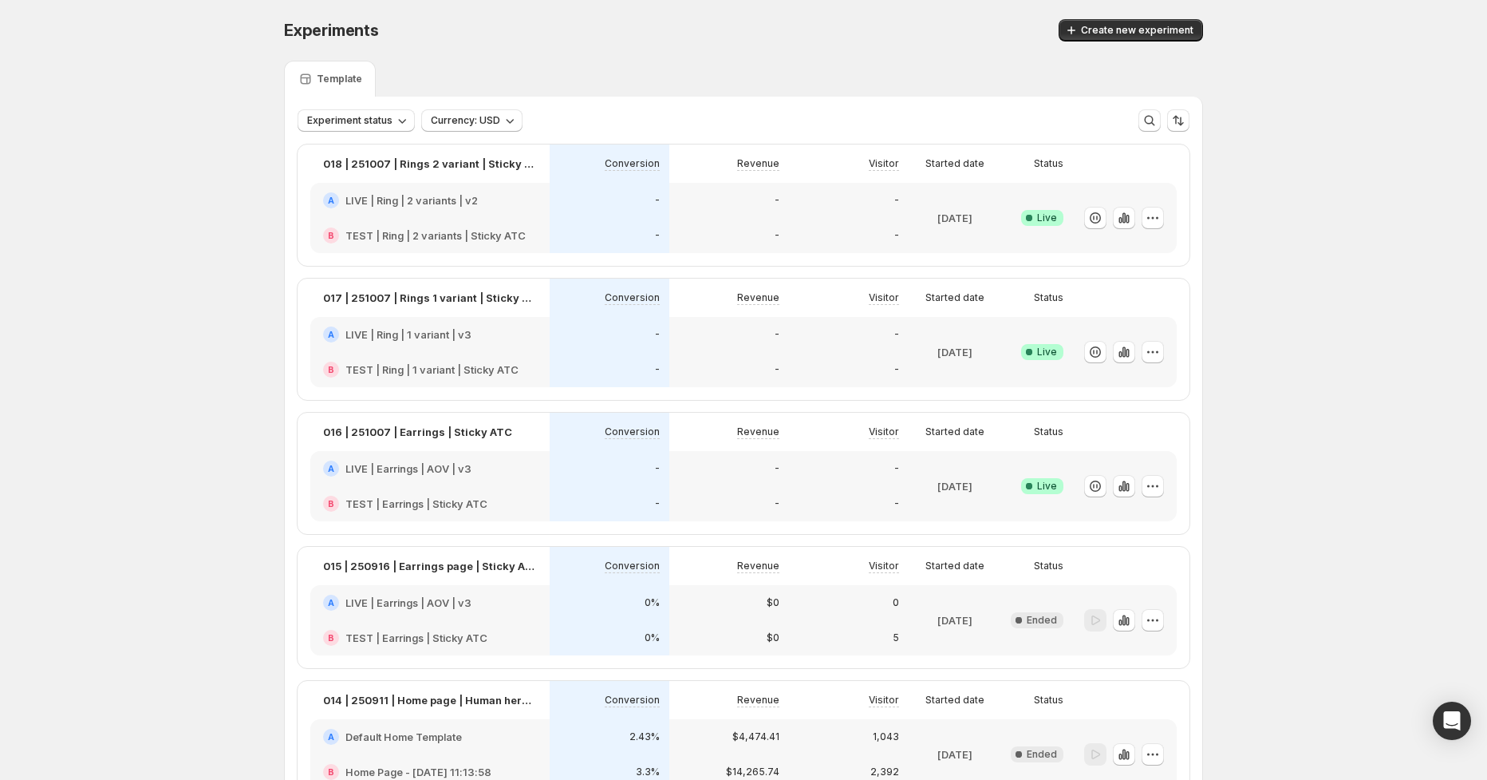
drag, startPoint x: 1139, startPoint y: 25, endPoint x: 748, endPoint y: 170, distance: 417.1
click at [1139, 25] on span "Create new experiment" at bounding box center [1137, 30] width 113 height 13
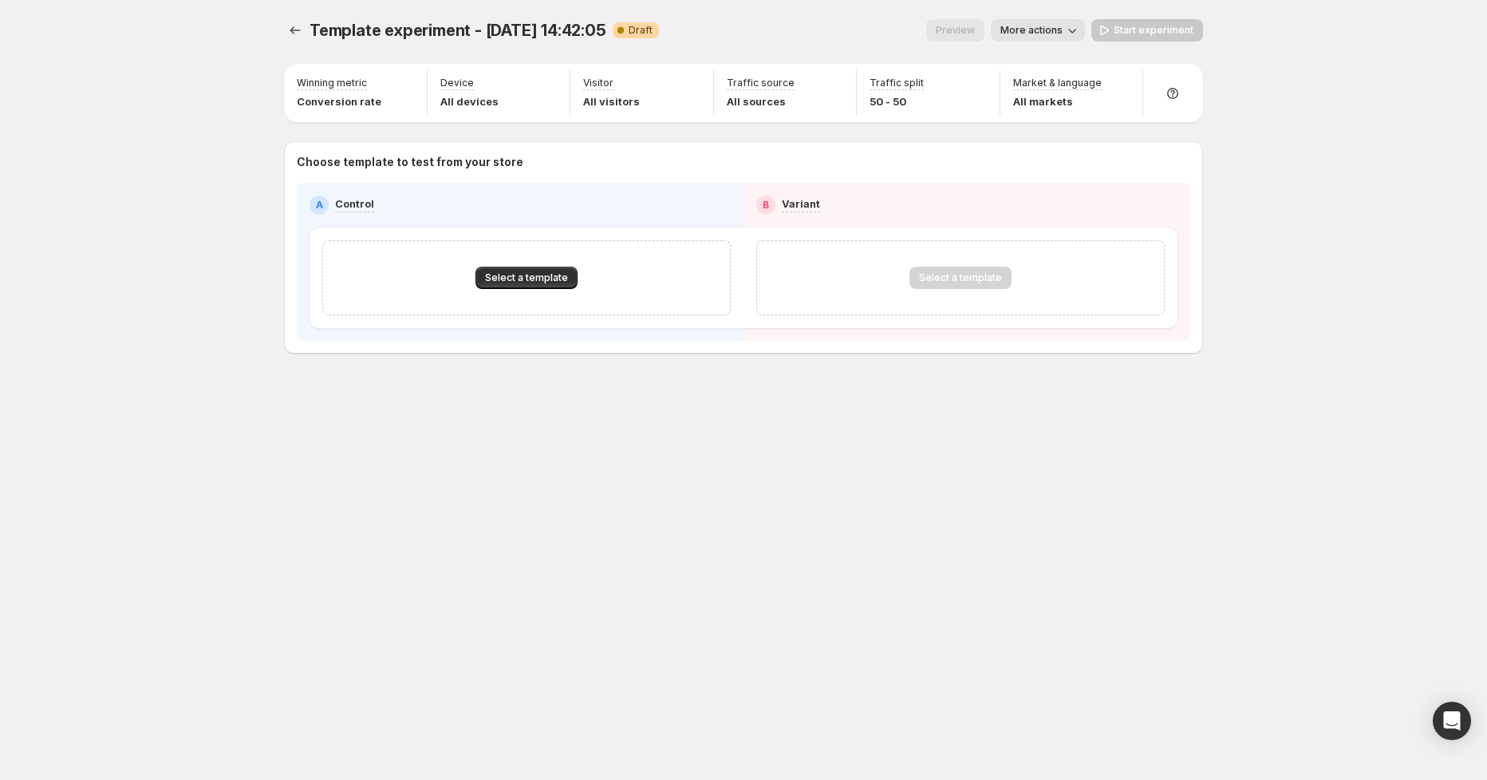
drag, startPoint x: 1037, startPoint y: 28, endPoint x: 1064, endPoint y: 30, distance: 26.4
click at [1037, 27] on span "More actions" at bounding box center [1032, 30] width 62 height 13
click at [1050, 90] on span "Rename" at bounding box center [1047, 90] width 41 height 13
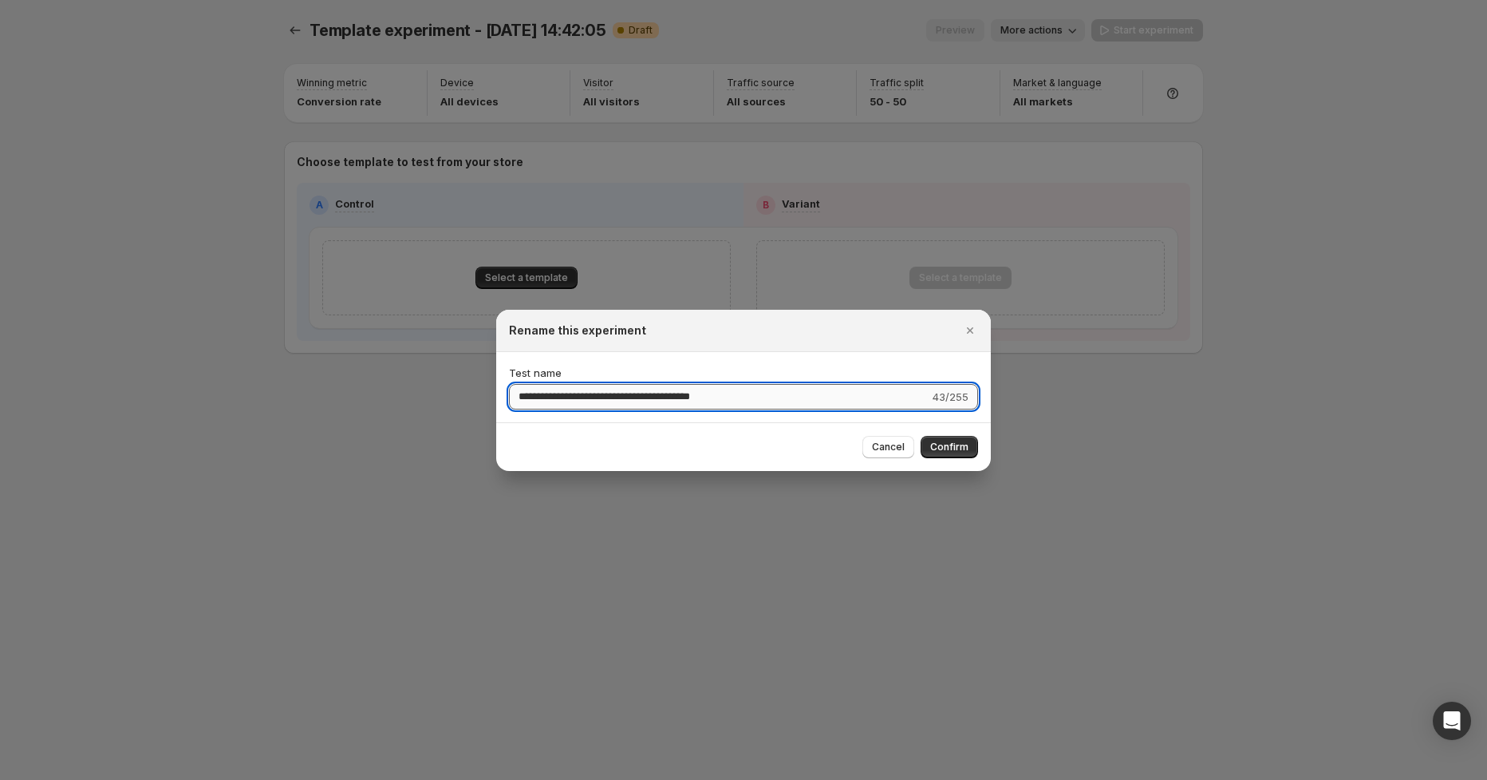
click at [530, 397] on input "**********" at bounding box center [719, 397] width 421 height 26
drag, startPoint x: 590, startPoint y: 397, endPoint x: 662, endPoint y: 394, distance: 72.7
click at [666, 394] on input "**********" at bounding box center [719, 397] width 421 height 26
type input "**********"
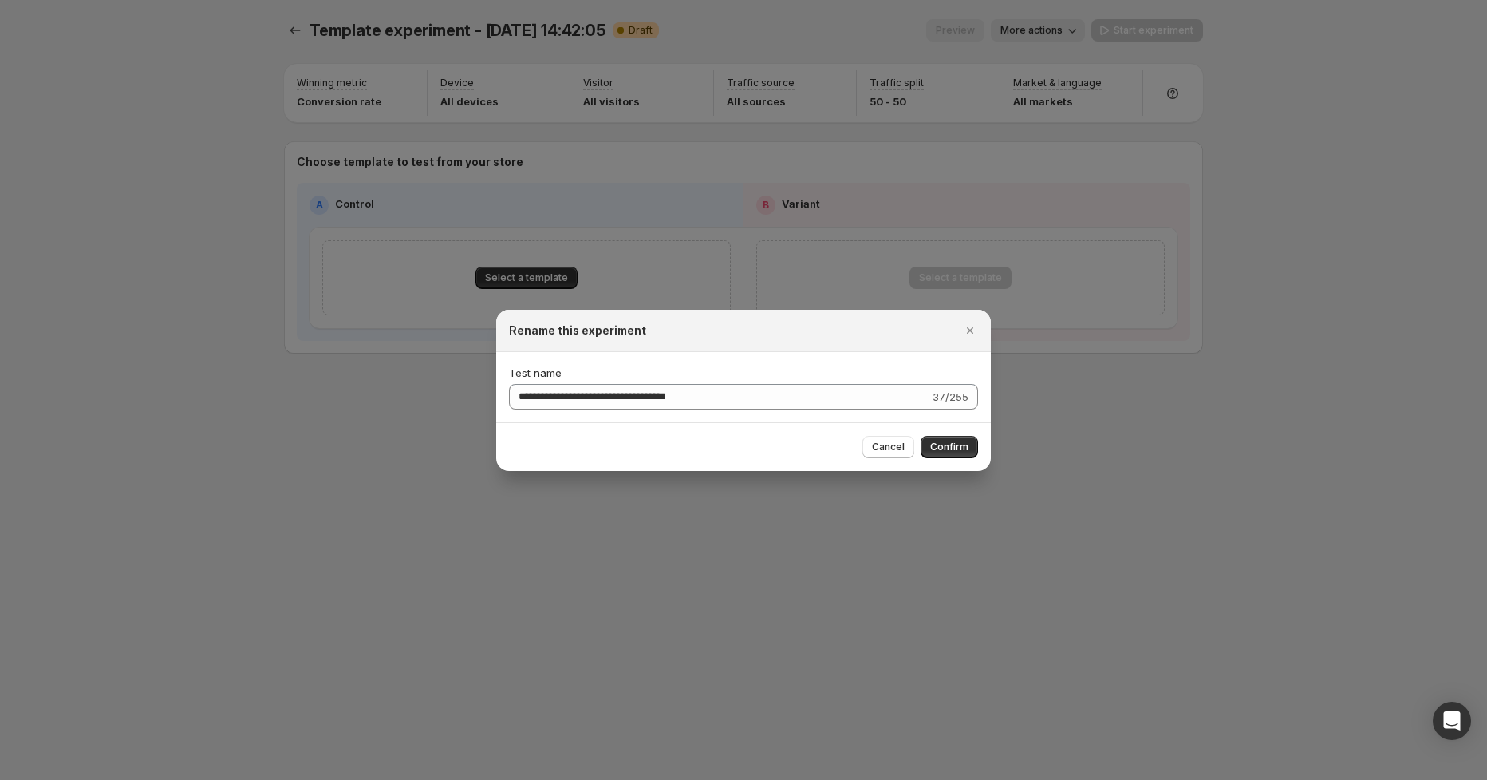
drag, startPoint x: 965, startPoint y: 444, endPoint x: 933, endPoint y: 445, distance: 31.9
click at [966, 444] on span "Confirm" at bounding box center [949, 446] width 38 height 13
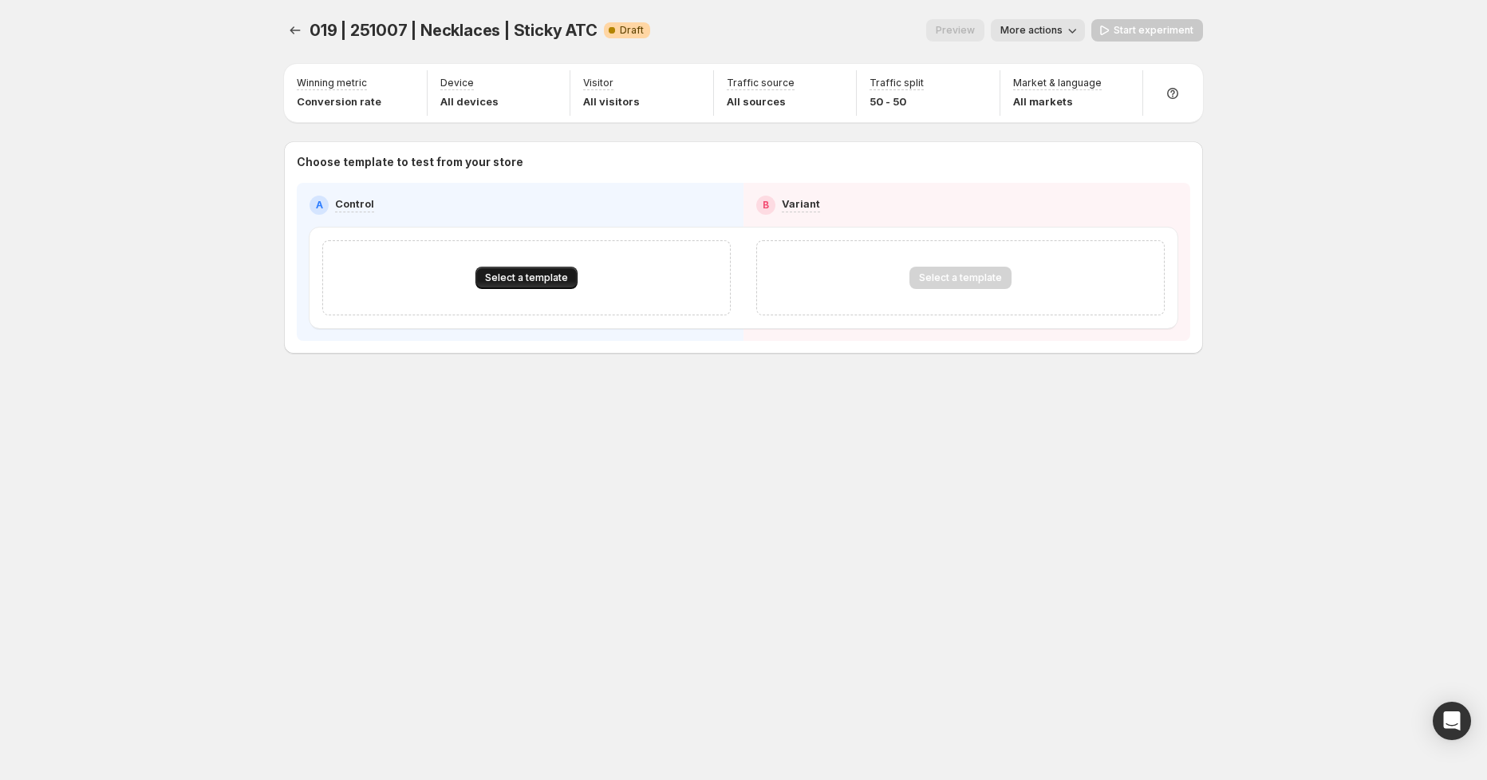
click at [533, 278] on span "Select a template" at bounding box center [526, 277] width 83 height 13
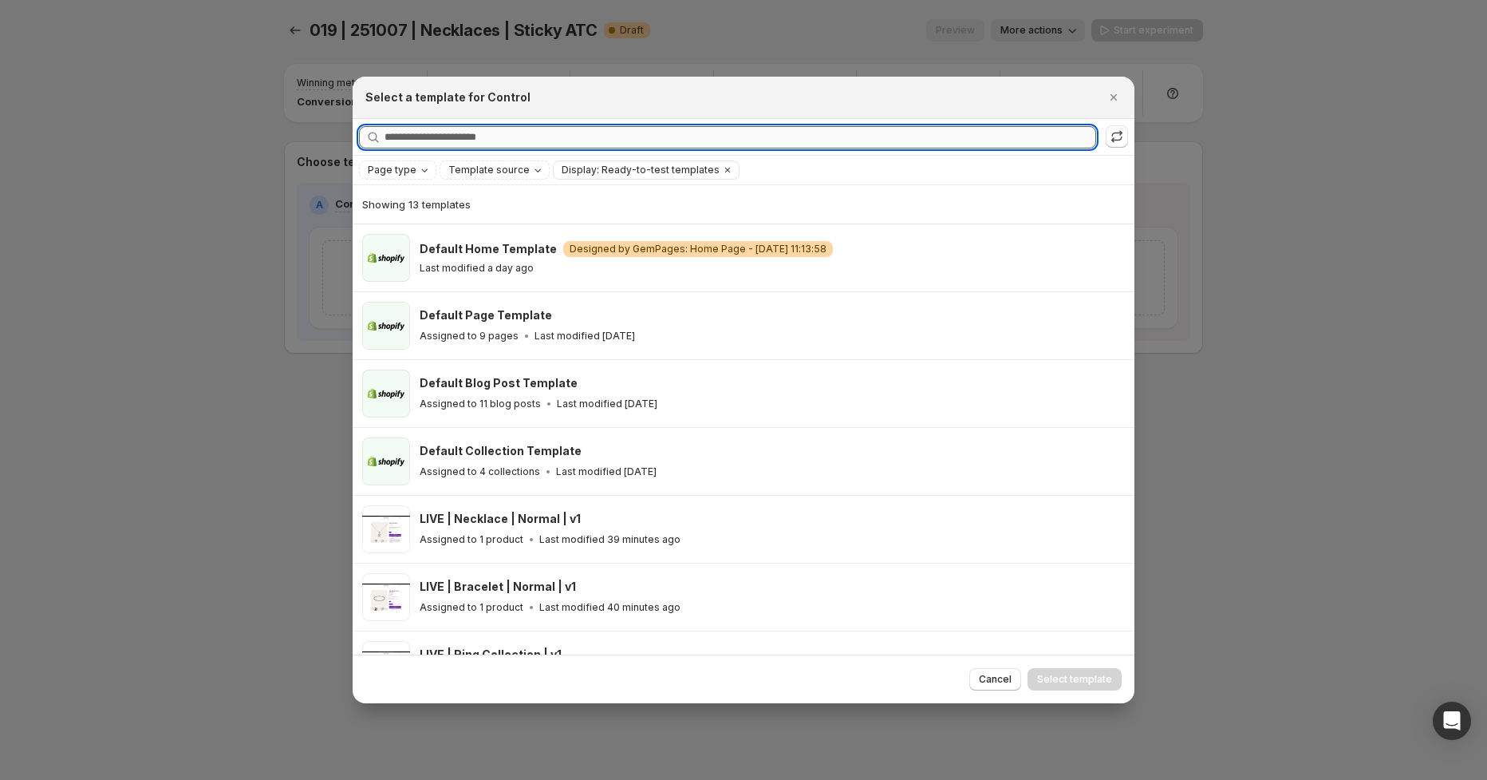
click at [495, 137] on input "Searching all templates" at bounding box center [741, 137] width 712 height 22
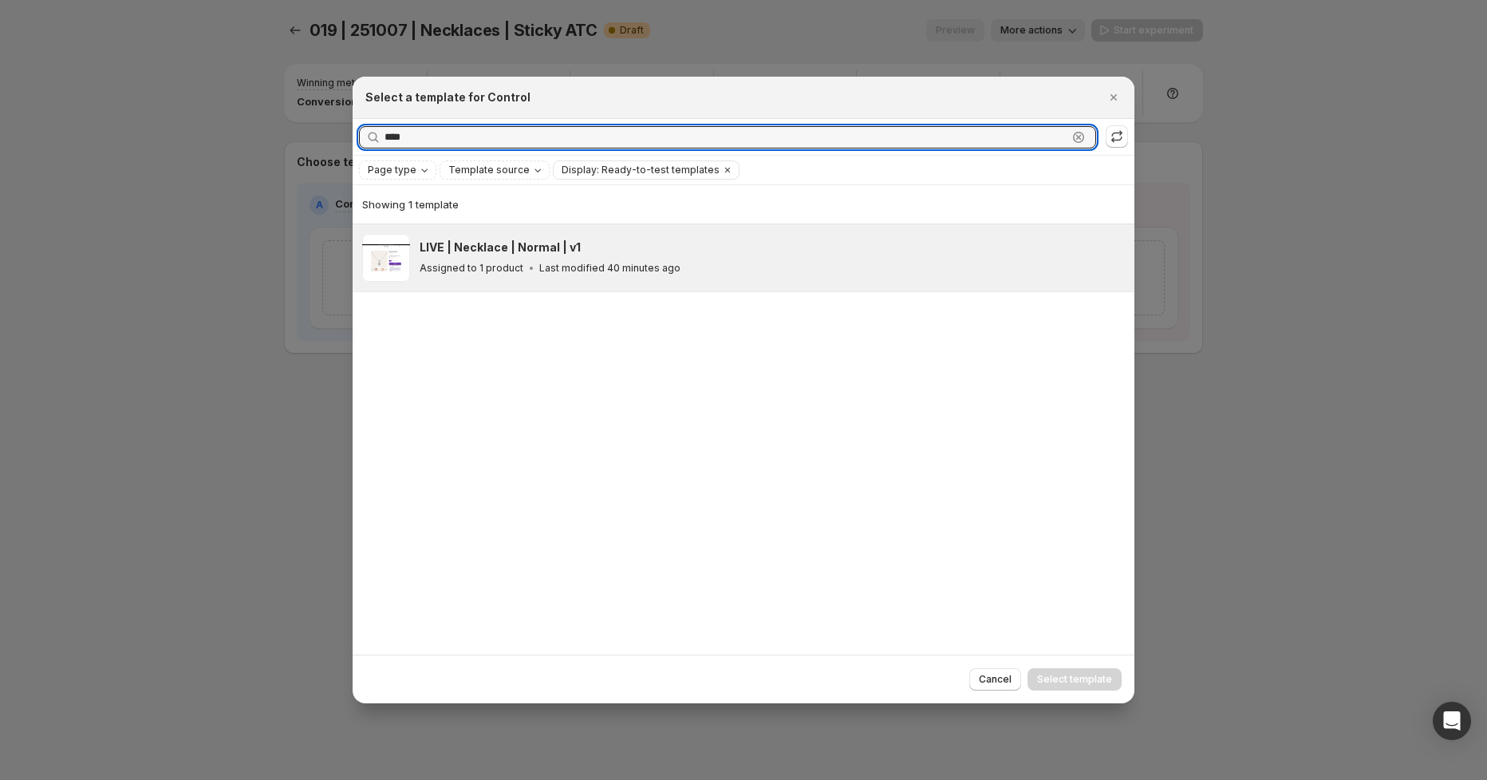
type input "****"
drag, startPoint x: 594, startPoint y: 263, endPoint x: 713, endPoint y: 255, distance: 119.1
click at [594, 263] on p "Last modified 40 minutes ago" at bounding box center [609, 268] width 141 height 13
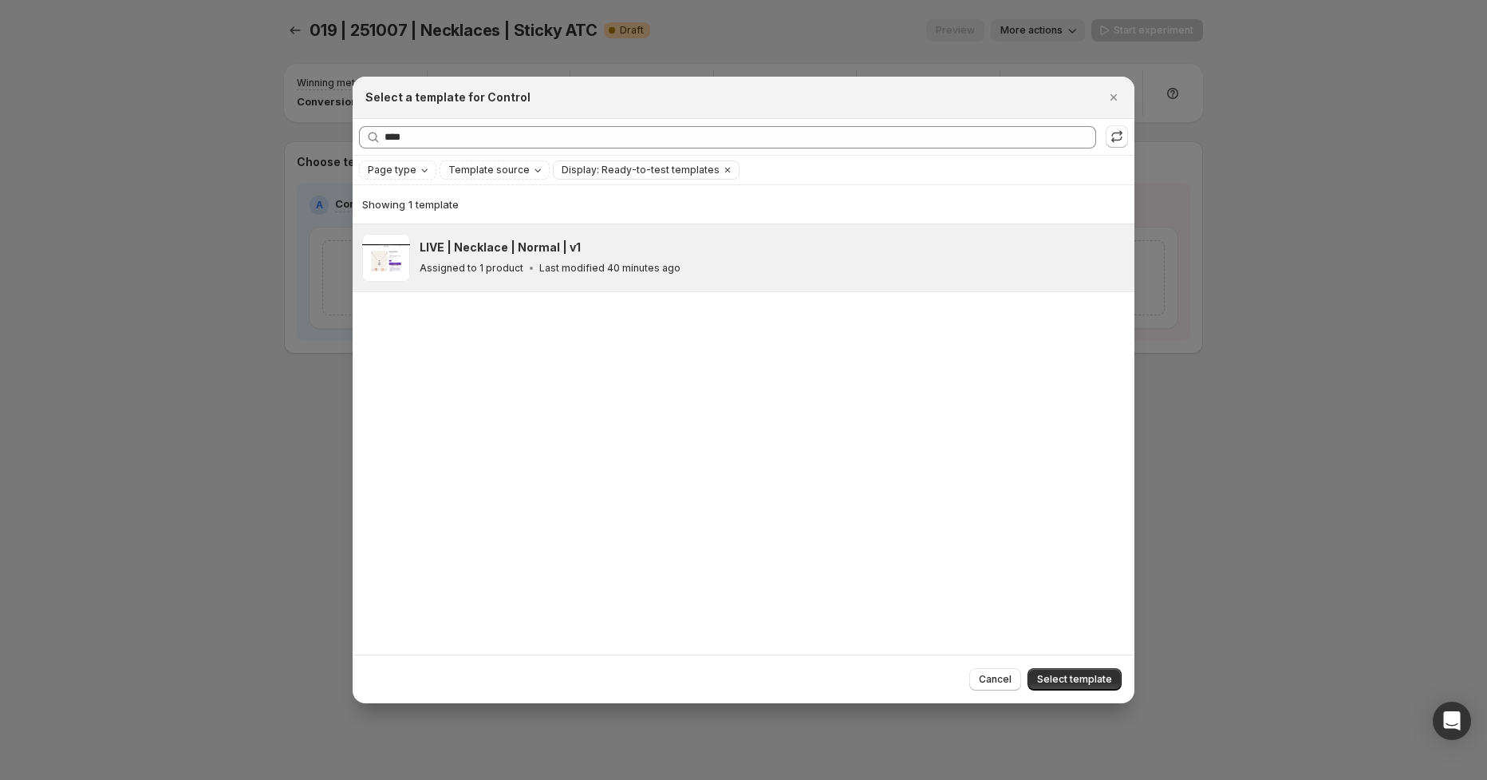
click at [1077, 681] on span "Select template" at bounding box center [1074, 679] width 75 height 13
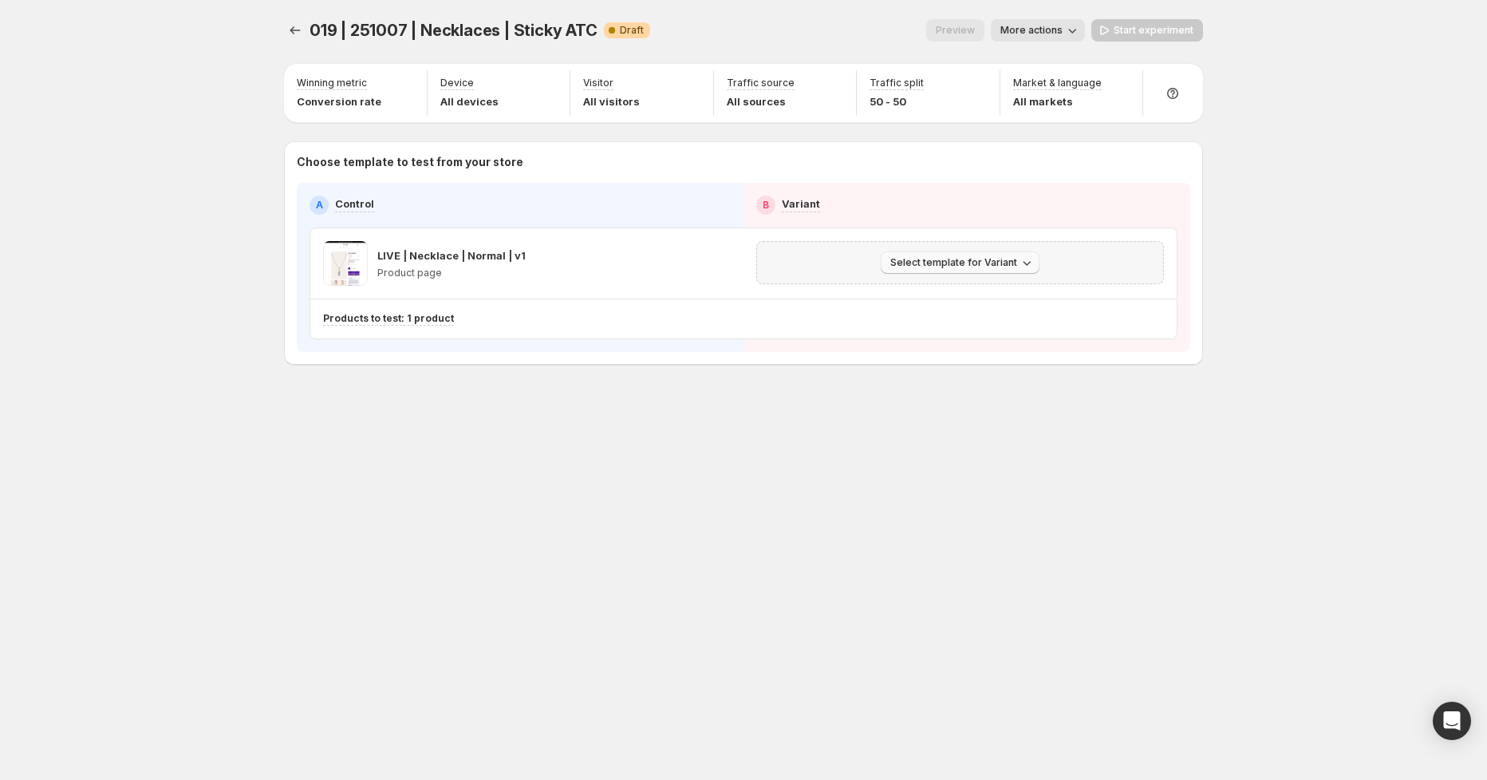
click at [937, 263] on span "Select template for Variant" at bounding box center [954, 262] width 127 height 13
click at [992, 297] on span "Select an existing template" at bounding box center [949, 295] width 135 height 13
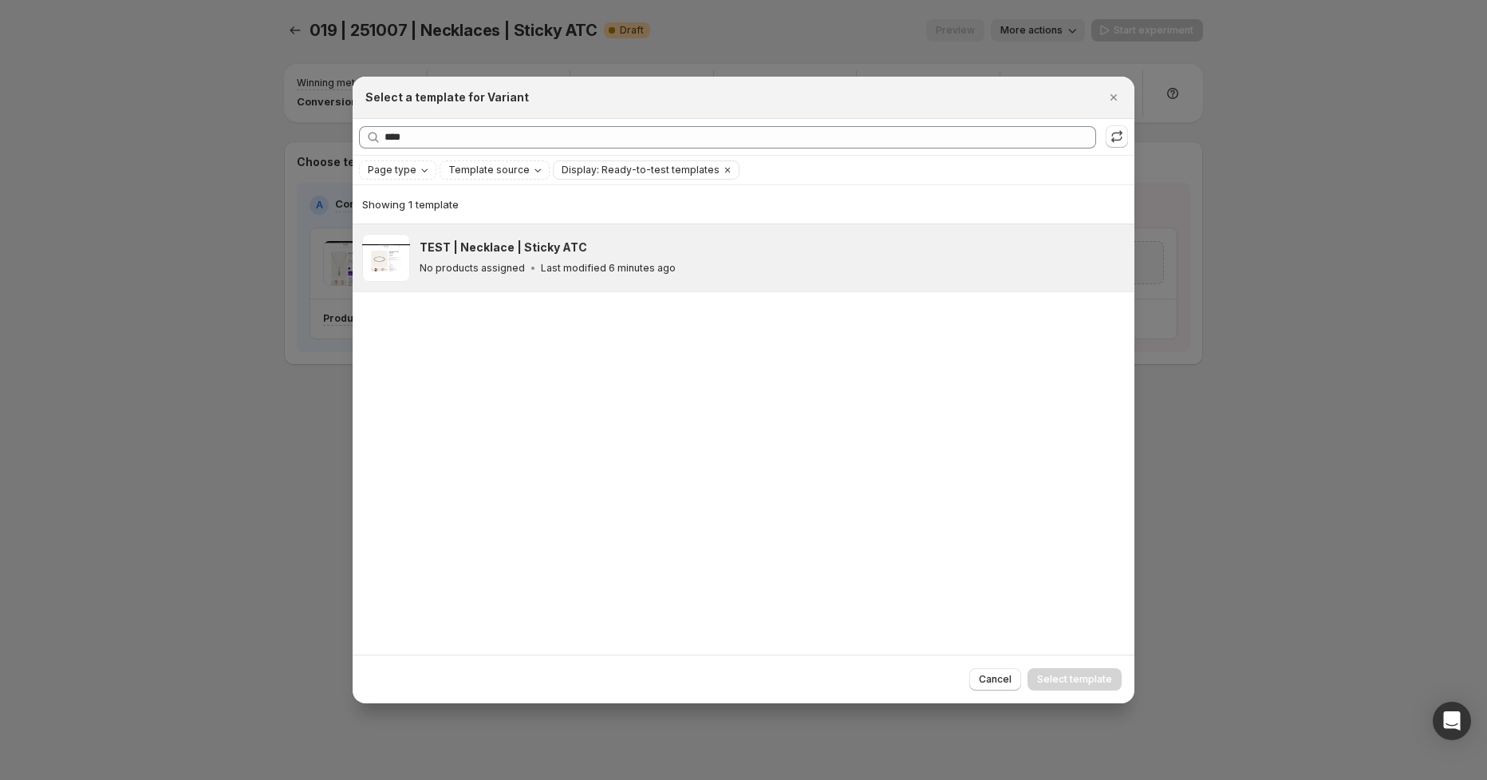
click at [535, 251] on h3 "TEST | Necklace | Sticky ATC" at bounding box center [504, 247] width 168 height 16
drag, startPoint x: 1101, startPoint y: 681, endPoint x: 1109, endPoint y: 670, distance: 13.1
click at [1101, 681] on span "Select template" at bounding box center [1074, 679] width 75 height 13
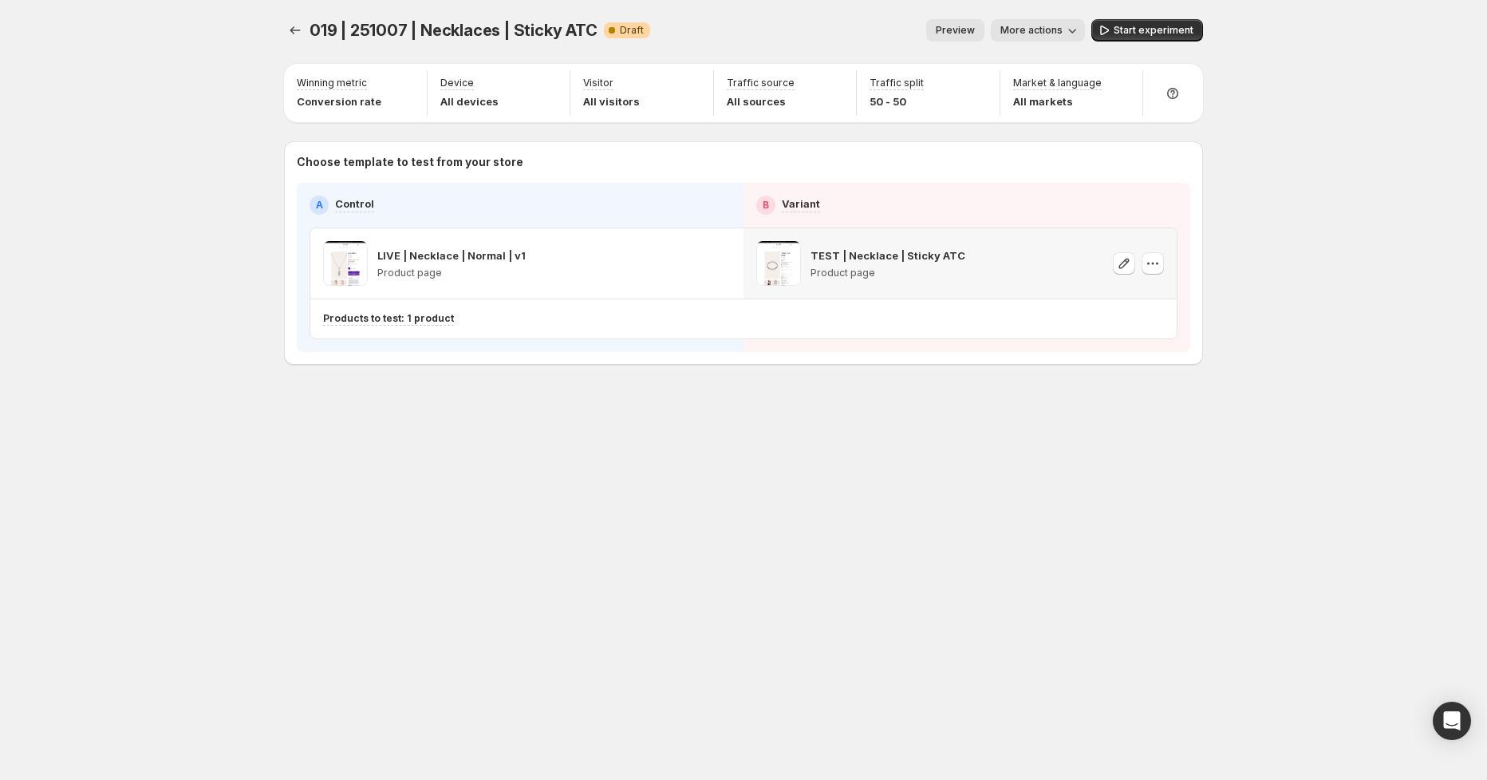
click at [1153, 31] on span "Start experiment" at bounding box center [1154, 30] width 80 height 13
click at [284, 34] on button "Experiments" at bounding box center [295, 30] width 22 height 22
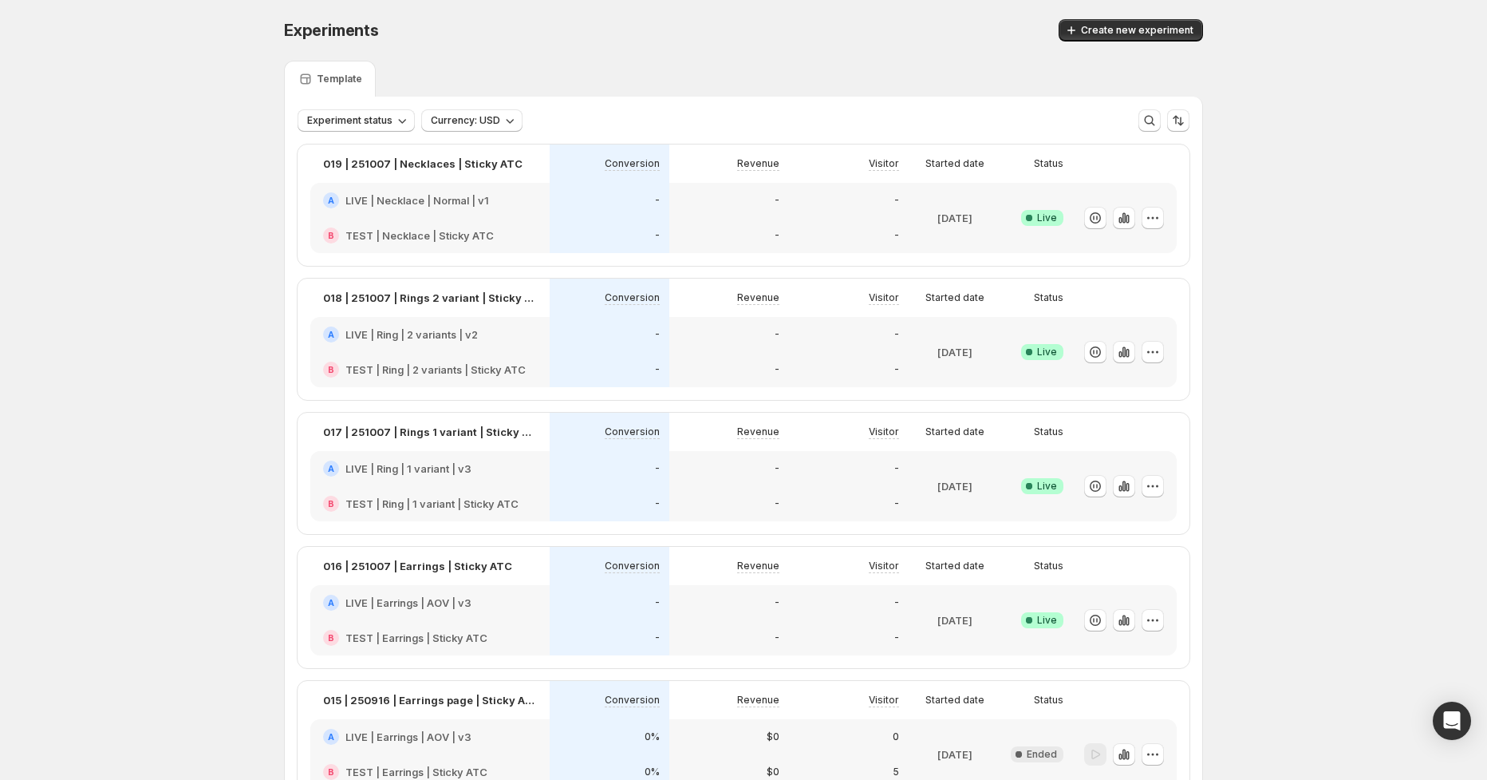
click at [1138, 26] on span "Create new experiment" at bounding box center [1137, 30] width 113 height 13
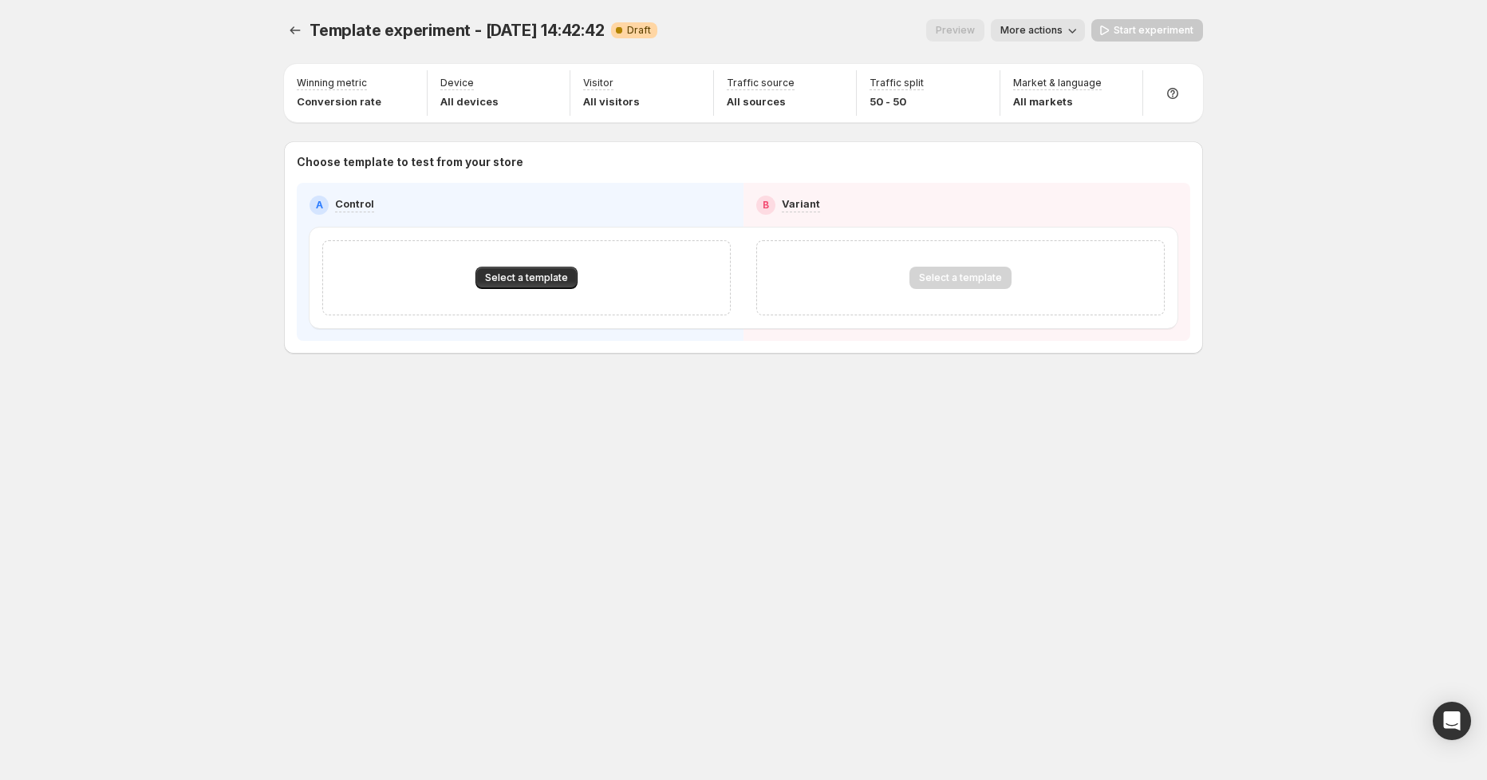
click at [521, 30] on span "Template experiment - [DATE] 14:42:42" at bounding box center [457, 30] width 295 height 19
click at [1041, 26] on span "More actions" at bounding box center [1032, 30] width 62 height 13
click at [1052, 93] on span "Rename" at bounding box center [1047, 90] width 41 height 13
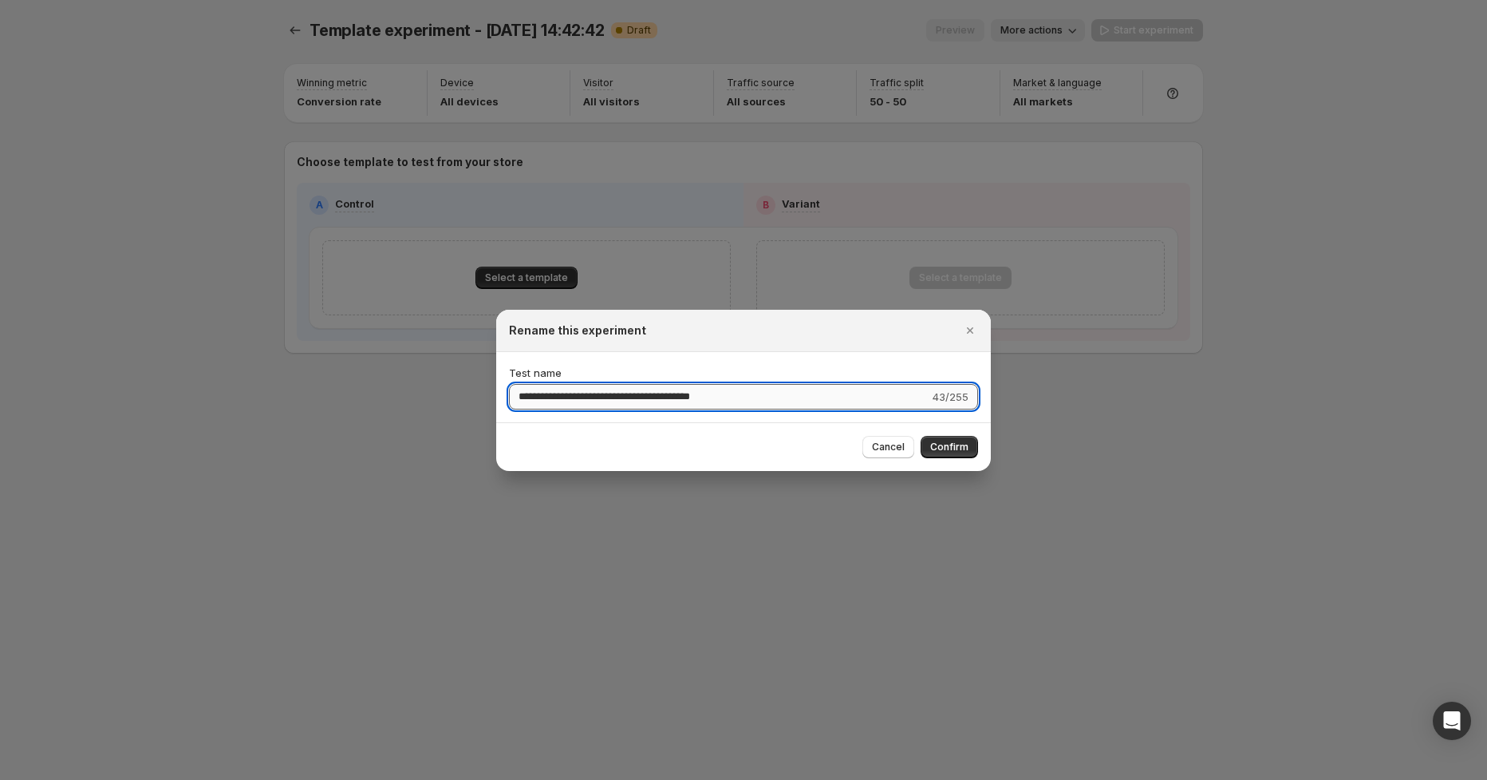
click at [527, 399] on input "**********" at bounding box center [719, 397] width 421 height 26
drag, startPoint x: 594, startPoint y: 397, endPoint x: 662, endPoint y: 388, distance: 68.4
click at [666, 393] on input "**********" at bounding box center [719, 397] width 421 height 26
type input "**********"
drag, startPoint x: 956, startPoint y: 450, endPoint x: 932, endPoint y: 450, distance: 23.9
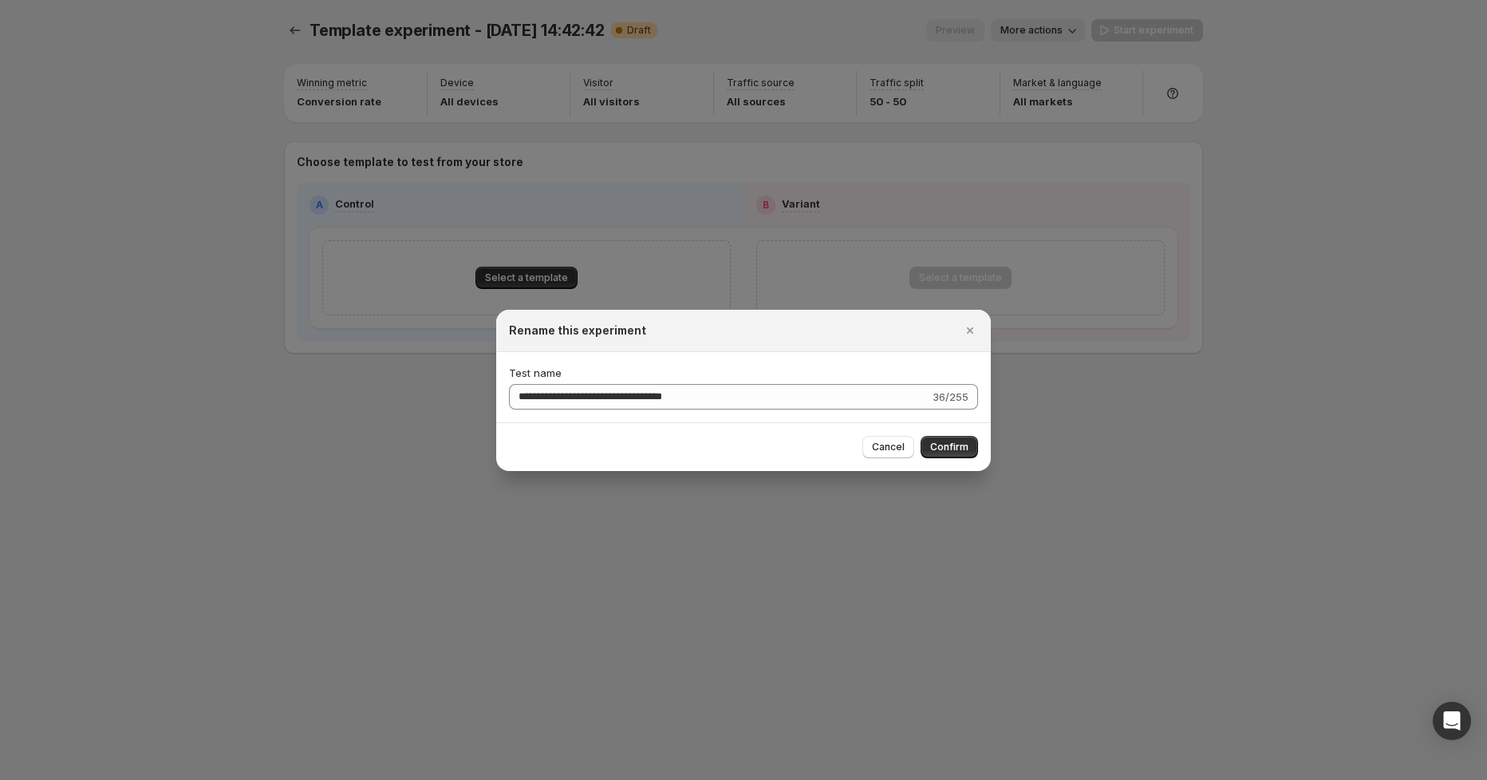
click at [958, 451] on span "Confirm" at bounding box center [949, 446] width 38 height 13
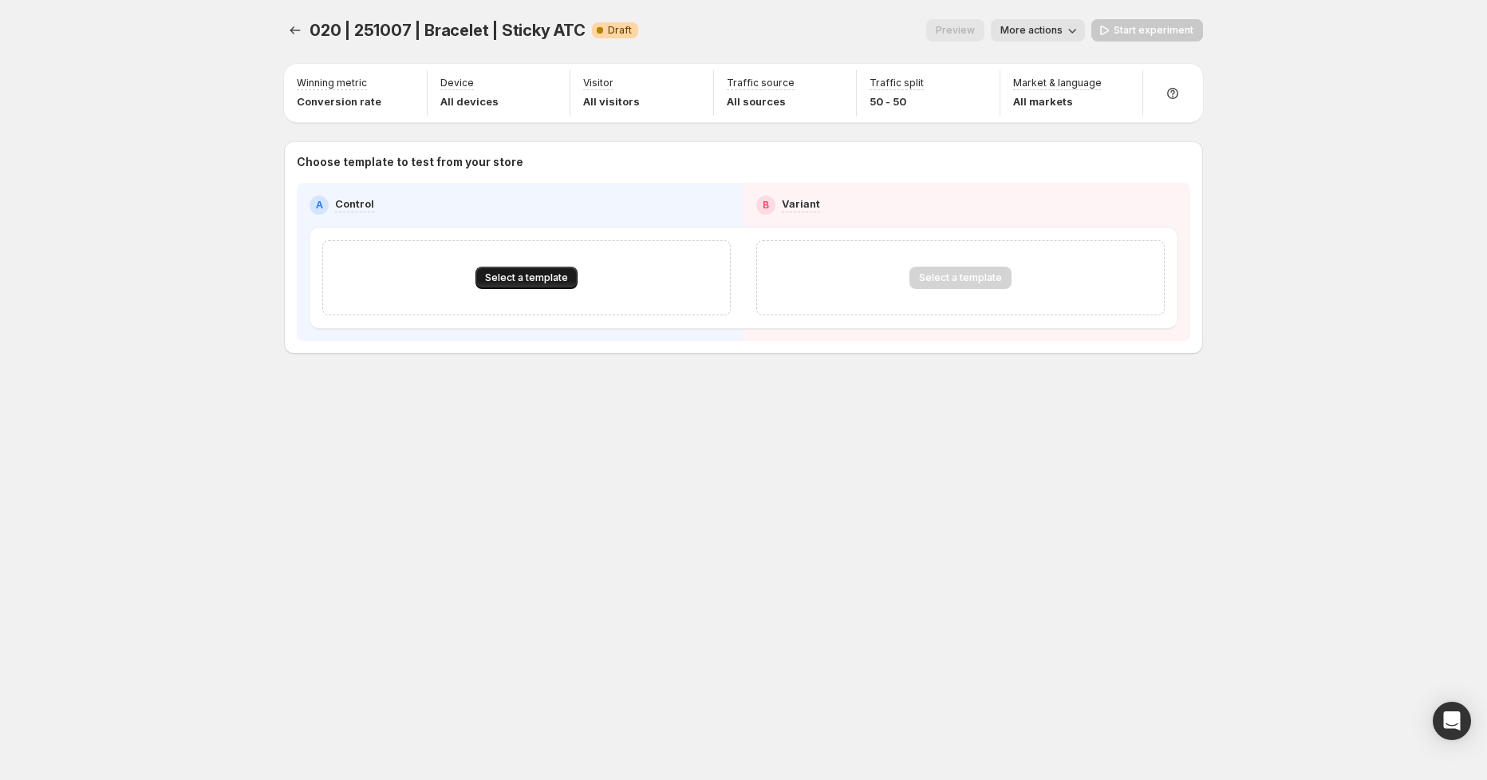
click at [529, 276] on span "Select a template" at bounding box center [526, 277] width 83 height 13
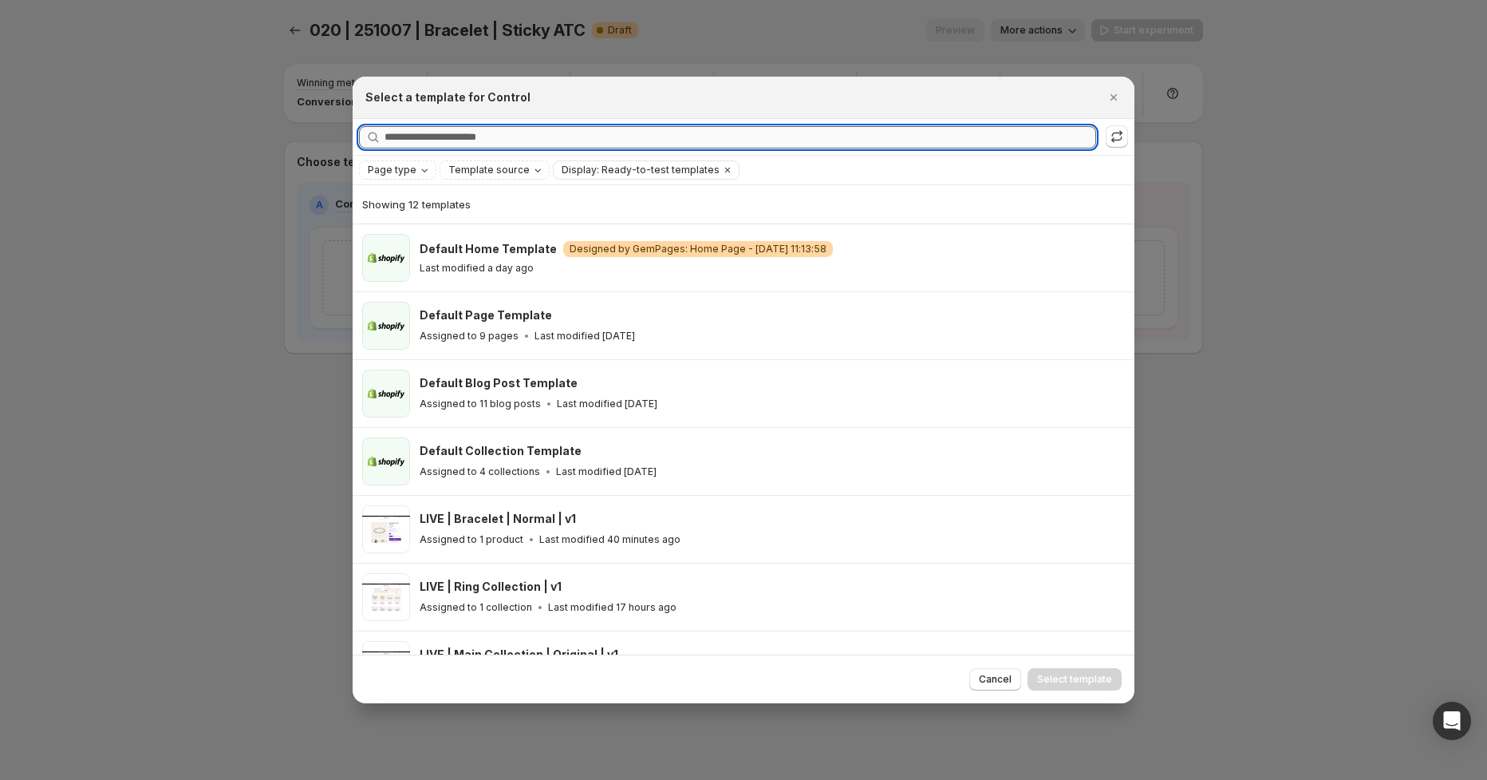
click at [480, 137] on input "Searching all templates" at bounding box center [741, 137] width 712 height 22
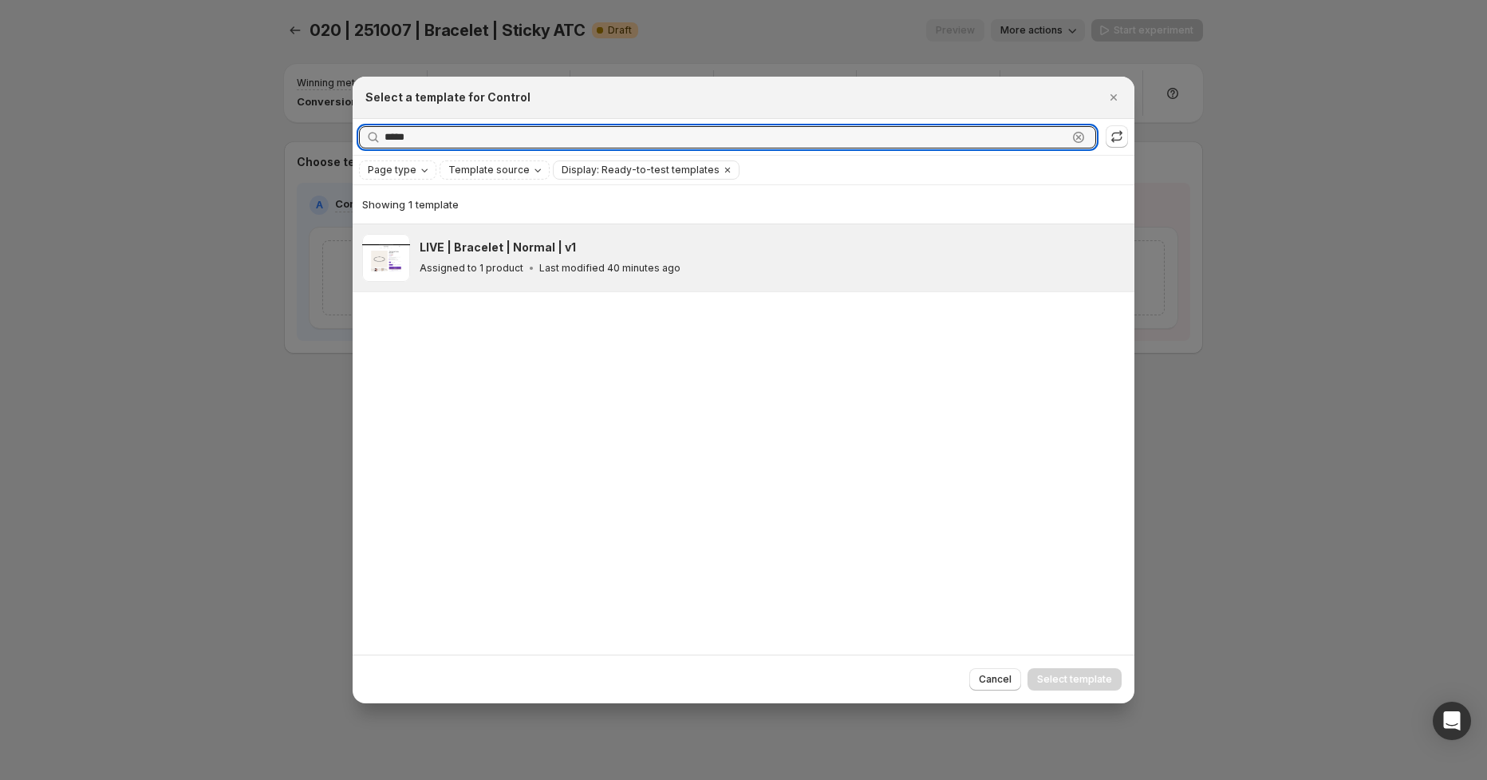
type input "*****"
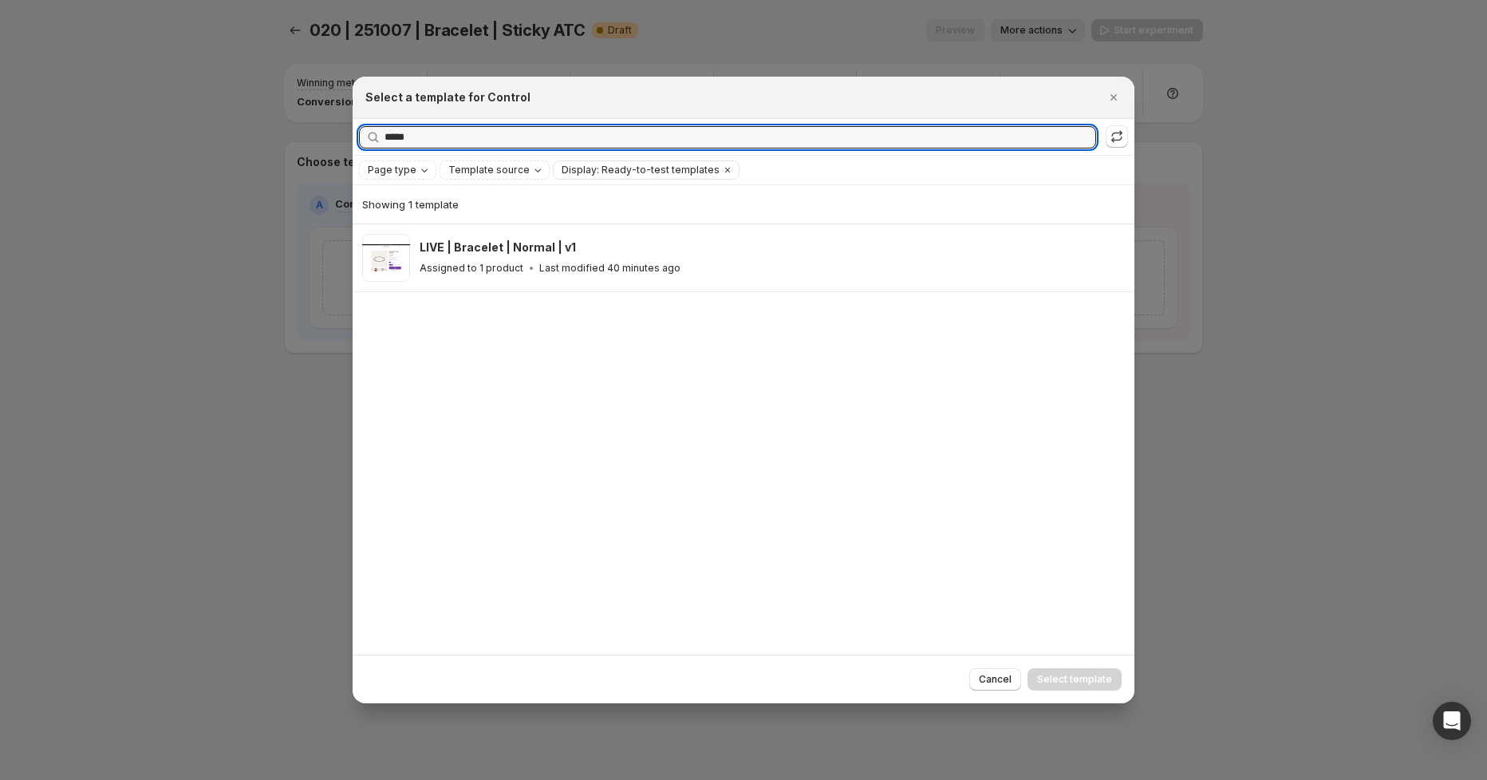
drag, startPoint x: 569, startPoint y: 281, endPoint x: 905, endPoint y: 324, distance: 338.7
click at [569, 281] on div "LIVE | Bracelet | Normal | v1 Assigned to 1 product Last modified 40 minutes ago" at bounding box center [772, 258] width 705 height 48
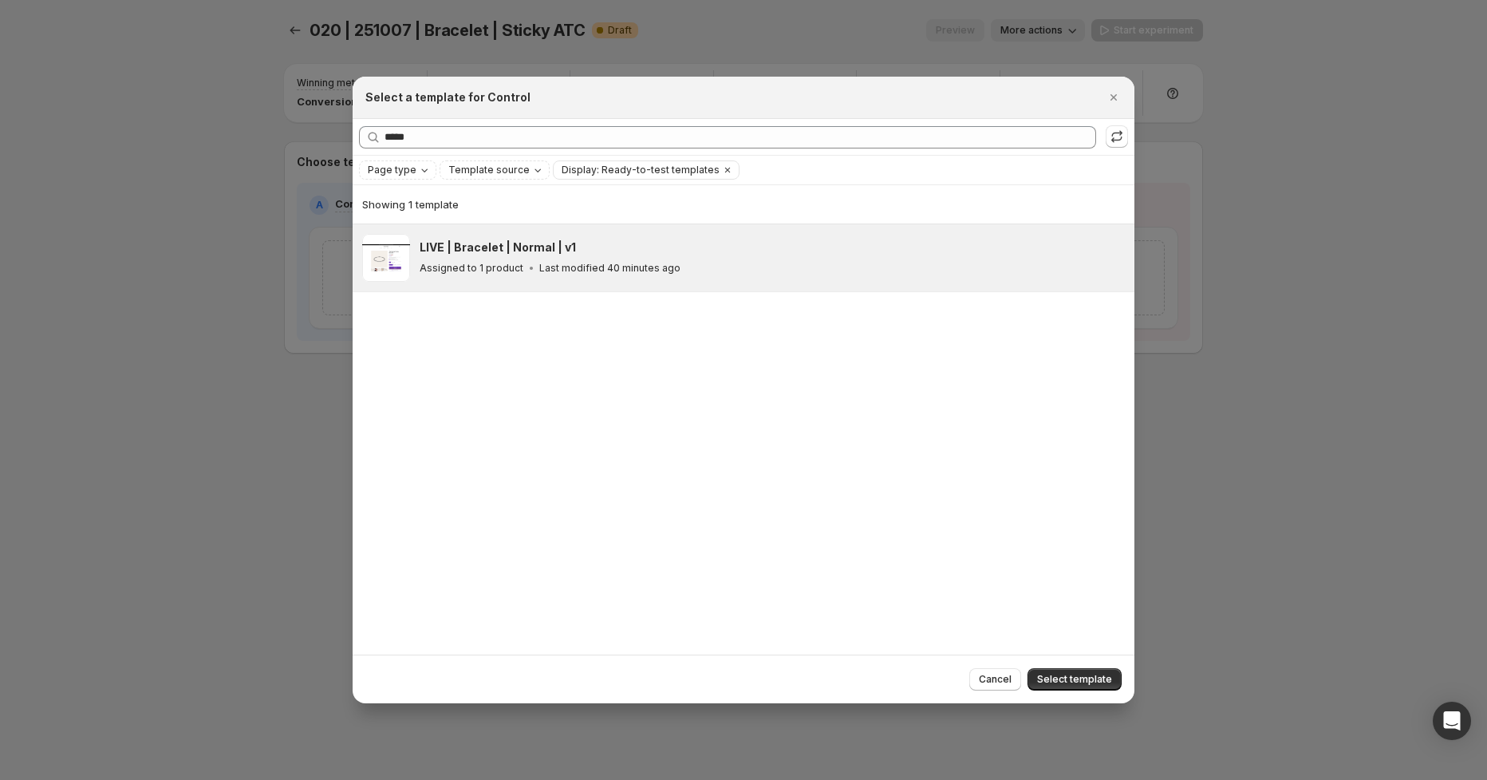
click at [1096, 685] on span "Select template" at bounding box center [1074, 679] width 75 height 13
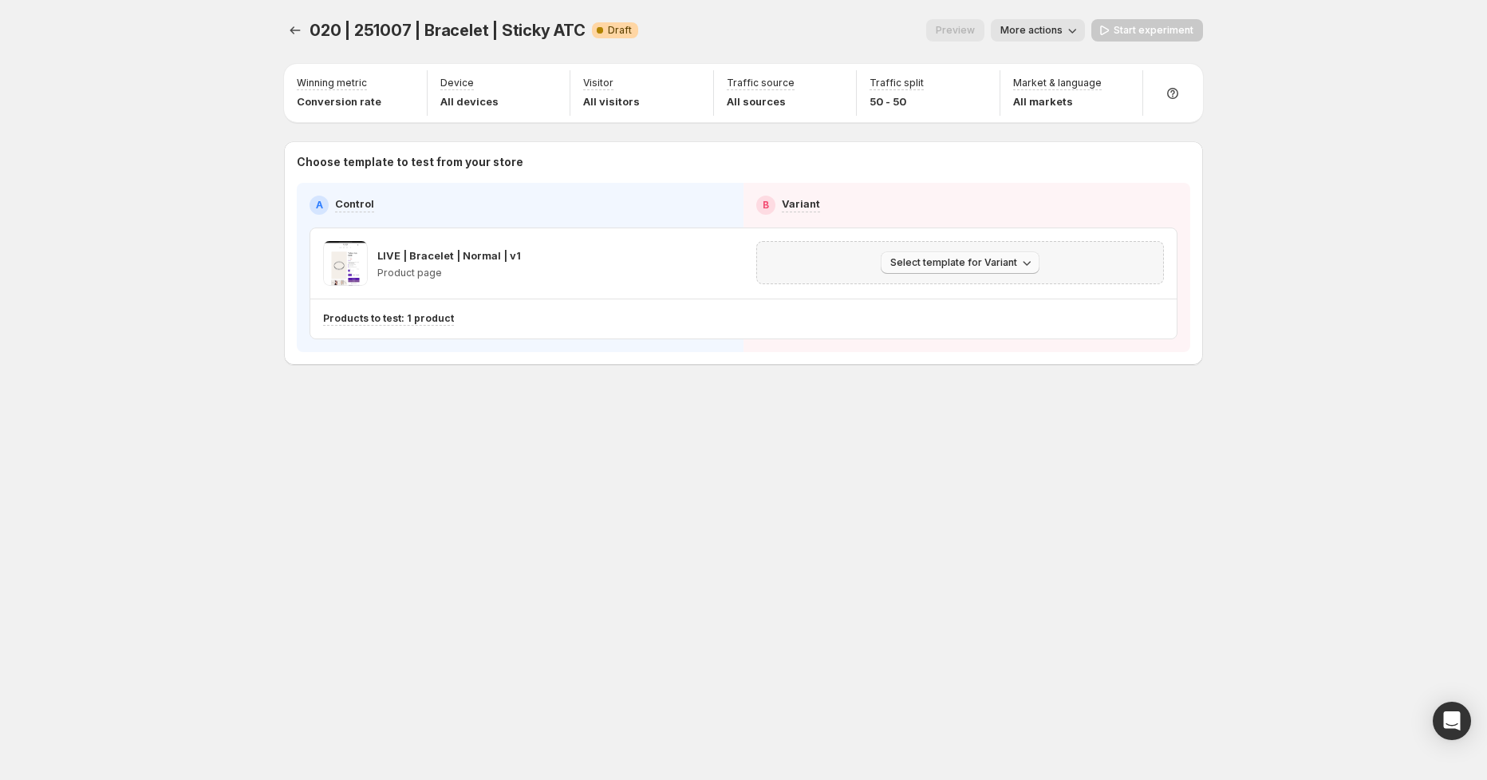
click at [940, 259] on span "Select template for Variant" at bounding box center [954, 262] width 127 height 13
click at [993, 295] on span "Select an existing template" at bounding box center [949, 295] width 135 height 13
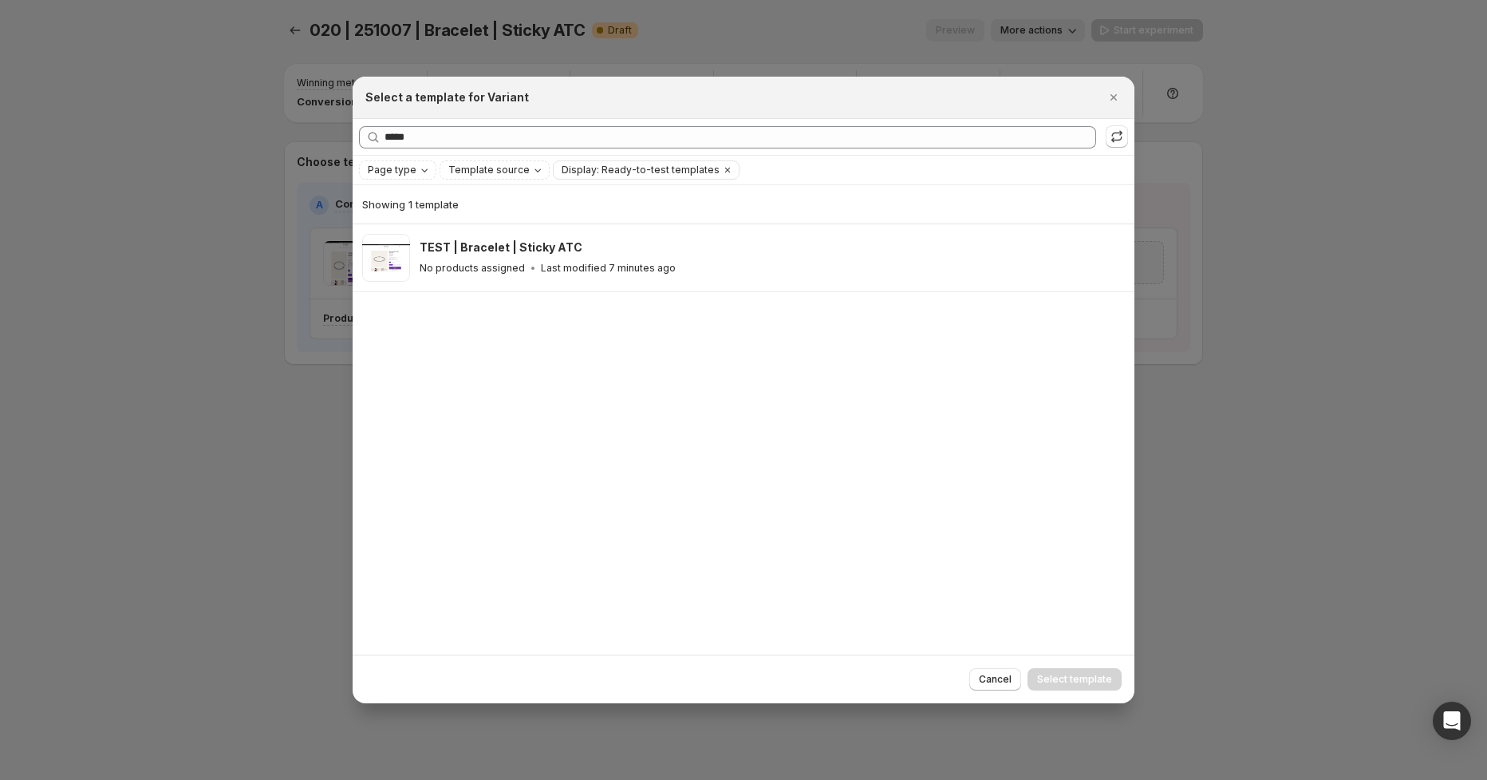
click at [642, 259] on div "TEST | Bracelet | Sticky ATC No products assigned Last modified 7 minutes ago" at bounding box center [770, 257] width 701 height 37
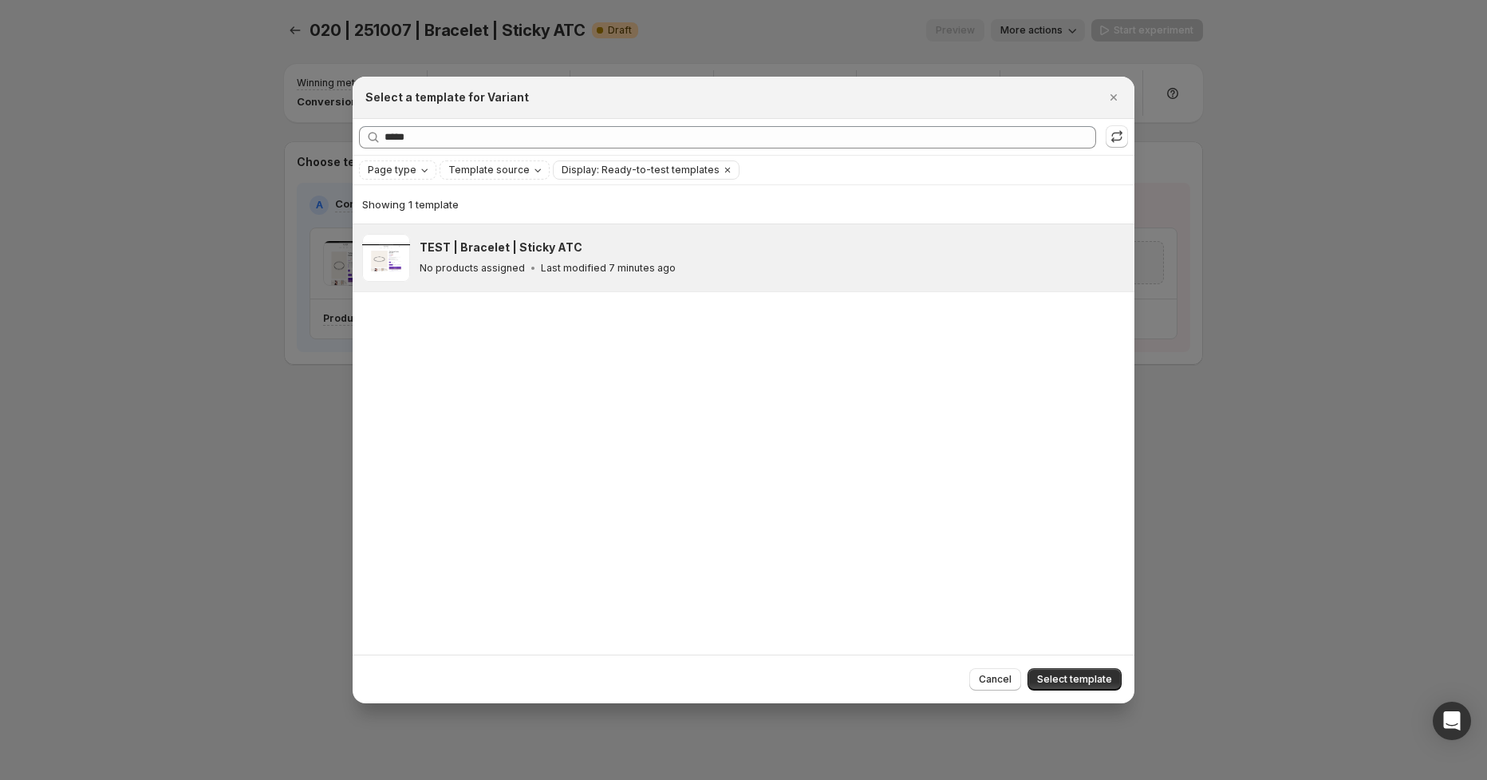
click at [1096, 678] on span "Select template" at bounding box center [1074, 679] width 75 height 13
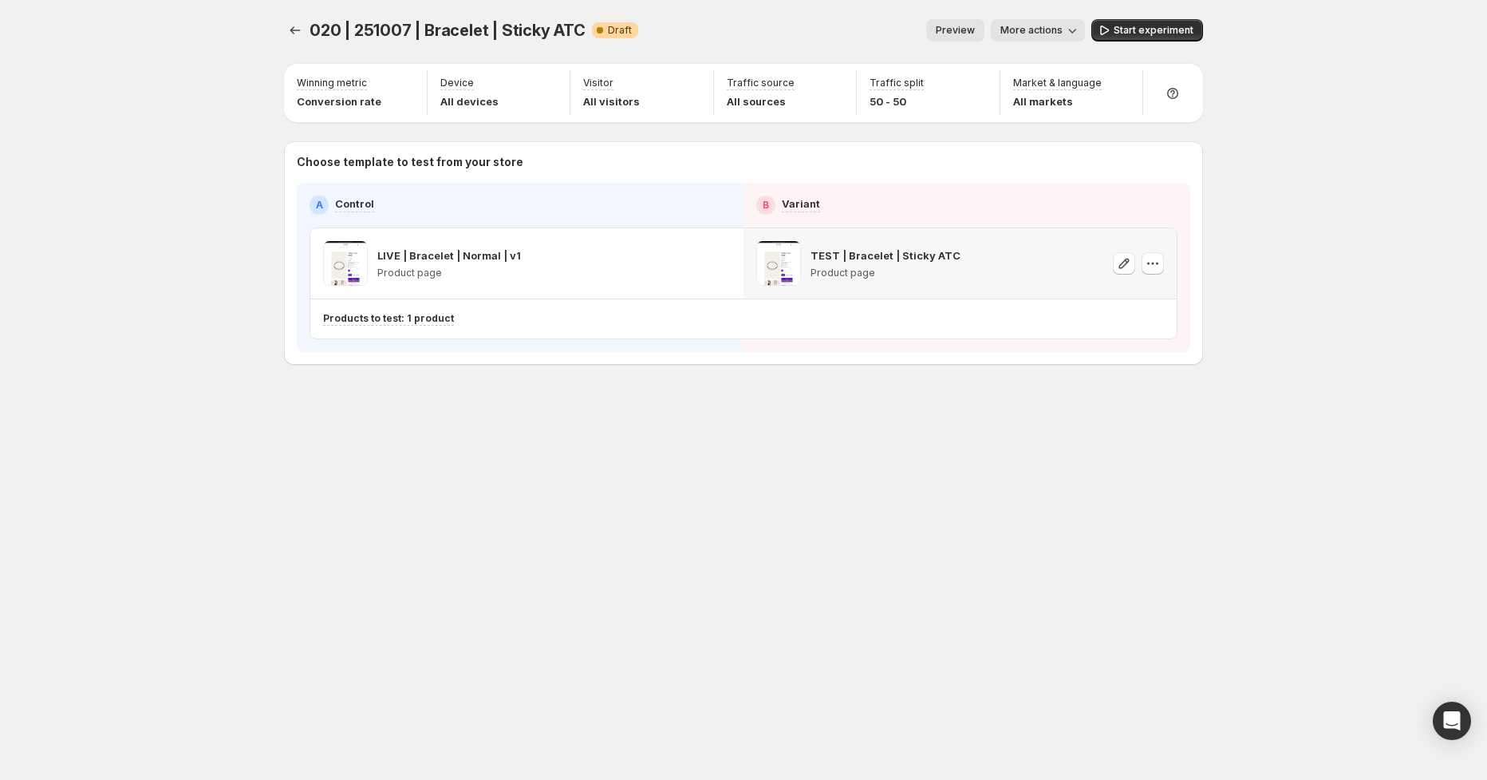
click at [1159, 26] on span "Start experiment" at bounding box center [1154, 30] width 80 height 13
click at [289, 35] on icon "Experiments" at bounding box center [295, 30] width 16 height 16
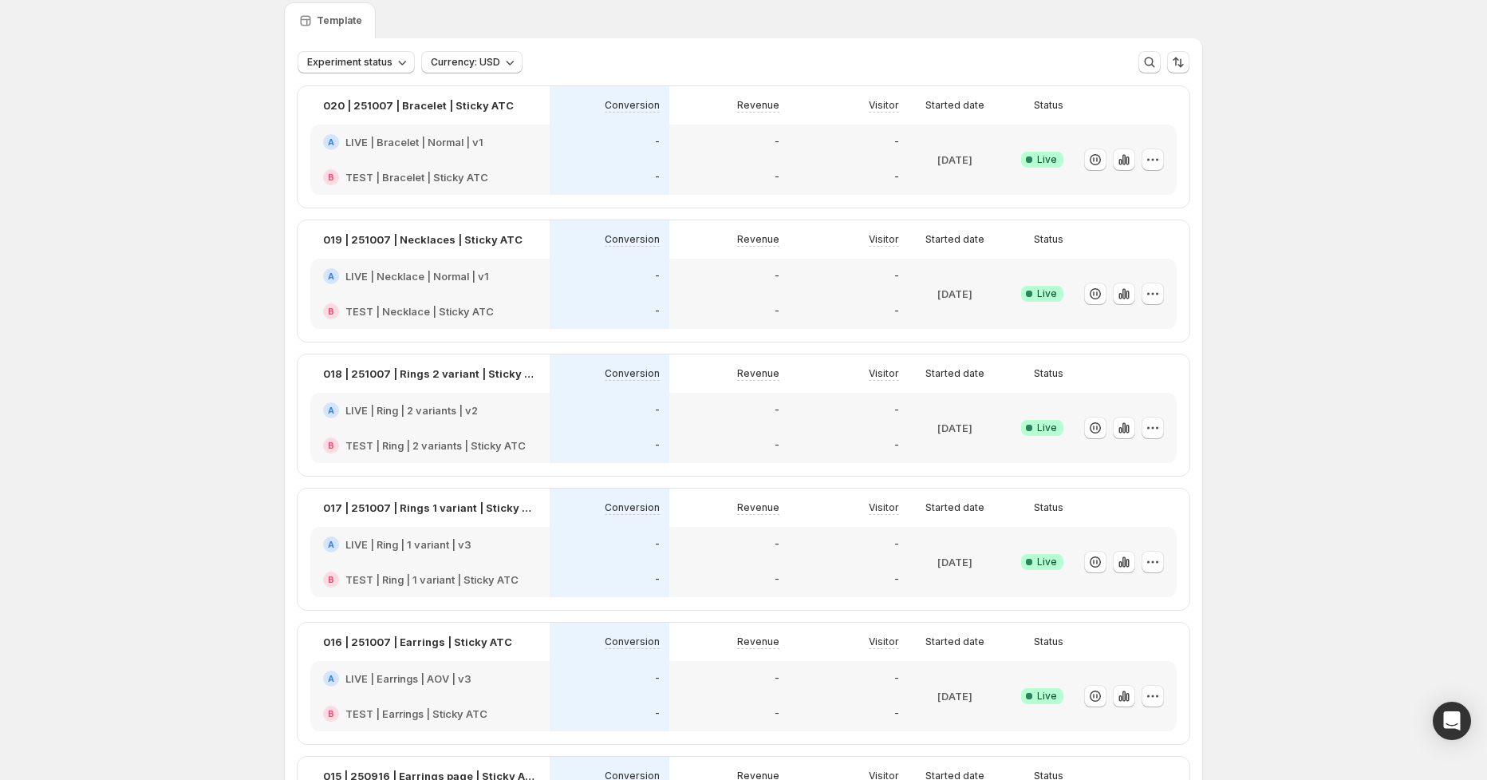
scroll to position [61, 0]
click at [1127, 693] on icon "button" at bounding box center [1127, 694] width 3 height 9
